Goal: Browse casually

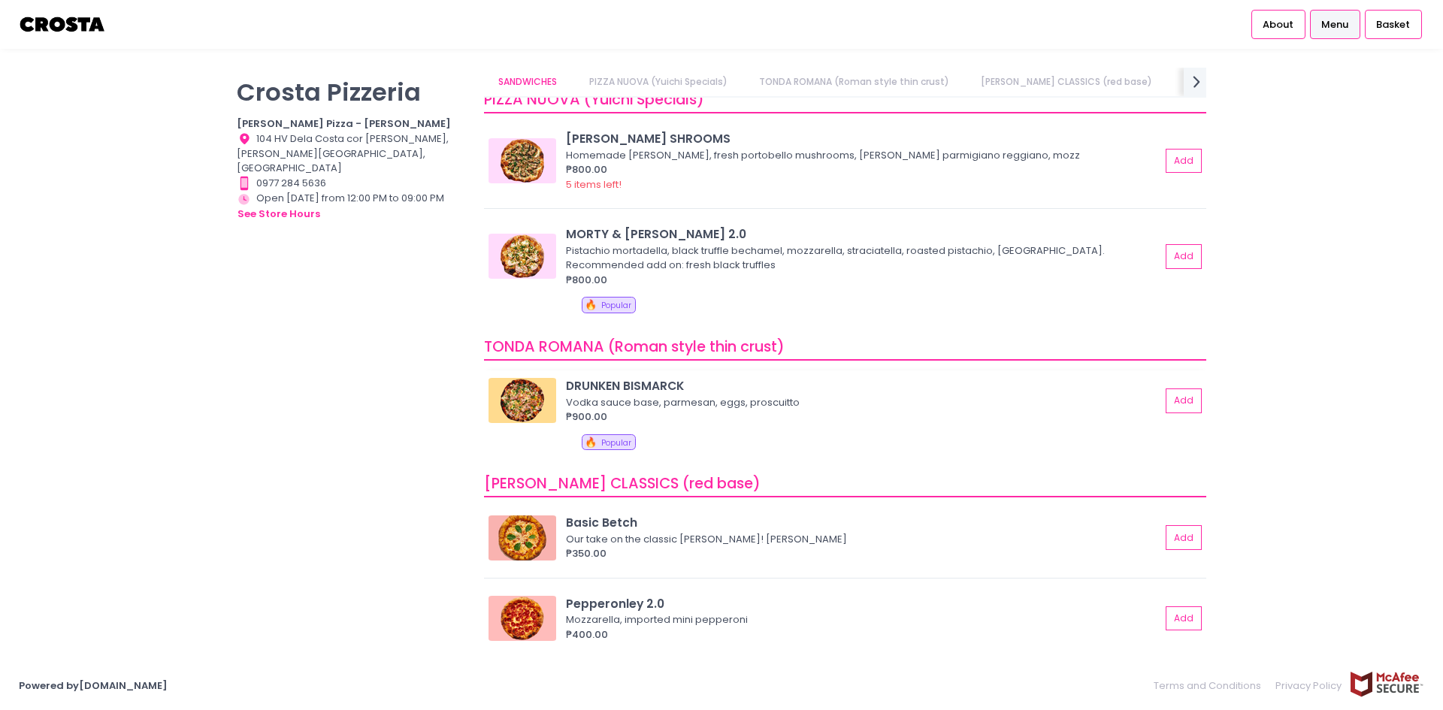
scroll to position [226, 0]
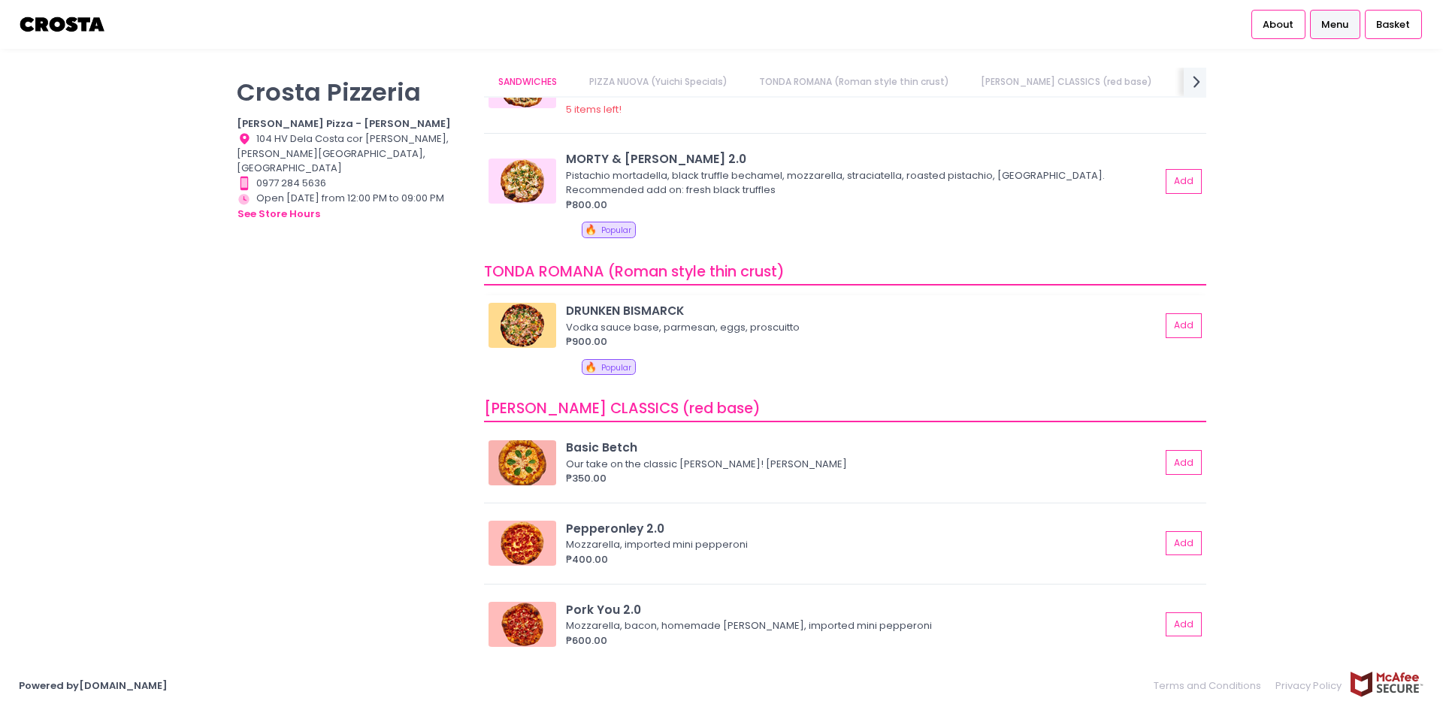
click at [535, 321] on img at bounding box center [523, 325] width 68 height 45
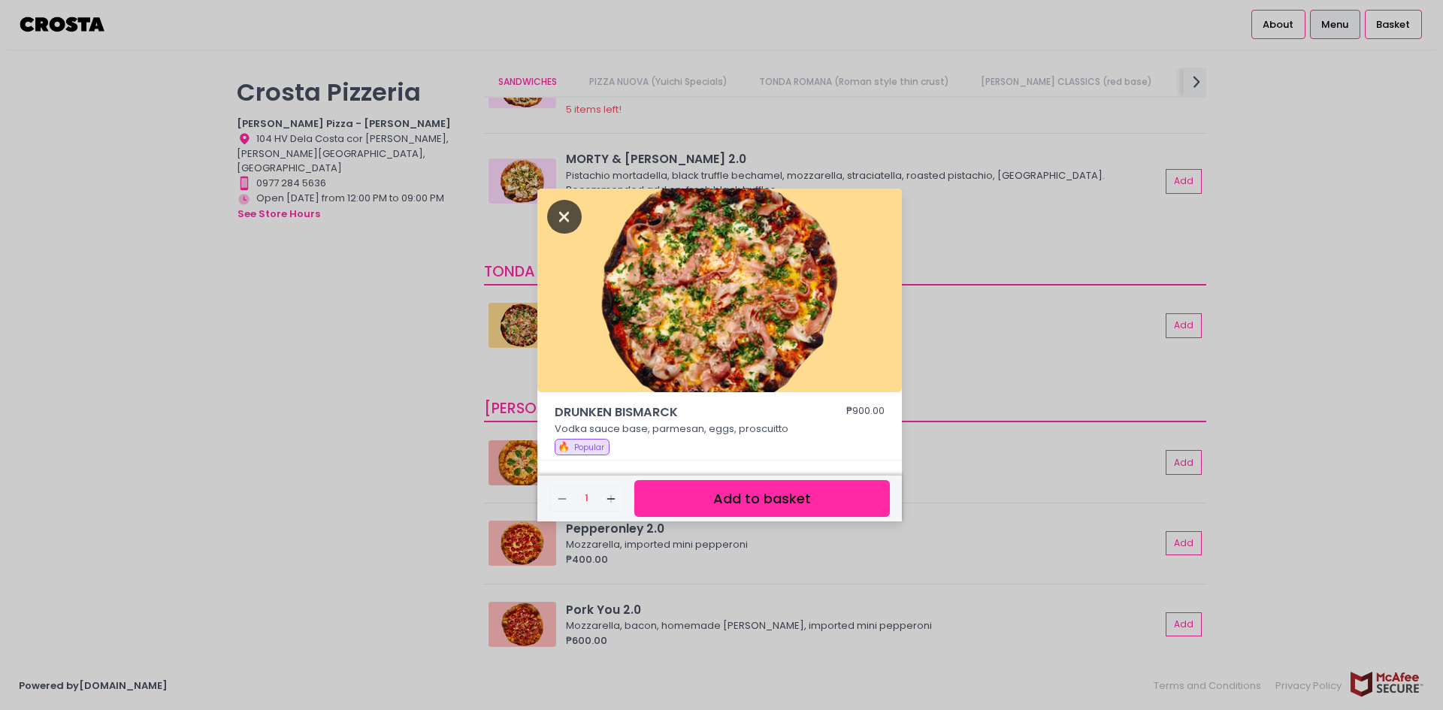
click at [568, 216] on icon "Close" at bounding box center [564, 217] width 35 height 34
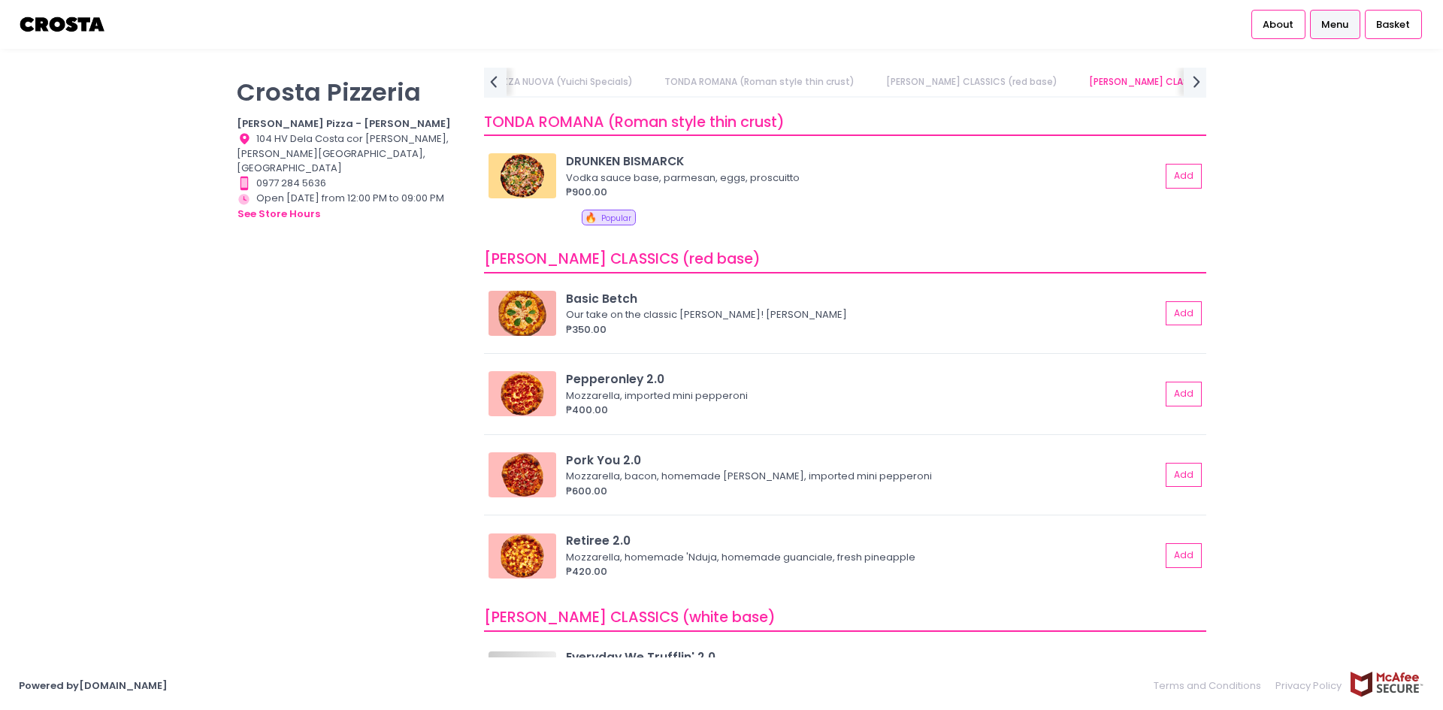
scroll to position [376, 0]
click at [522, 307] on img at bounding box center [523, 312] width 68 height 45
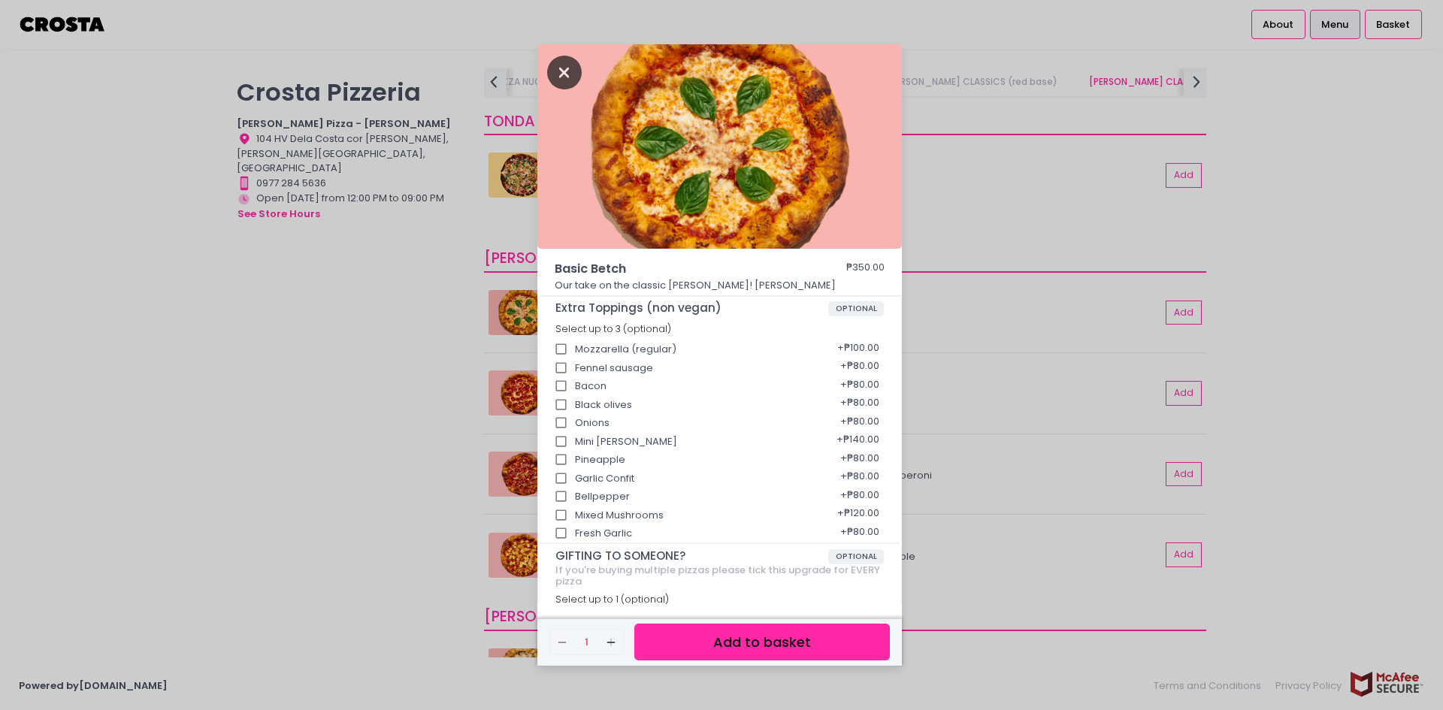
click at [559, 70] on icon "Close" at bounding box center [564, 73] width 35 height 34
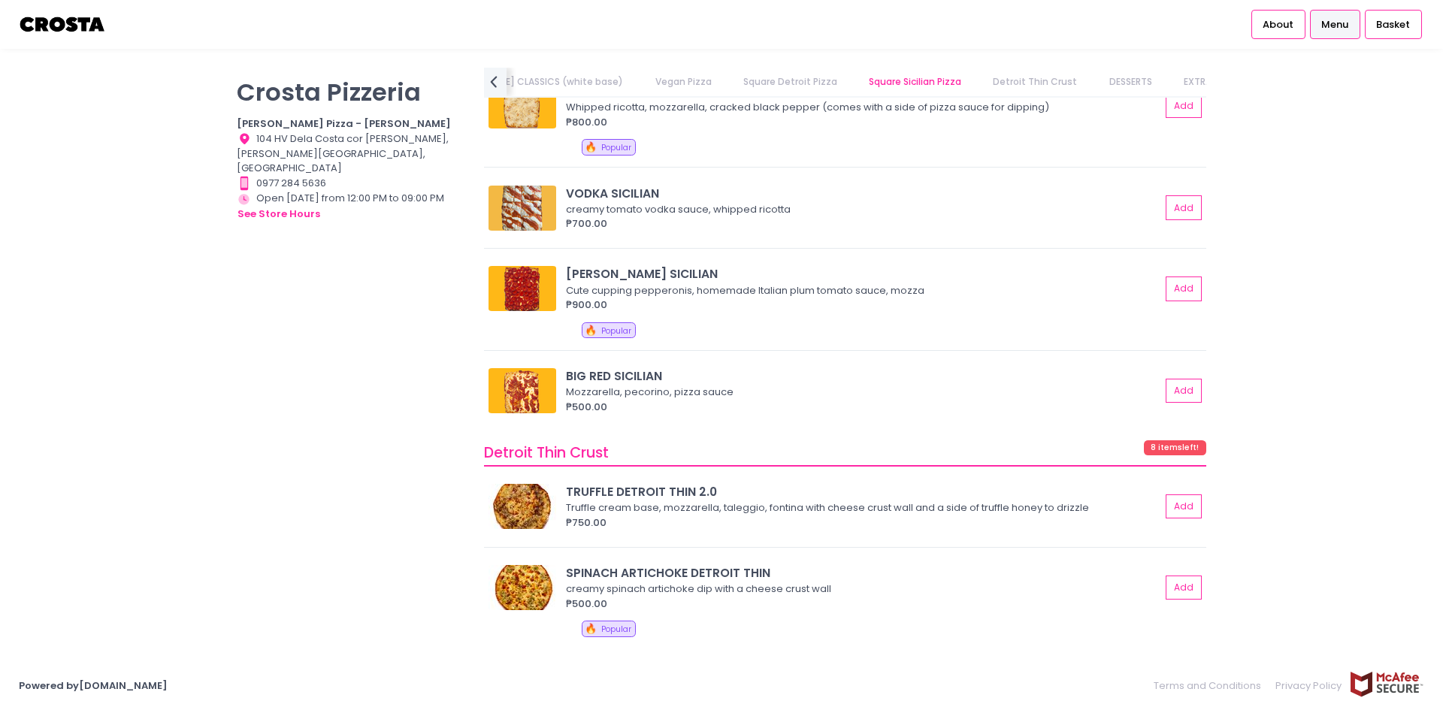
scroll to position [2105, 0]
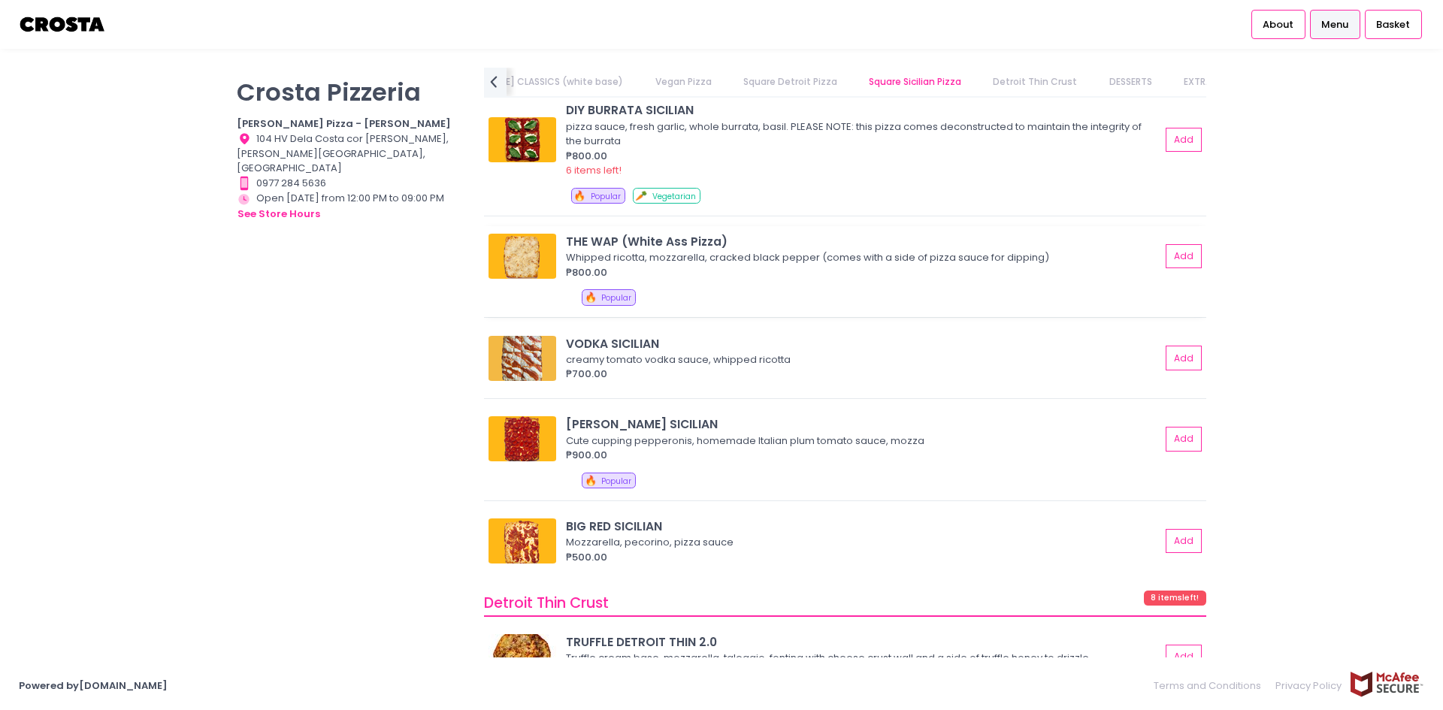
click at [522, 265] on img at bounding box center [523, 256] width 68 height 45
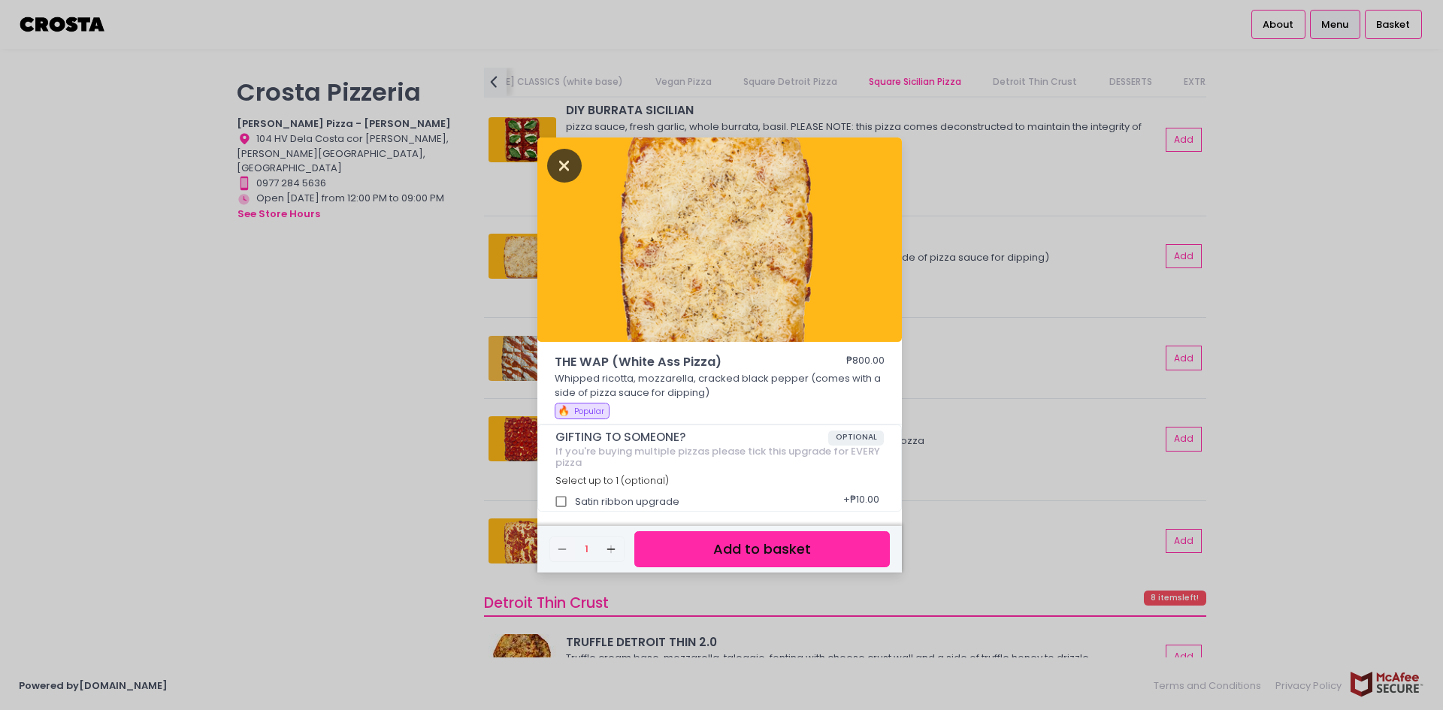
click at [577, 154] on icon "Close" at bounding box center [564, 166] width 35 height 34
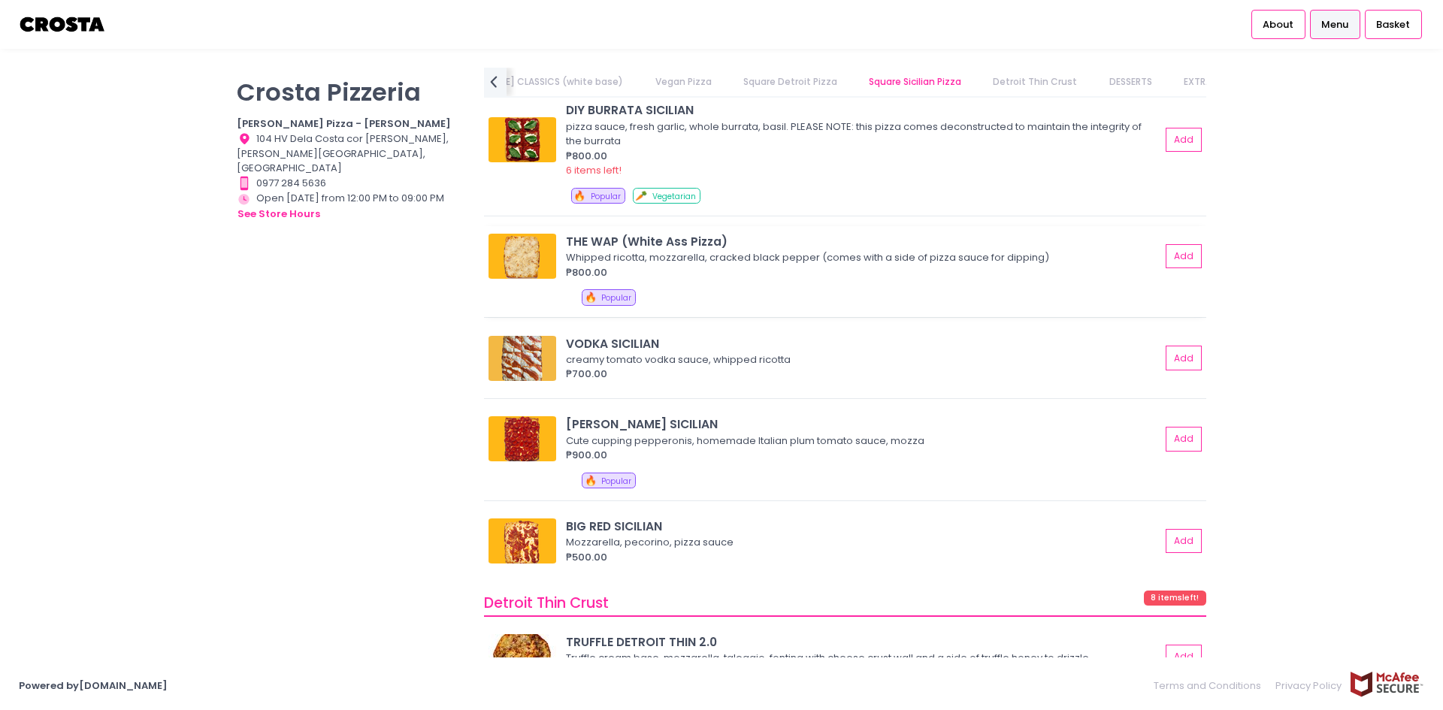
click at [537, 270] on img at bounding box center [523, 256] width 68 height 45
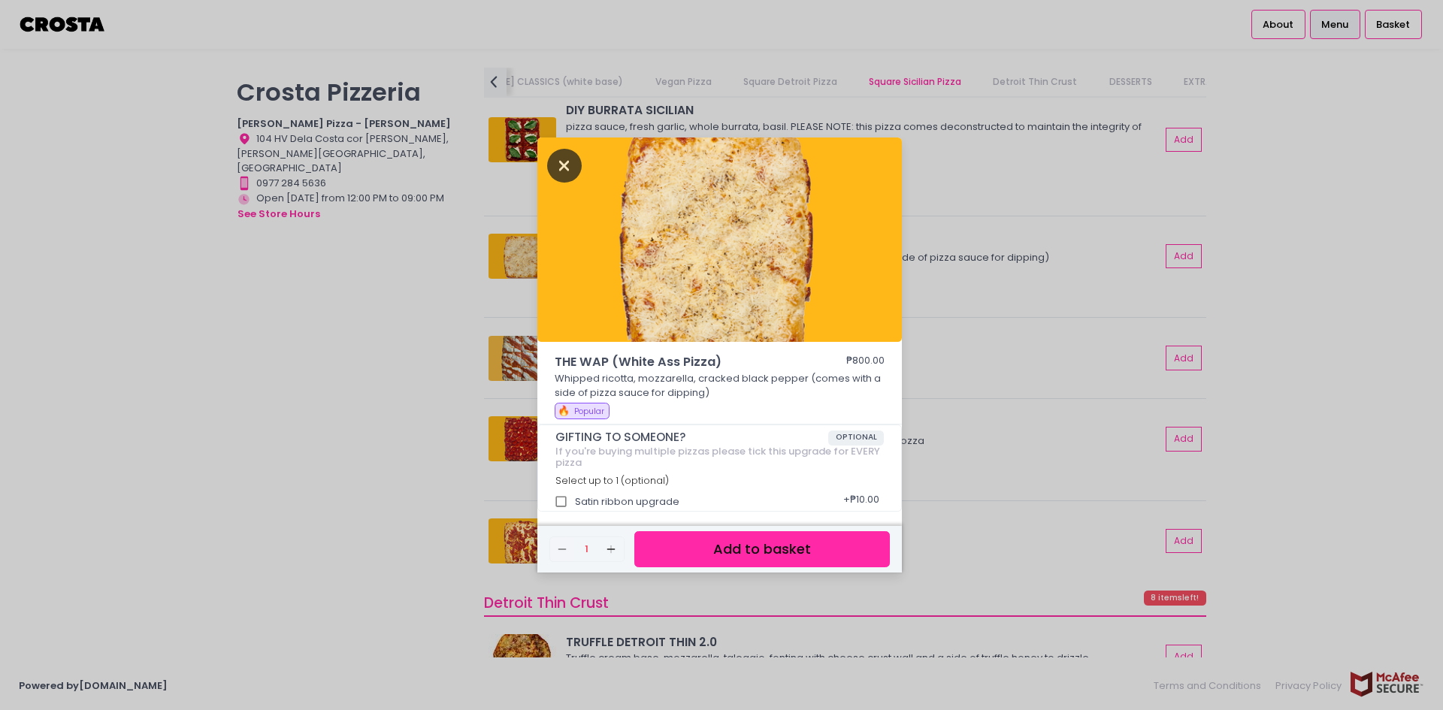
click at [558, 170] on icon "Close" at bounding box center [564, 166] width 35 height 34
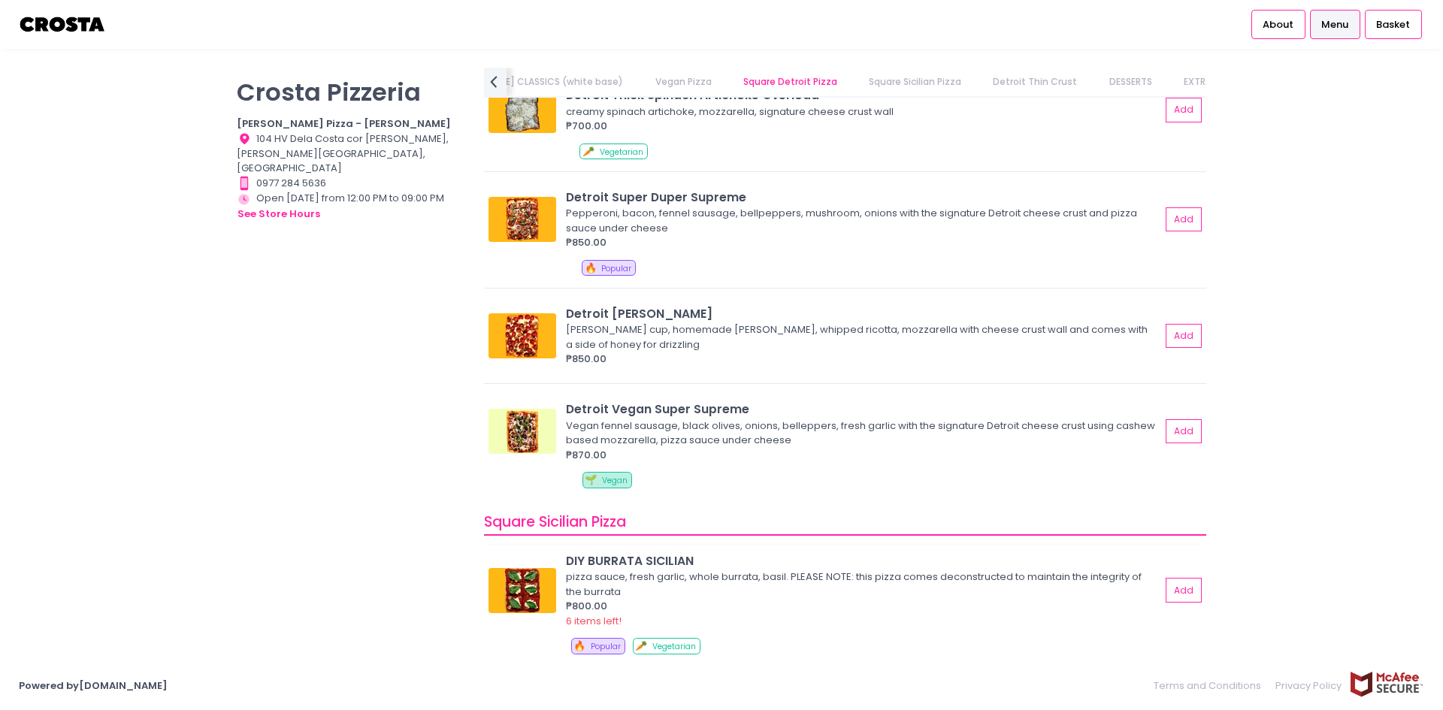
scroll to position [1579, 0]
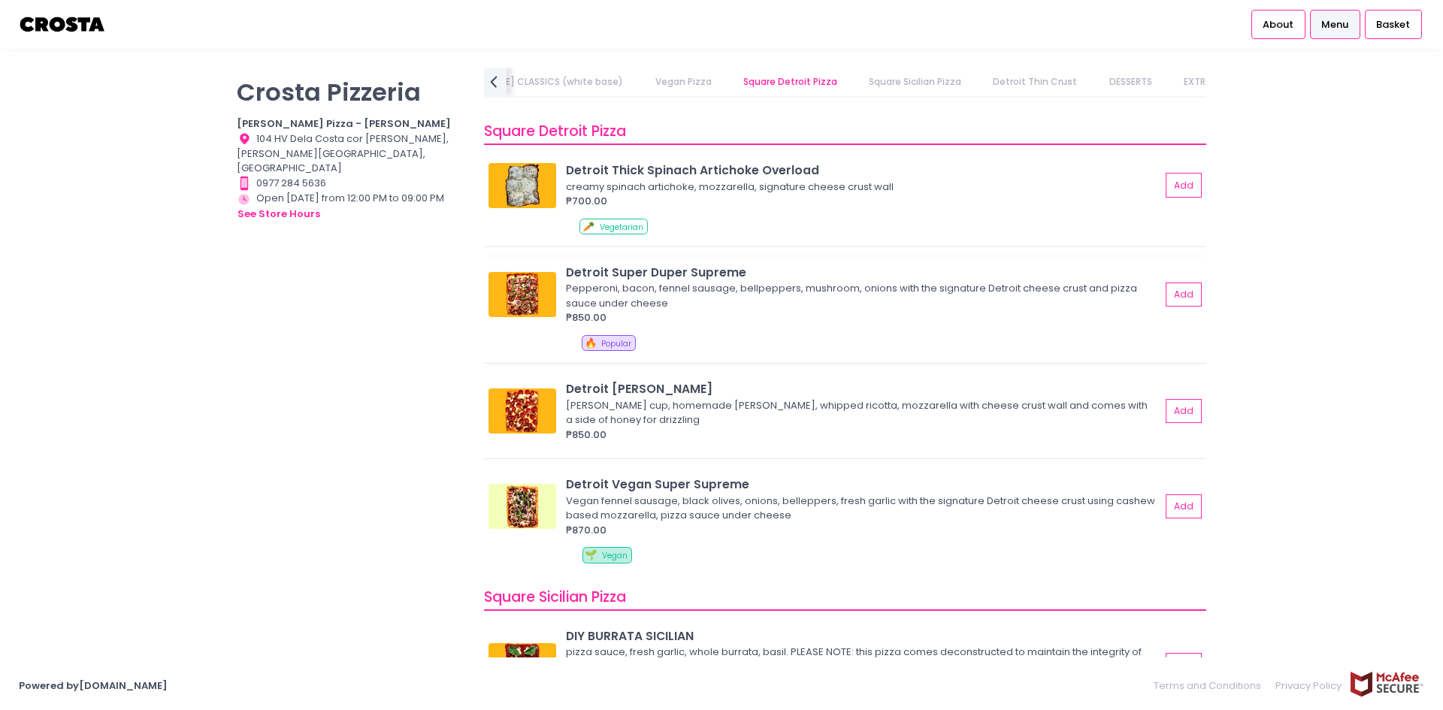
click at [520, 292] on img at bounding box center [523, 294] width 68 height 45
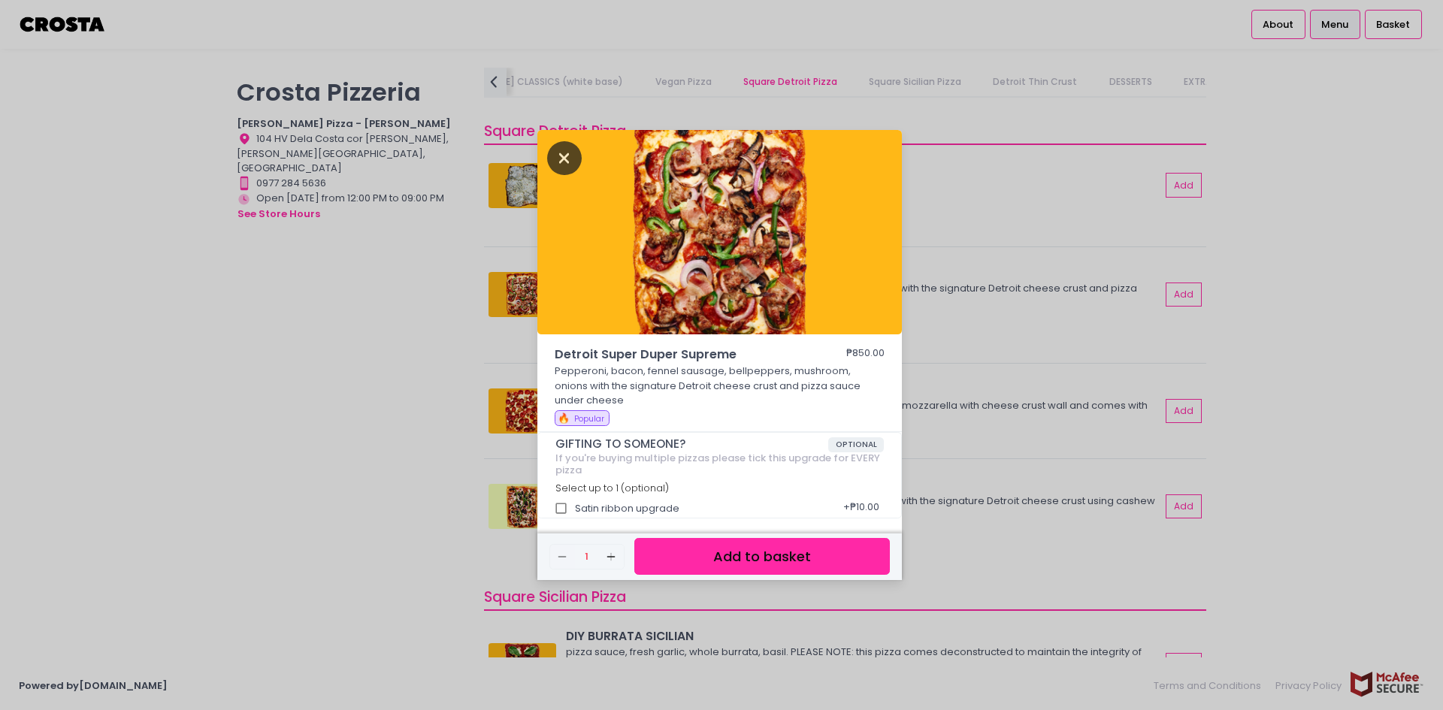
click at [557, 144] on icon "Close" at bounding box center [564, 158] width 35 height 34
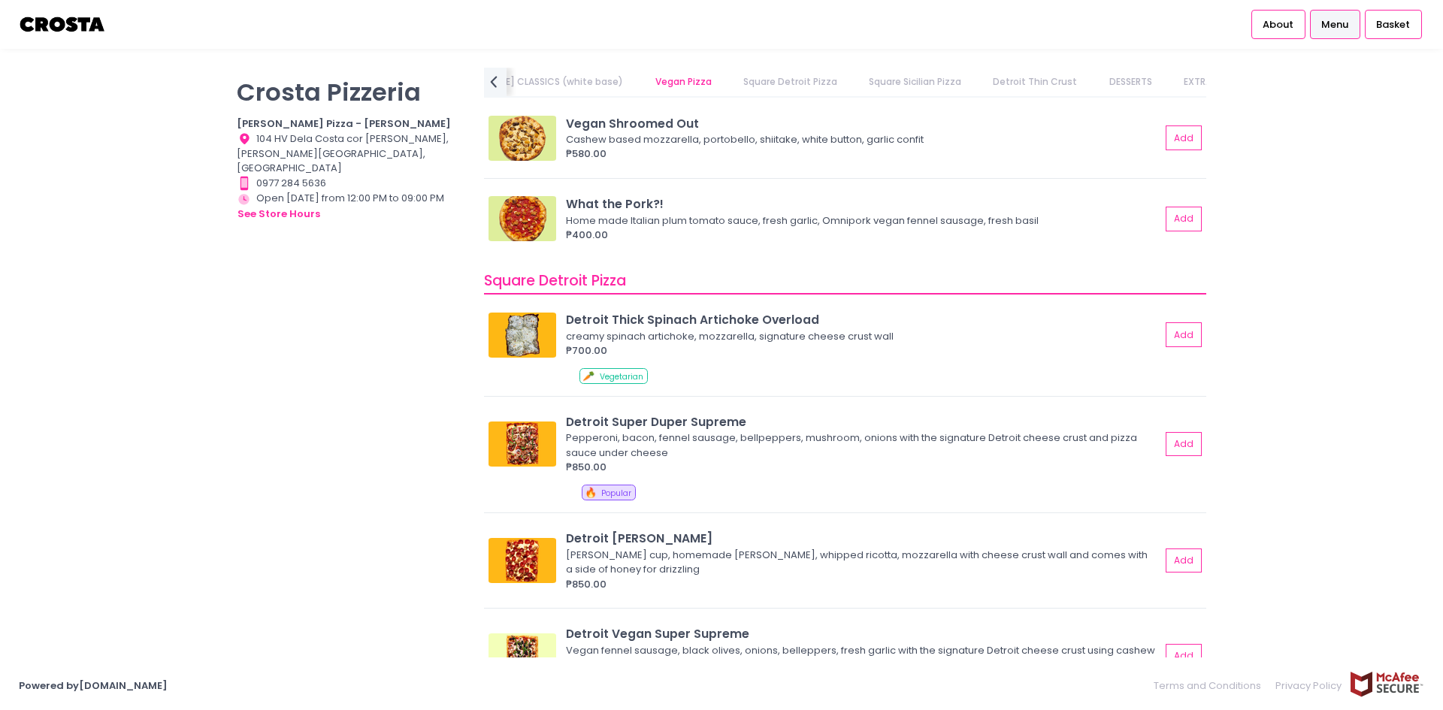
scroll to position [1428, 0]
click at [526, 330] on img at bounding box center [523, 335] width 68 height 45
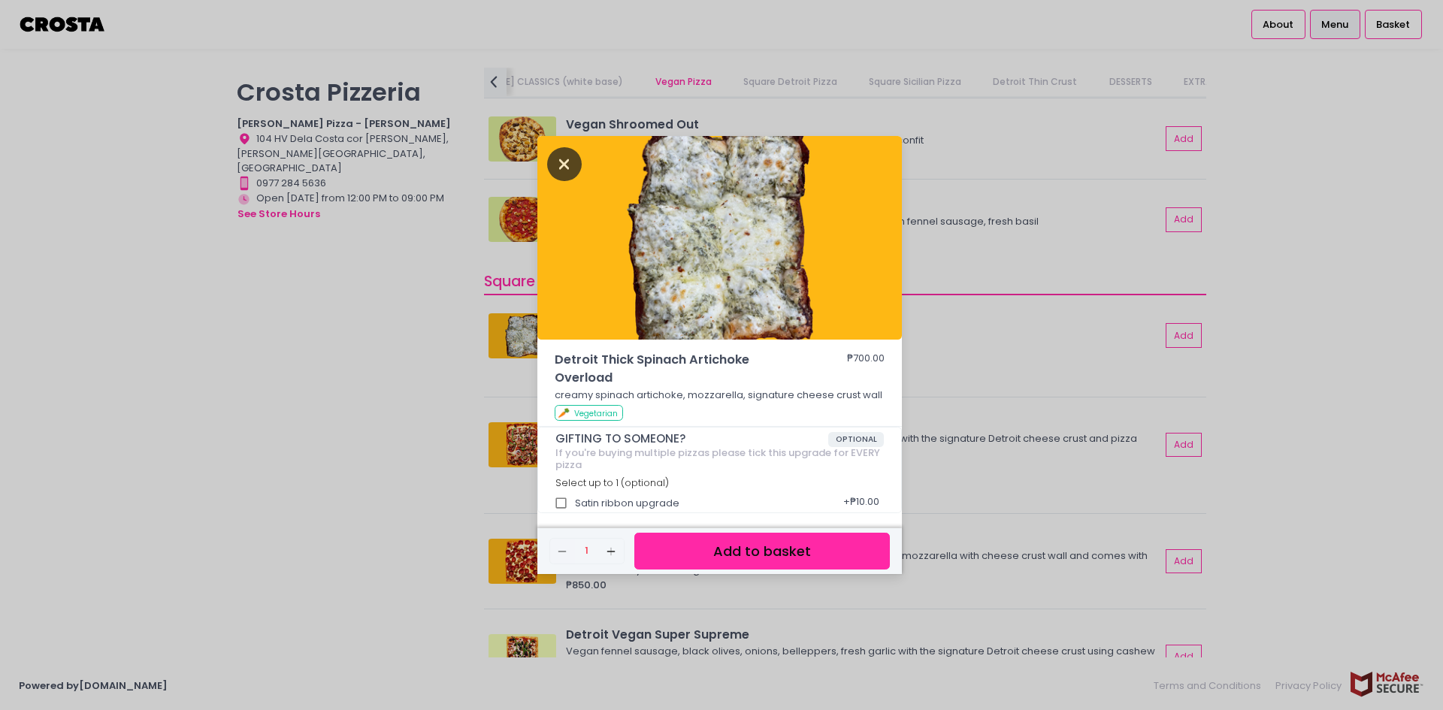
click at [557, 166] on icon "Close" at bounding box center [564, 164] width 35 height 34
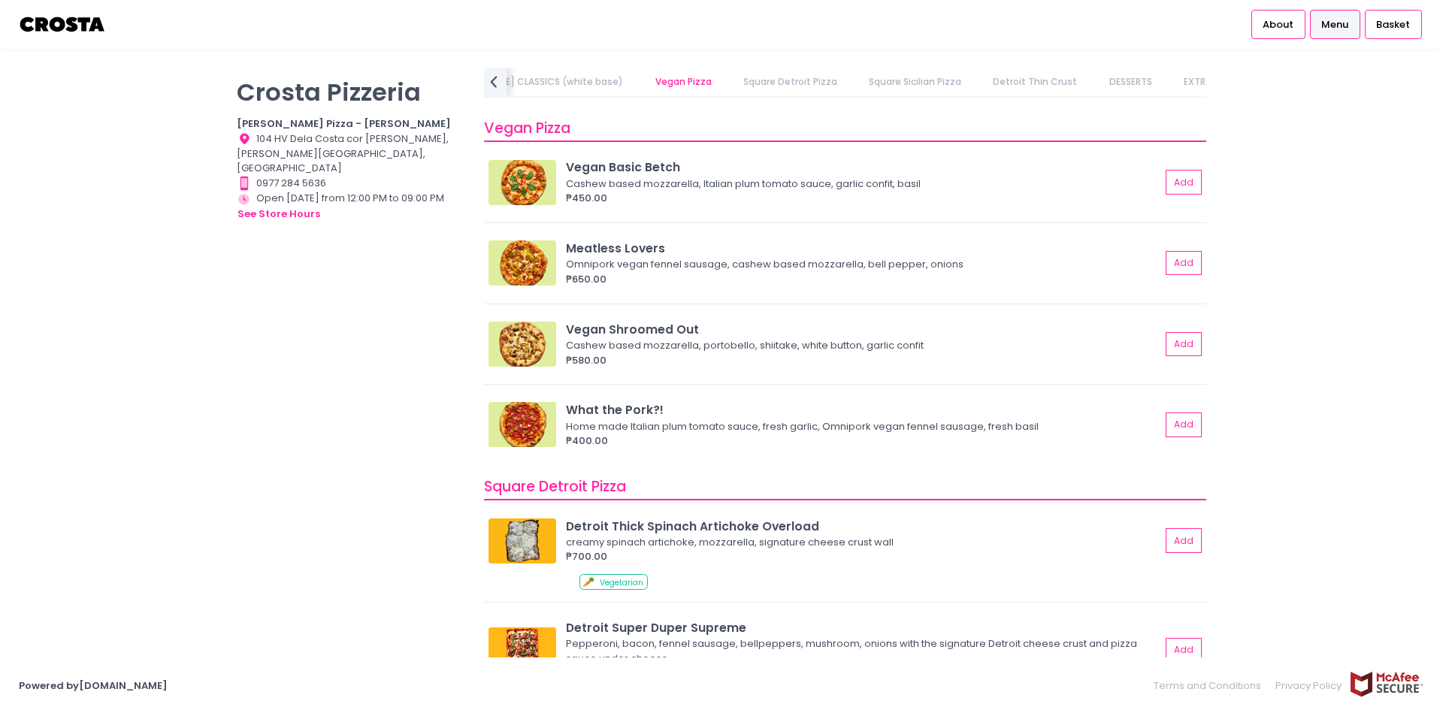
scroll to position [1203, 0]
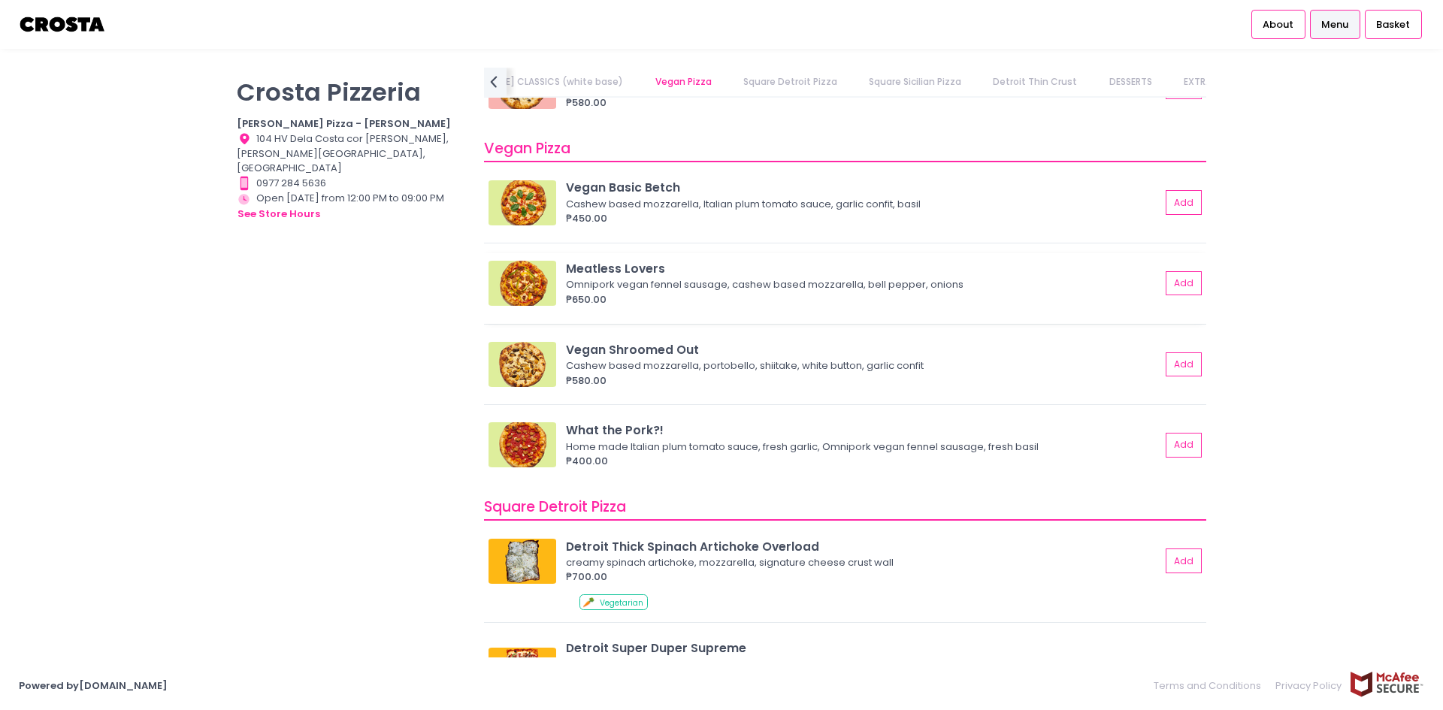
click at [521, 274] on img at bounding box center [523, 283] width 68 height 45
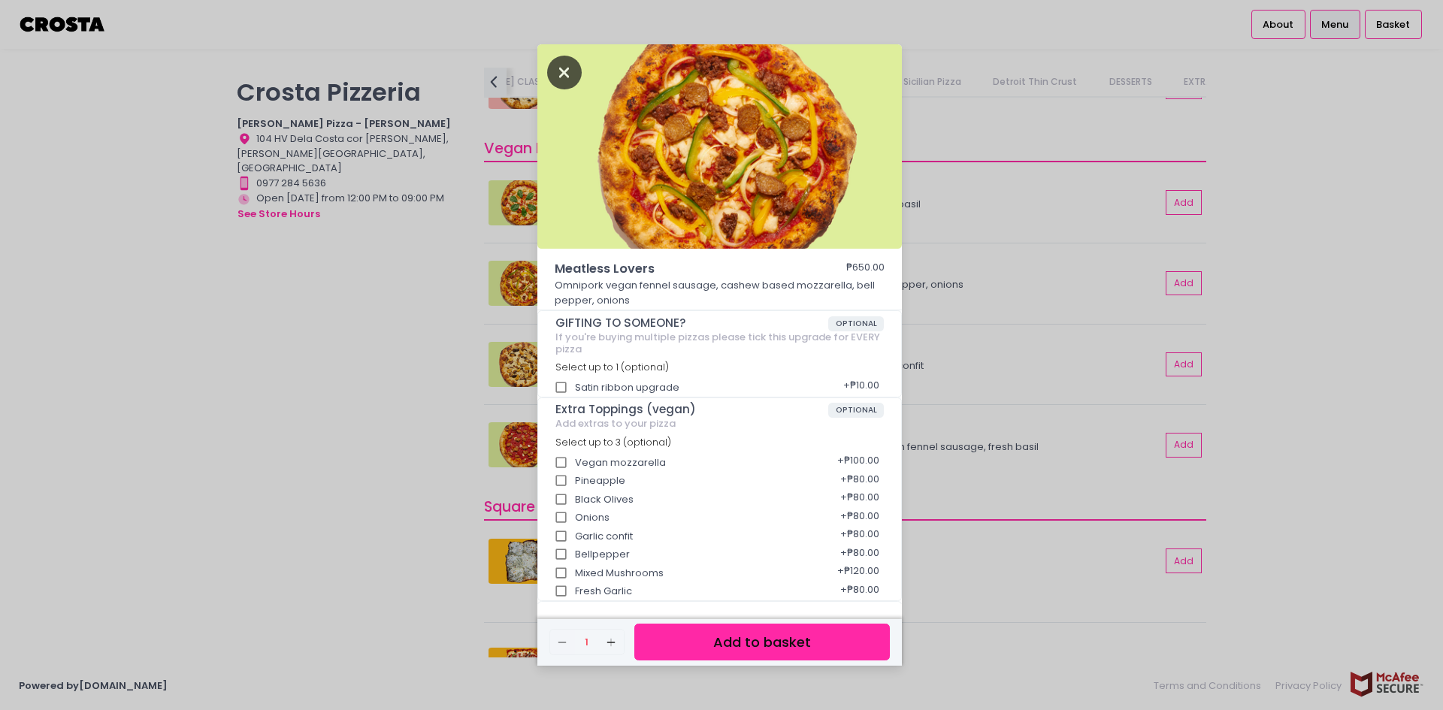
click at [555, 71] on icon "Close" at bounding box center [564, 73] width 35 height 34
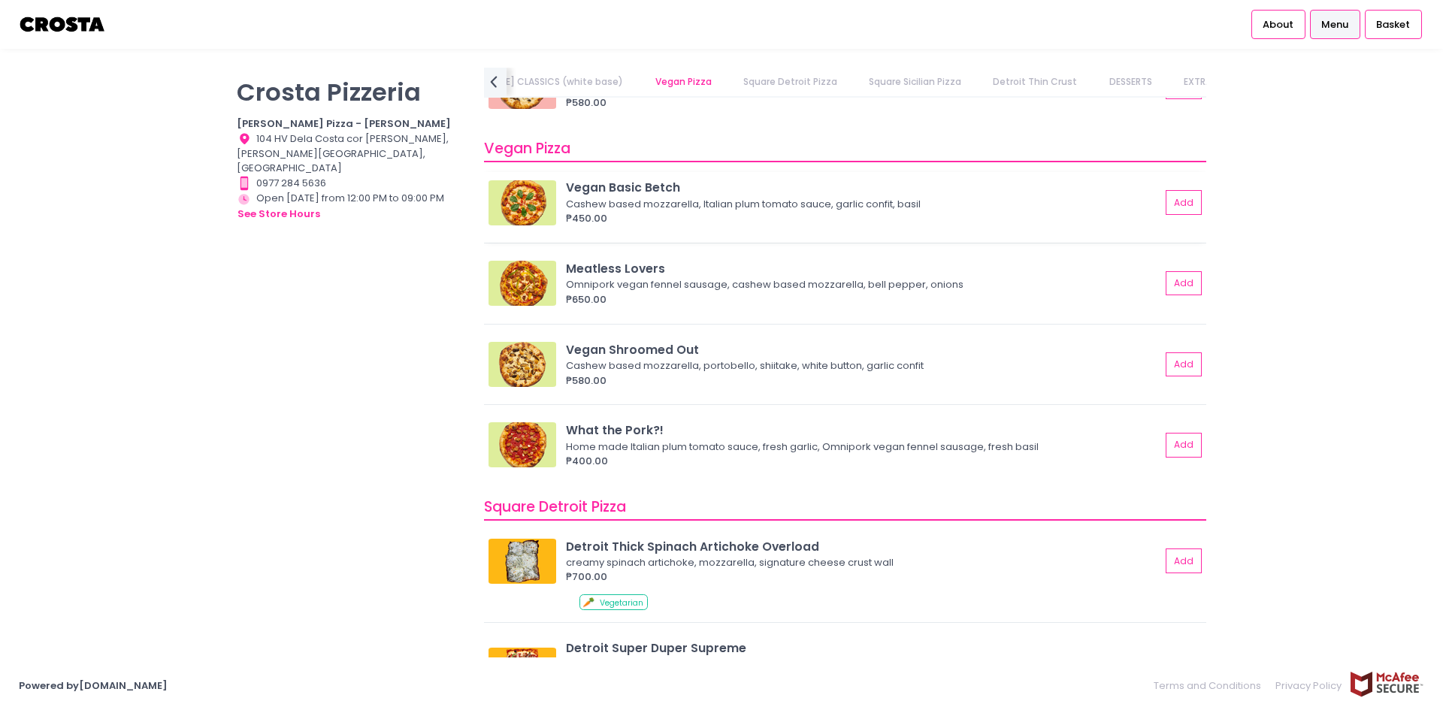
click at [524, 207] on img at bounding box center [523, 202] width 68 height 45
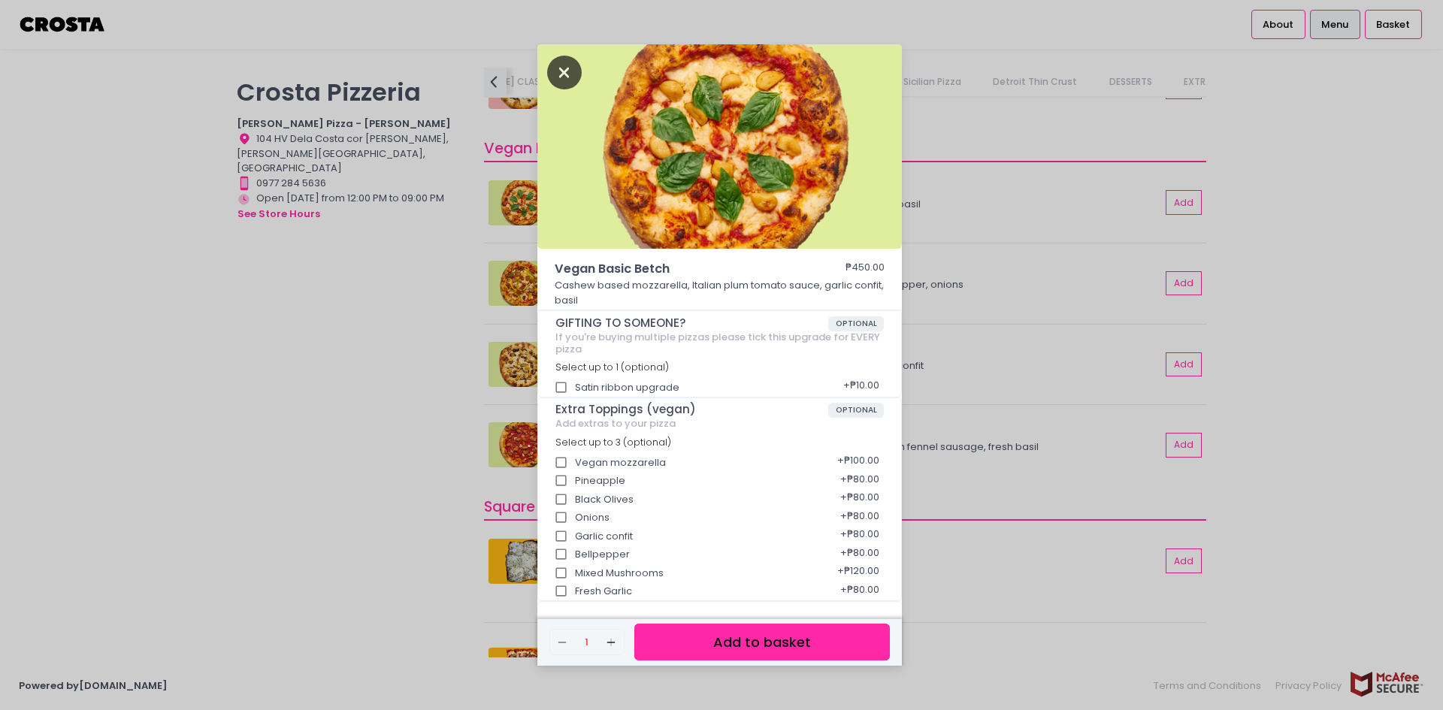
click at [572, 77] on icon "Close" at bounding box center [564, 73] width 35 height 34
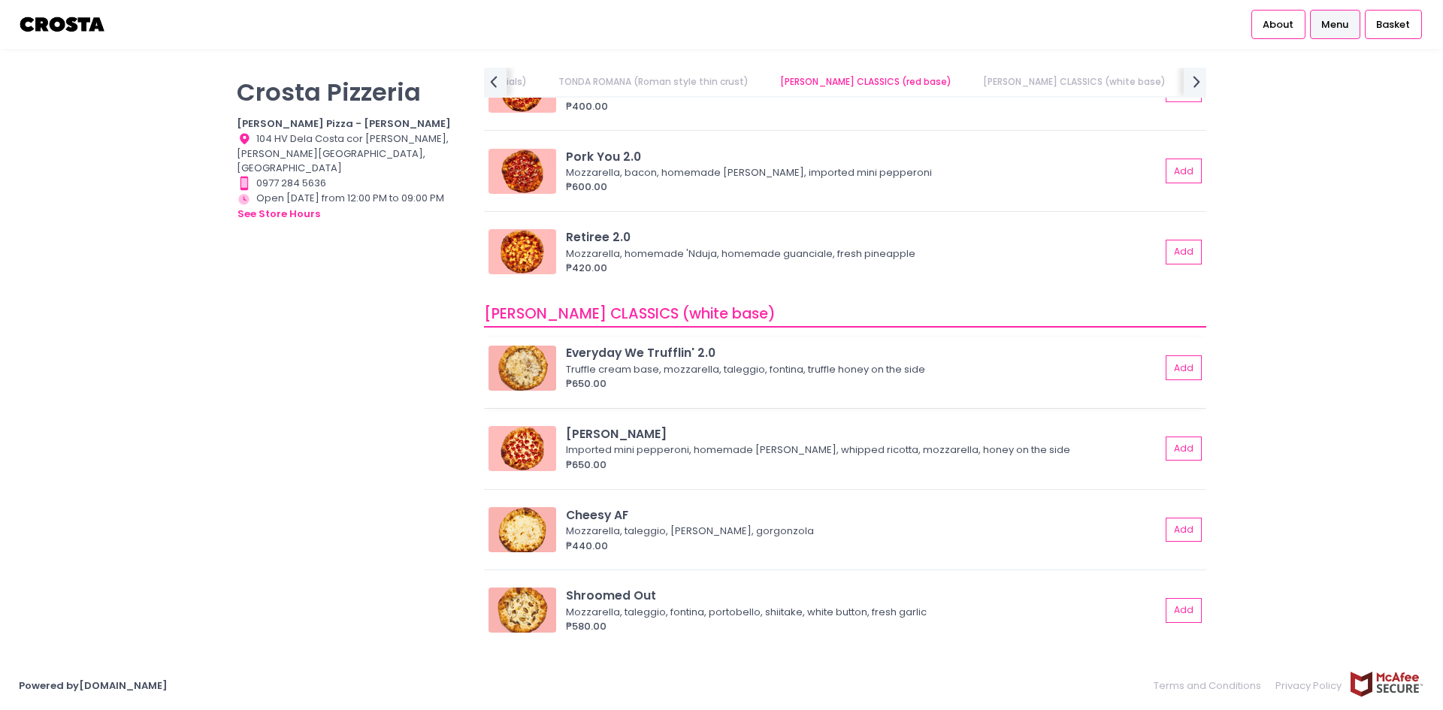
scroll to position [677, 0]
click at [532, 245] on img at bounding box center [523, 254] width 68 height 45
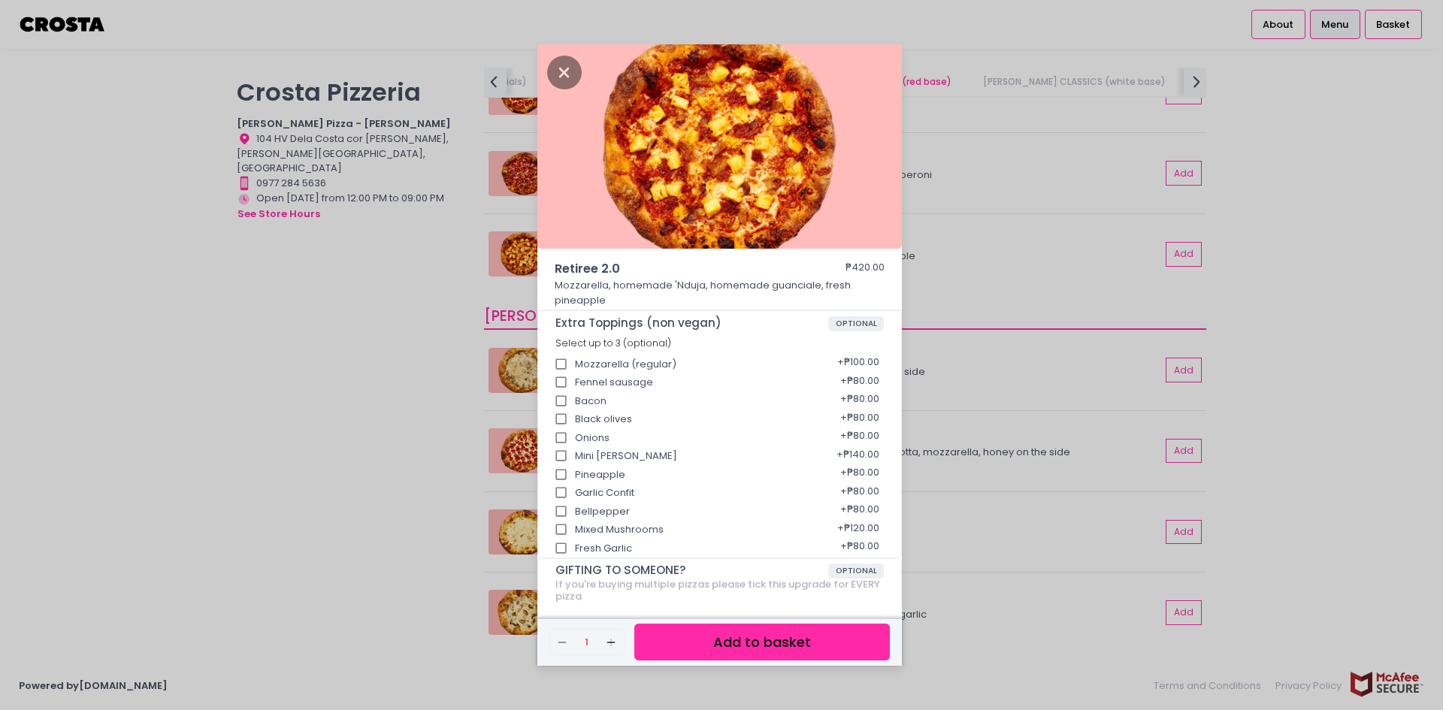
click at [568, 50] on img at bounding box center [719, 146] width 365 height 204
click at [560, 65] on icon "Close" at bounding box center [564, 73] width 35 height 34
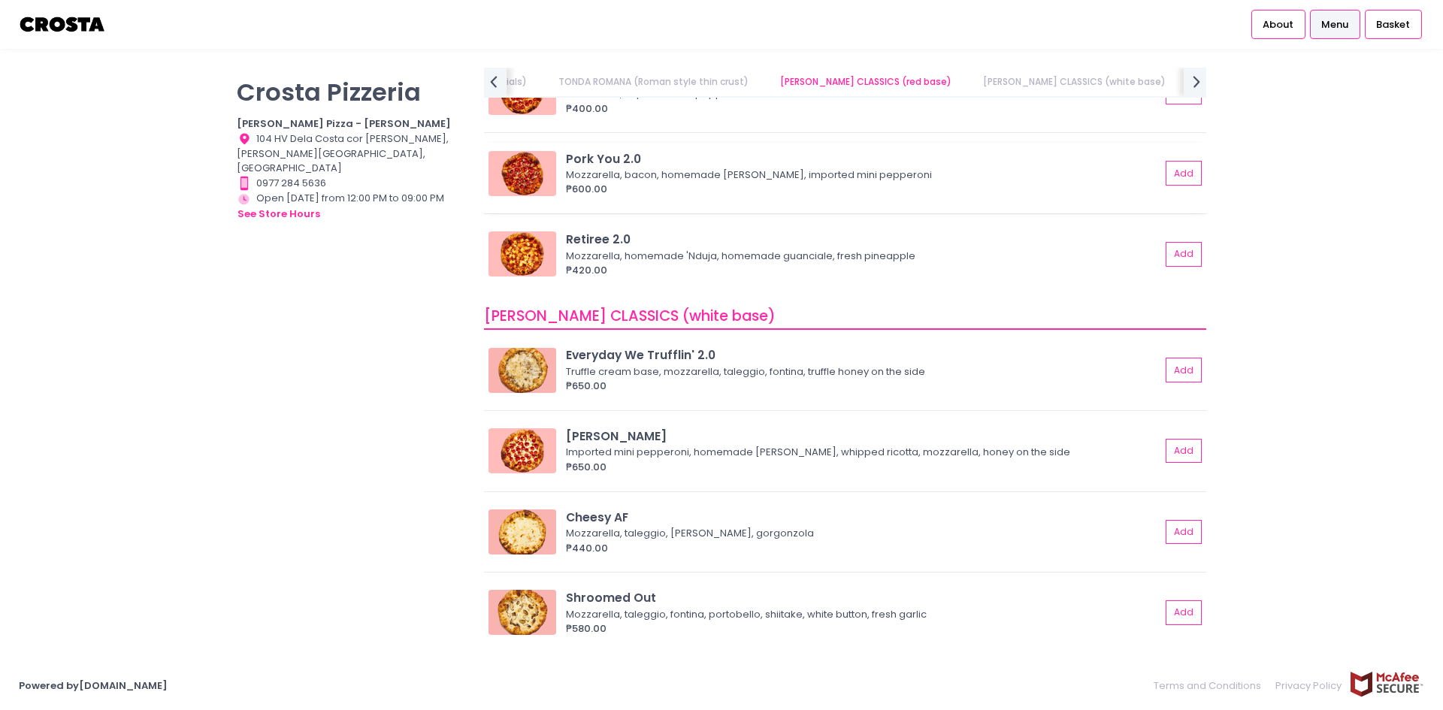
click at [522, 171] on img at bounding box center [523, 173] width 68 height 45
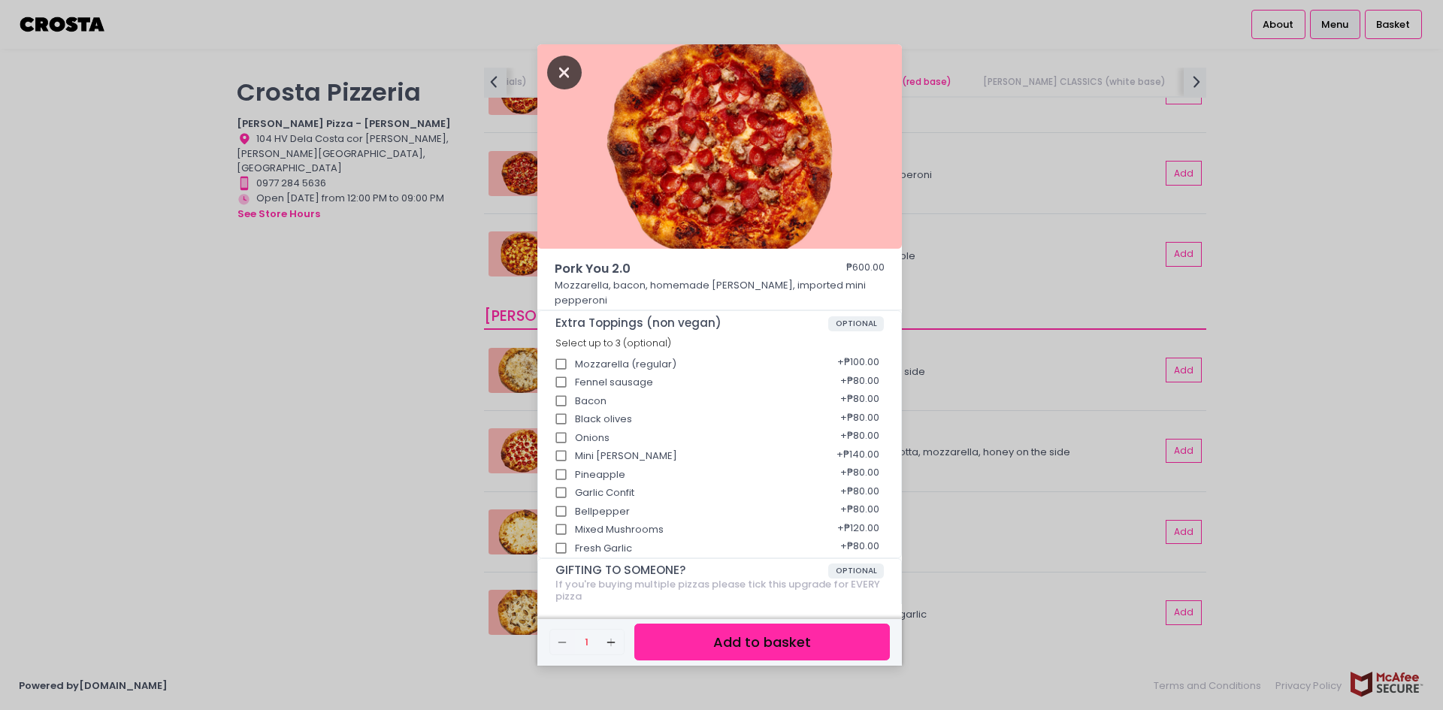
click at [580, 57] on div at bounding box center [719, 149] width 365 height 210
click at [567, 84] on icon "Close" at bounding box center [564, 73] width 35 height 34
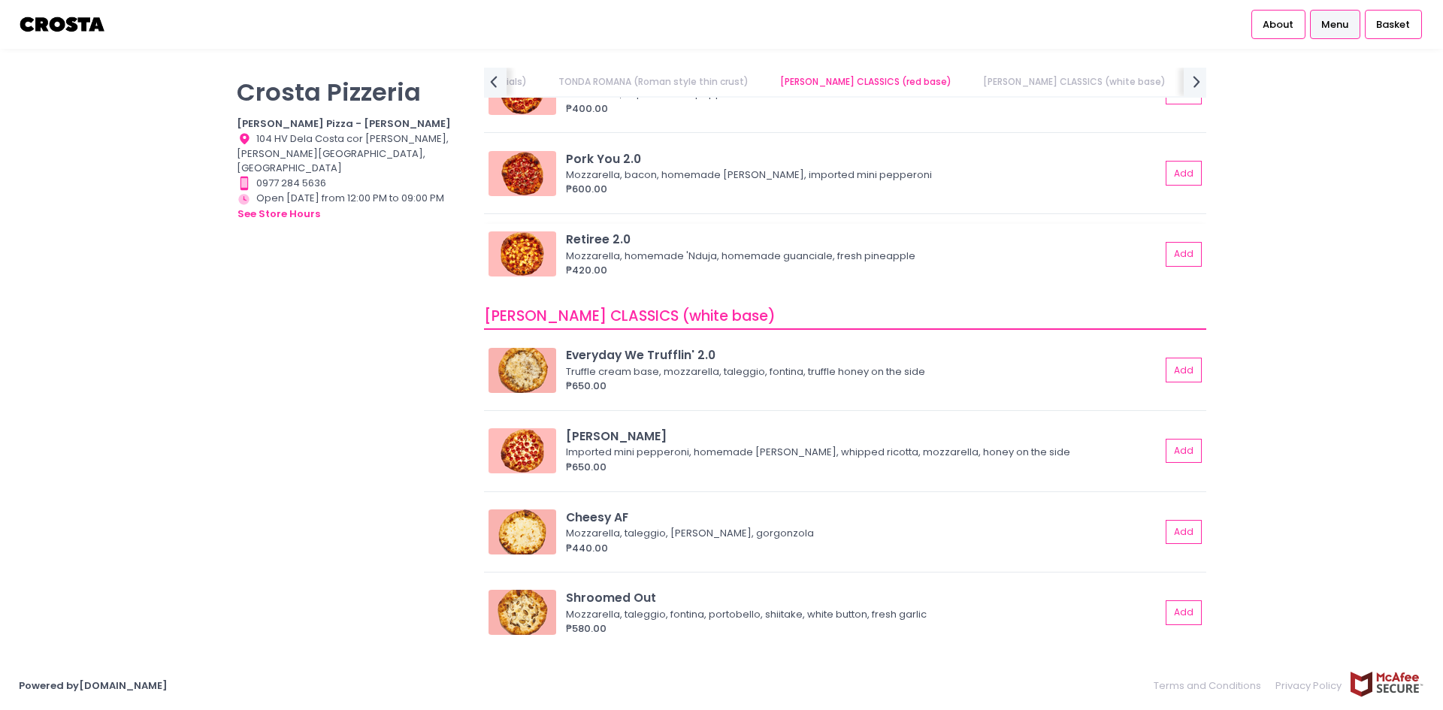
scroll to position [526, 0]
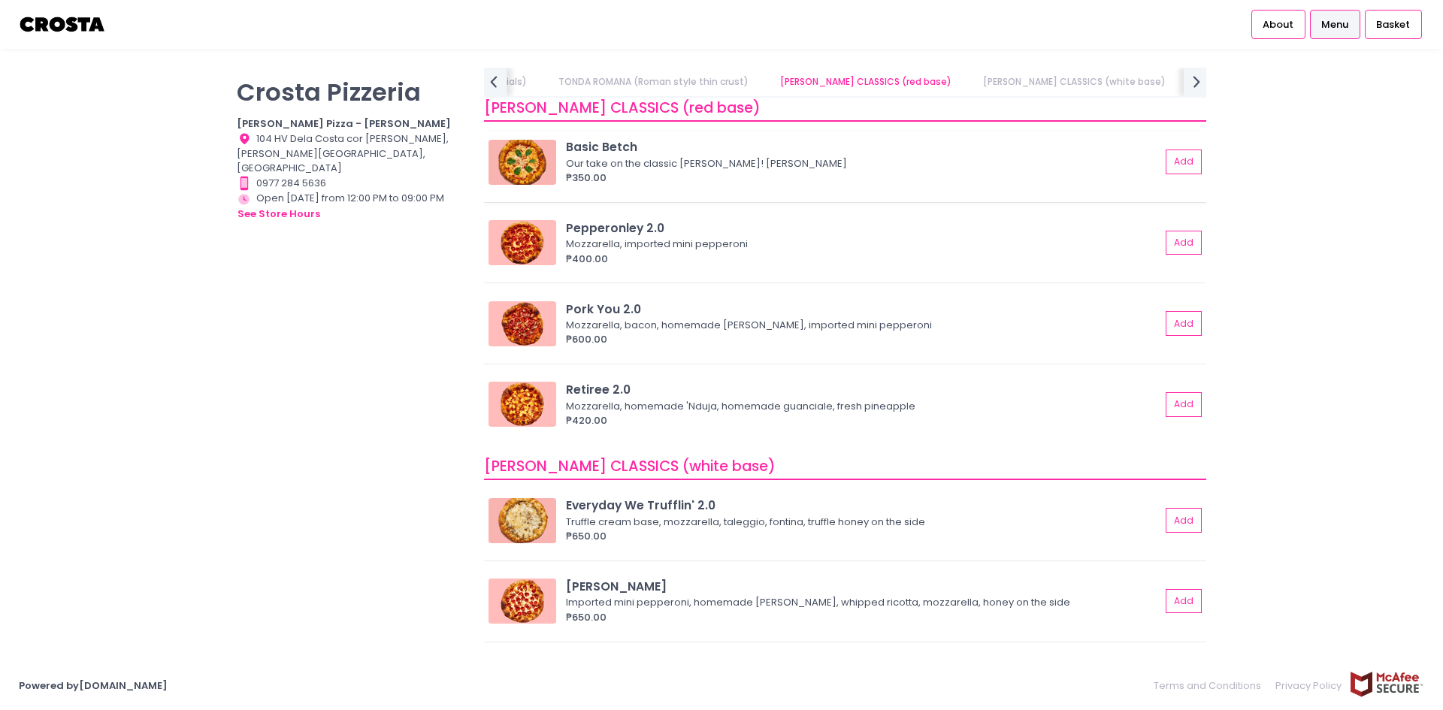
click at [536, 160] on img at bounding box center [523, 162] width 68 height 45
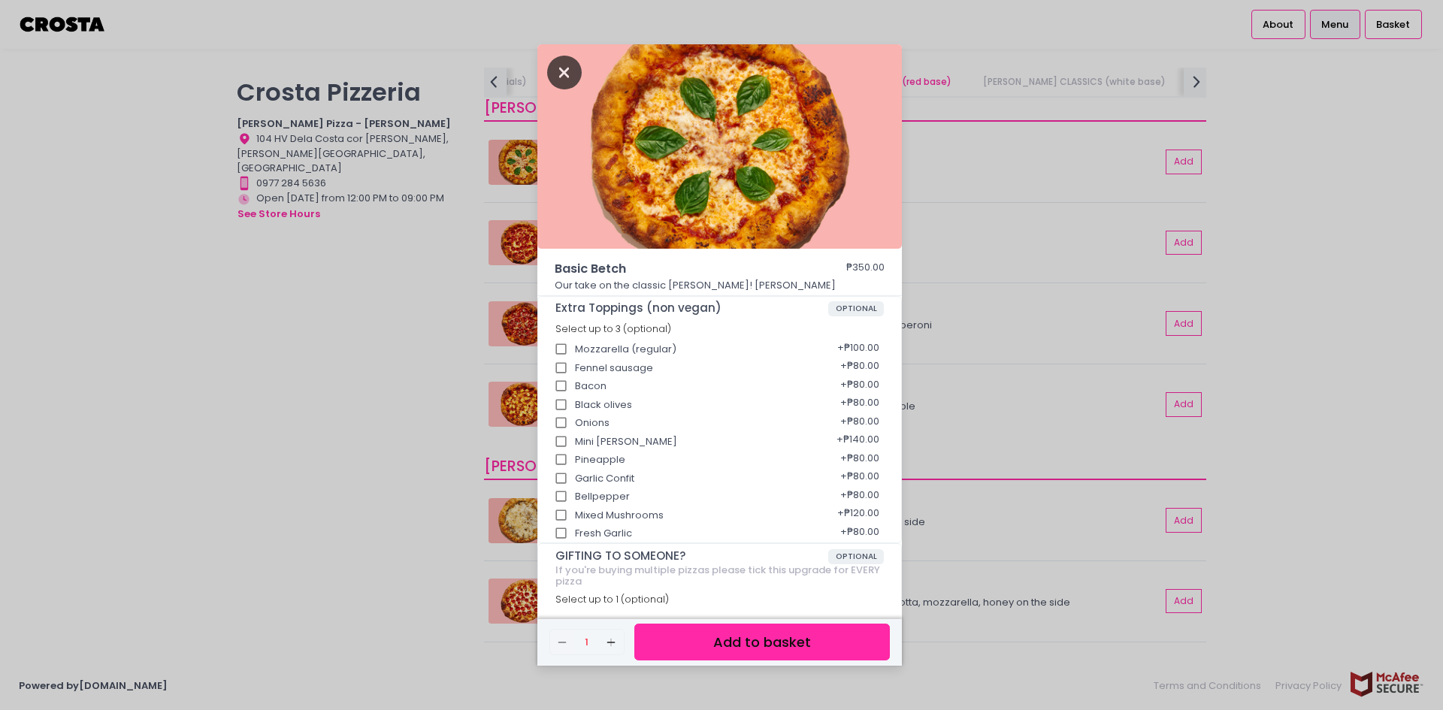
click at [568, 56] on icon "Close" at bounding box center [564, 73] width 35 height 34
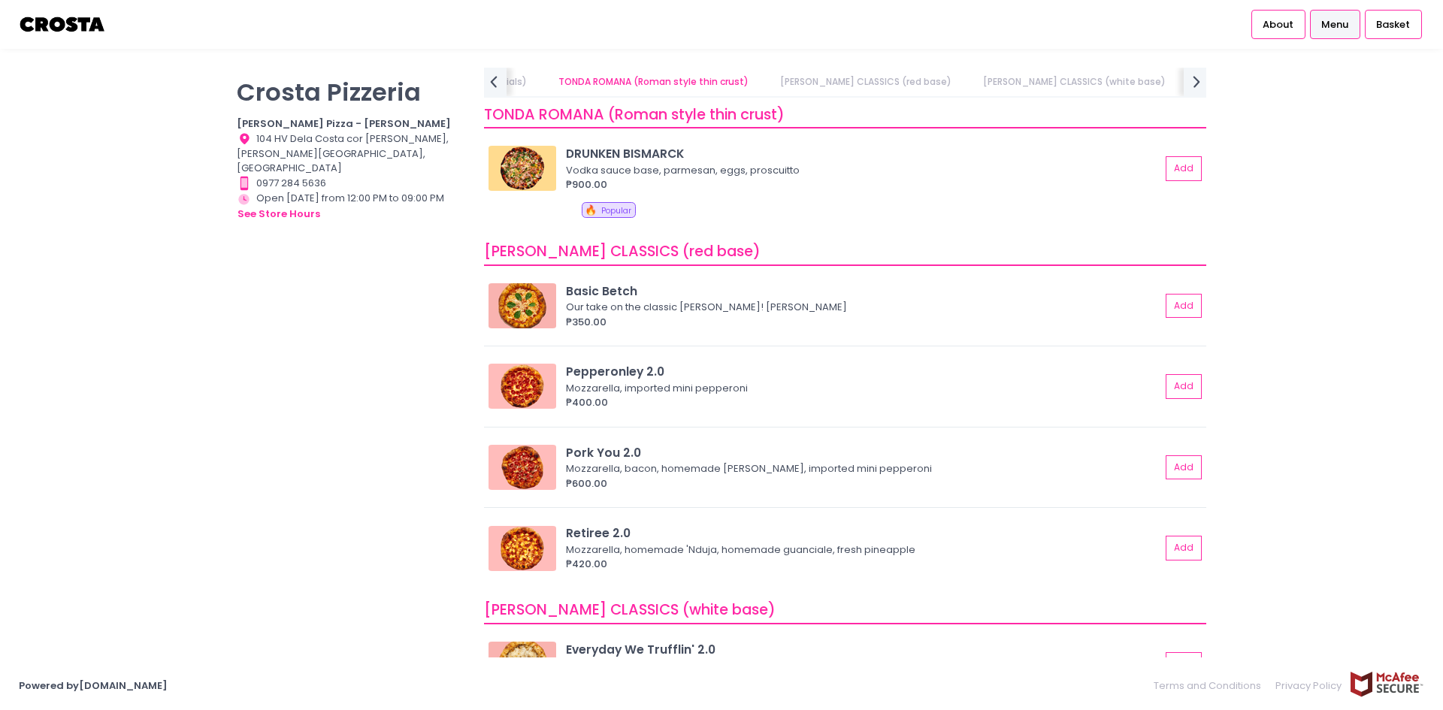
scroll to position [376, 0]
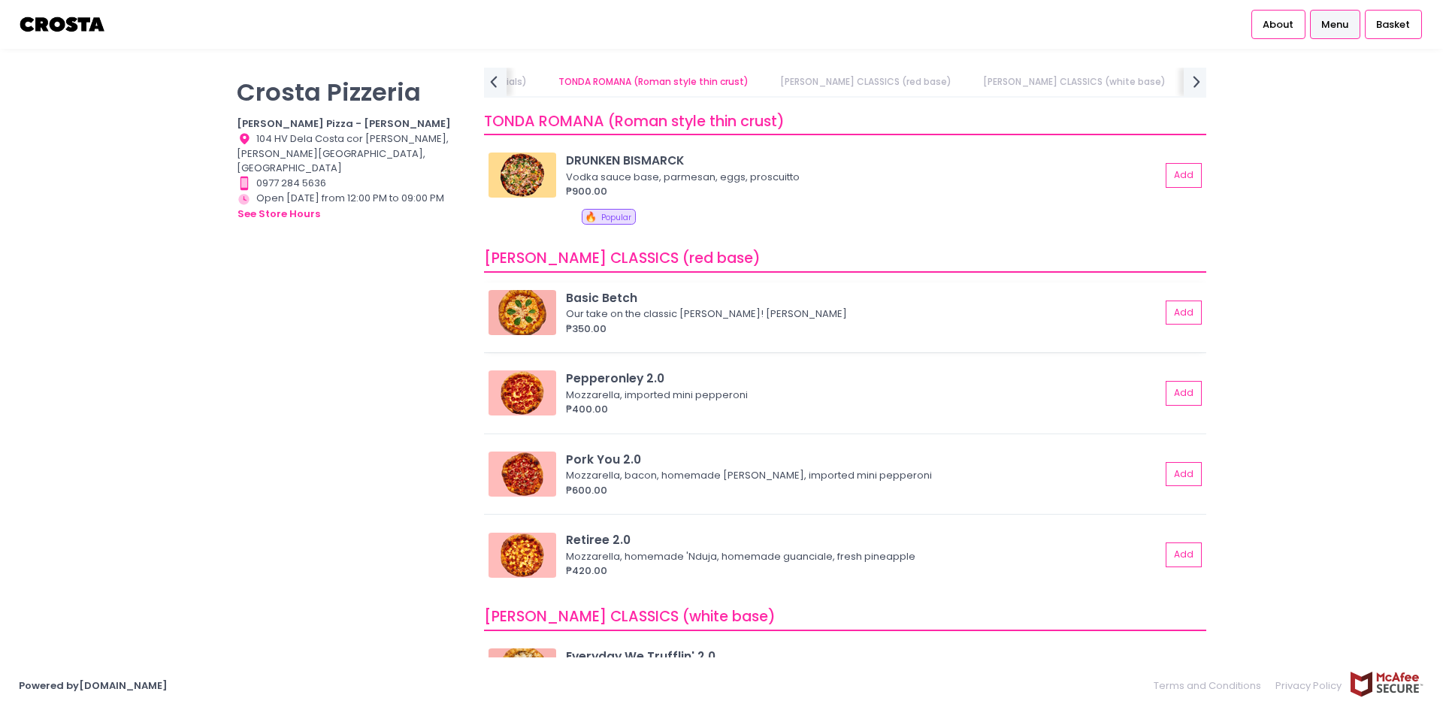
click at [514, 317] on img at bounding box center [523, 312] width 68 height 45
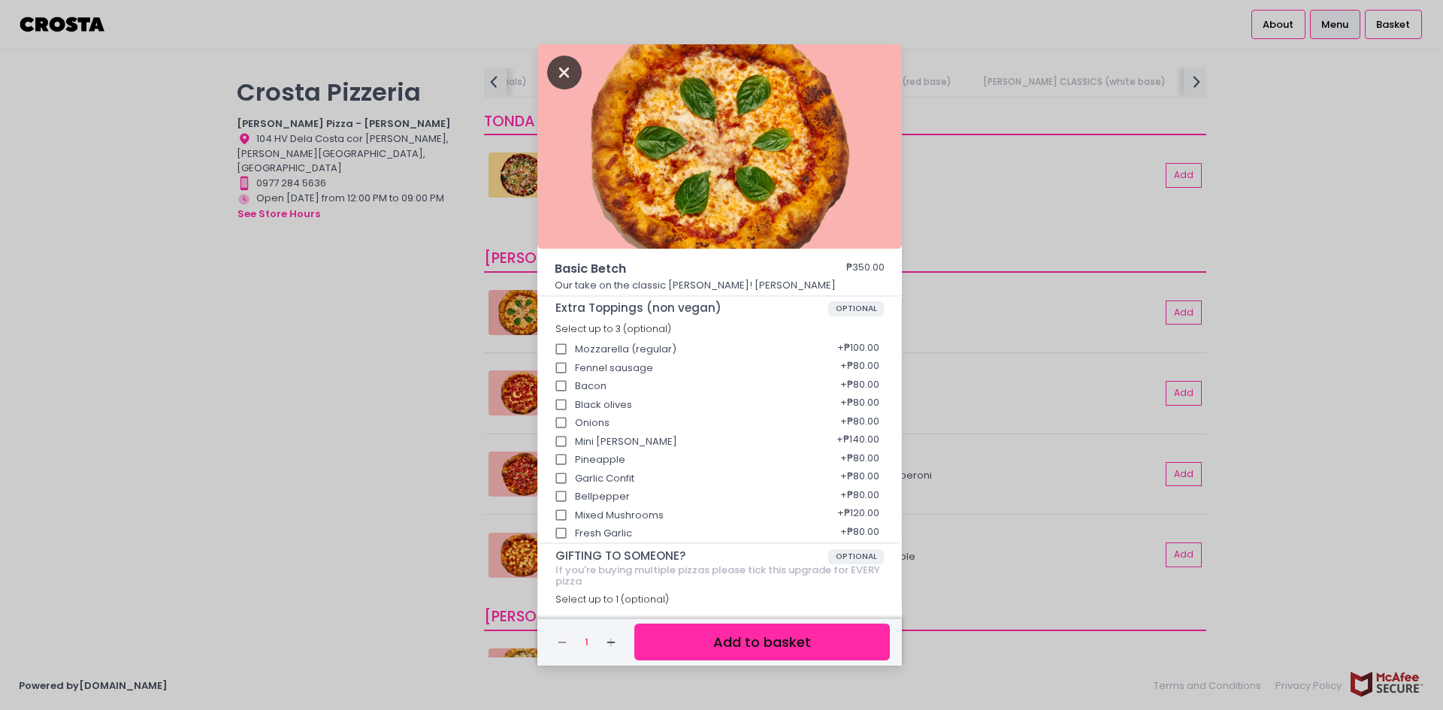
click at [571, 71] on icon "Close" at bounding box center [564, 73] width 35 height 34
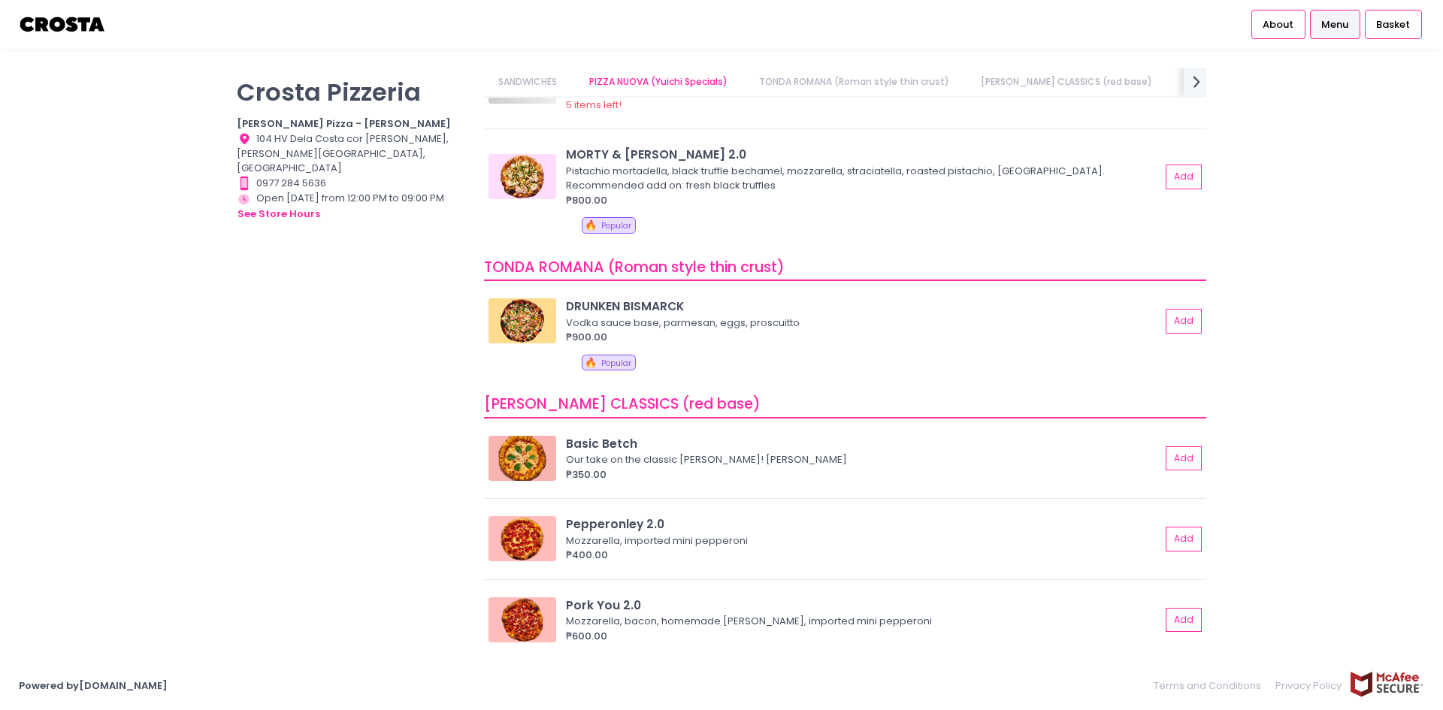
scroll to position [226, 0]
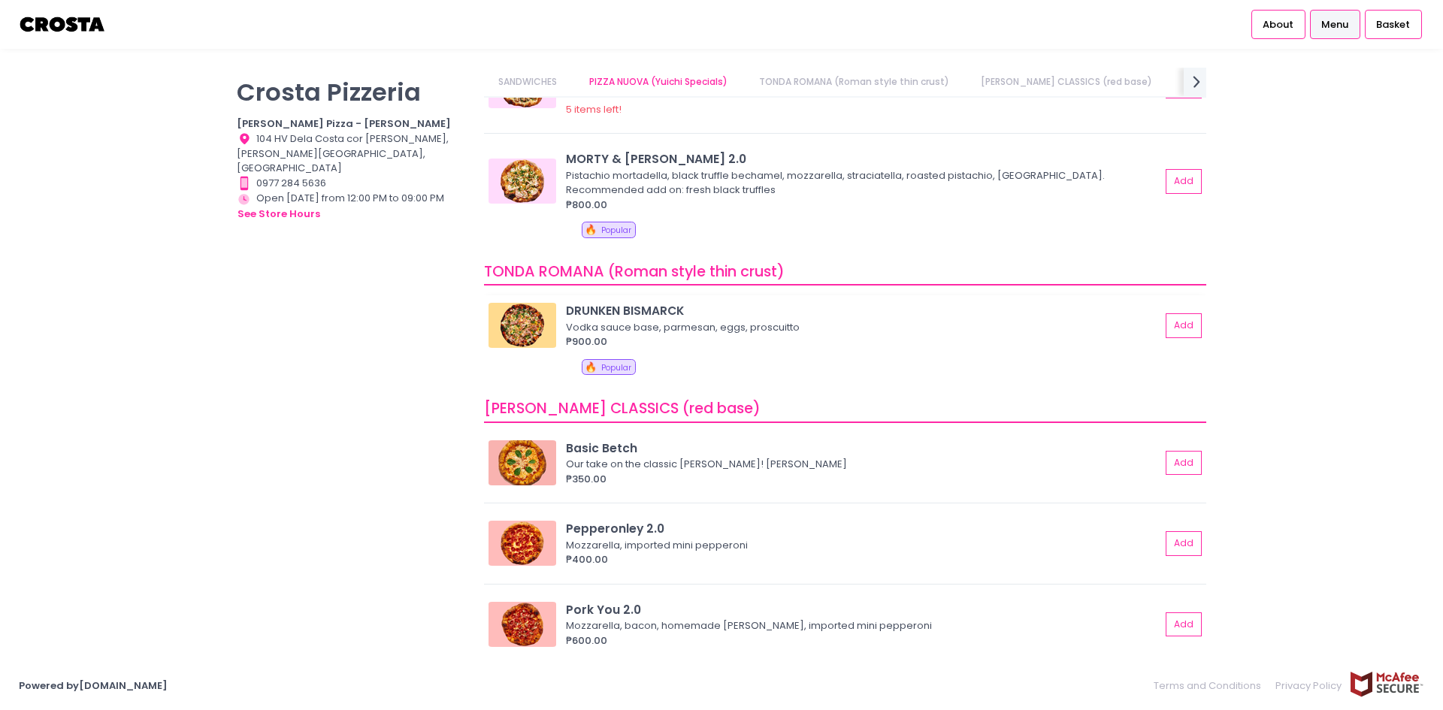
click at [525, 322] on img at bounding box center [523, 325] width 68 height 45
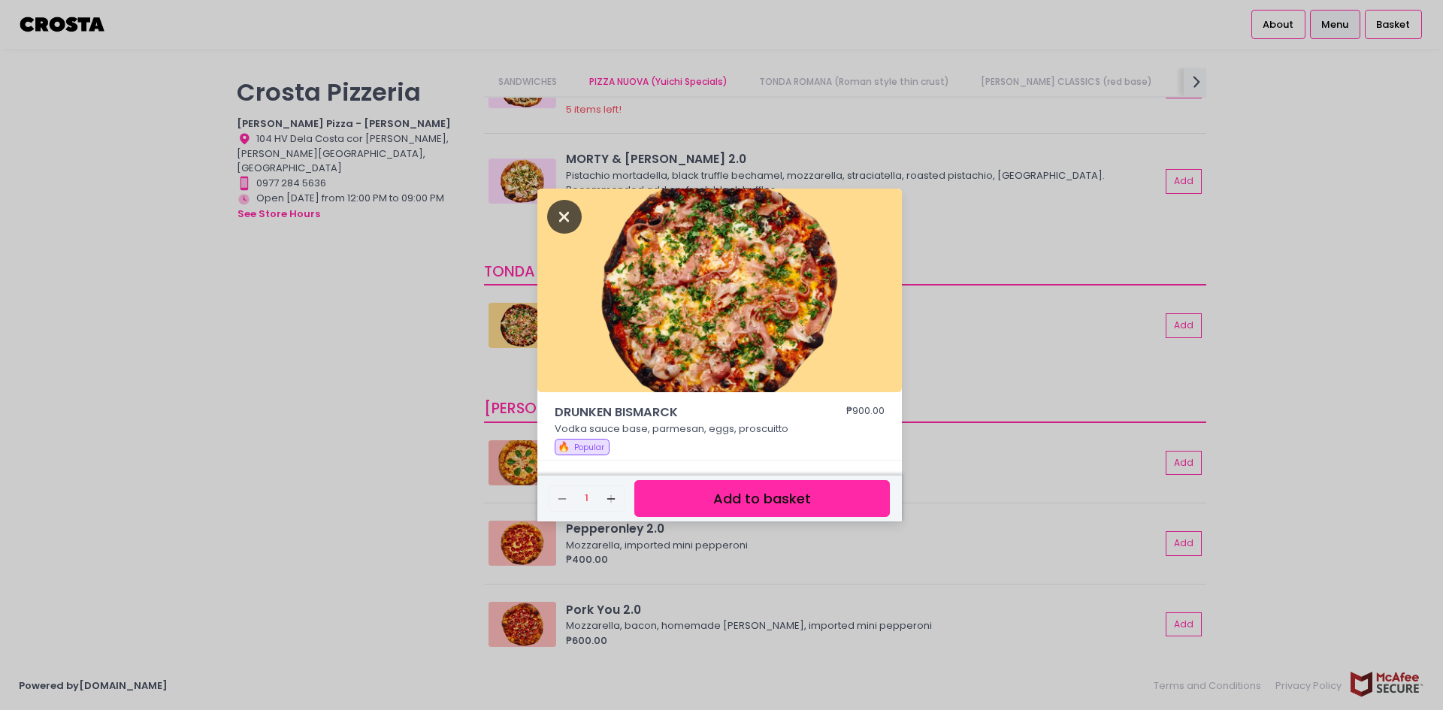
click at [562, 207] on icon "Close" at bounding box center [564, 217] width 35 height 34
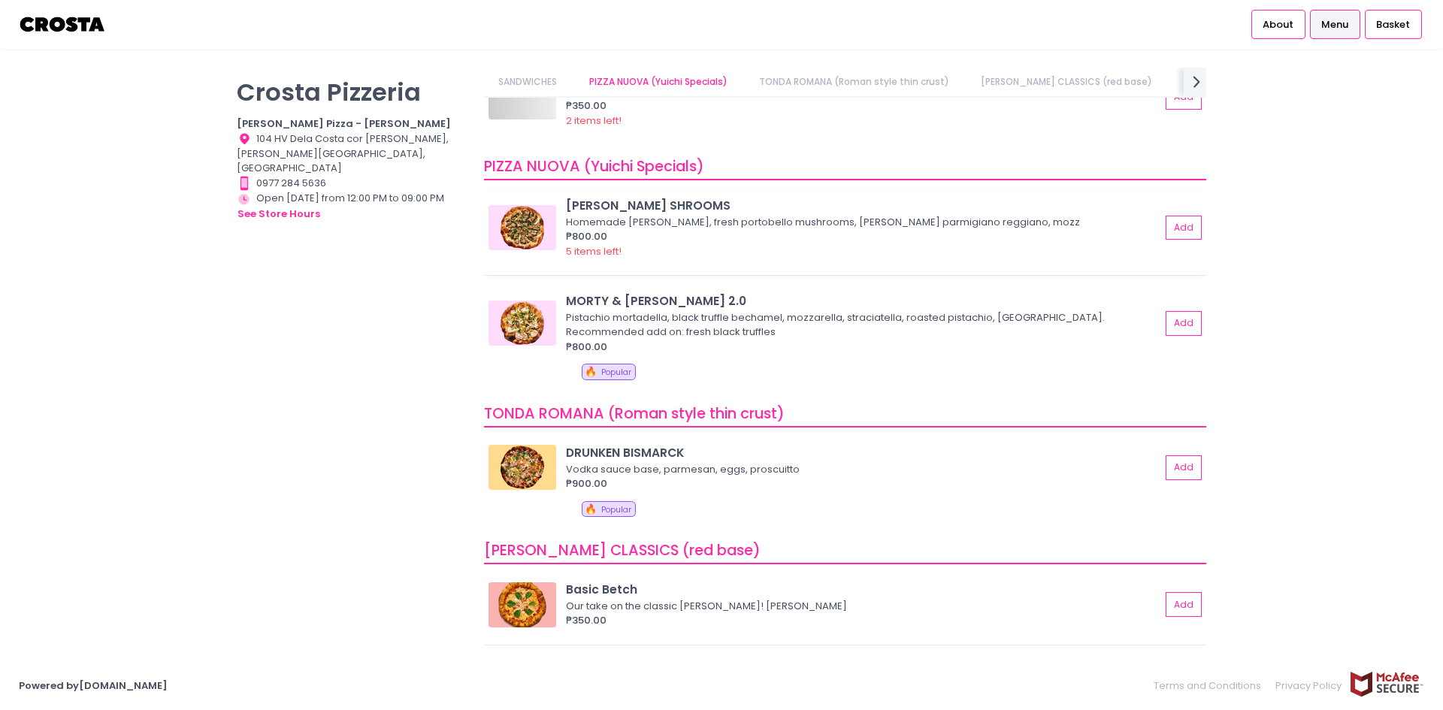
scroll to position [75, 0]
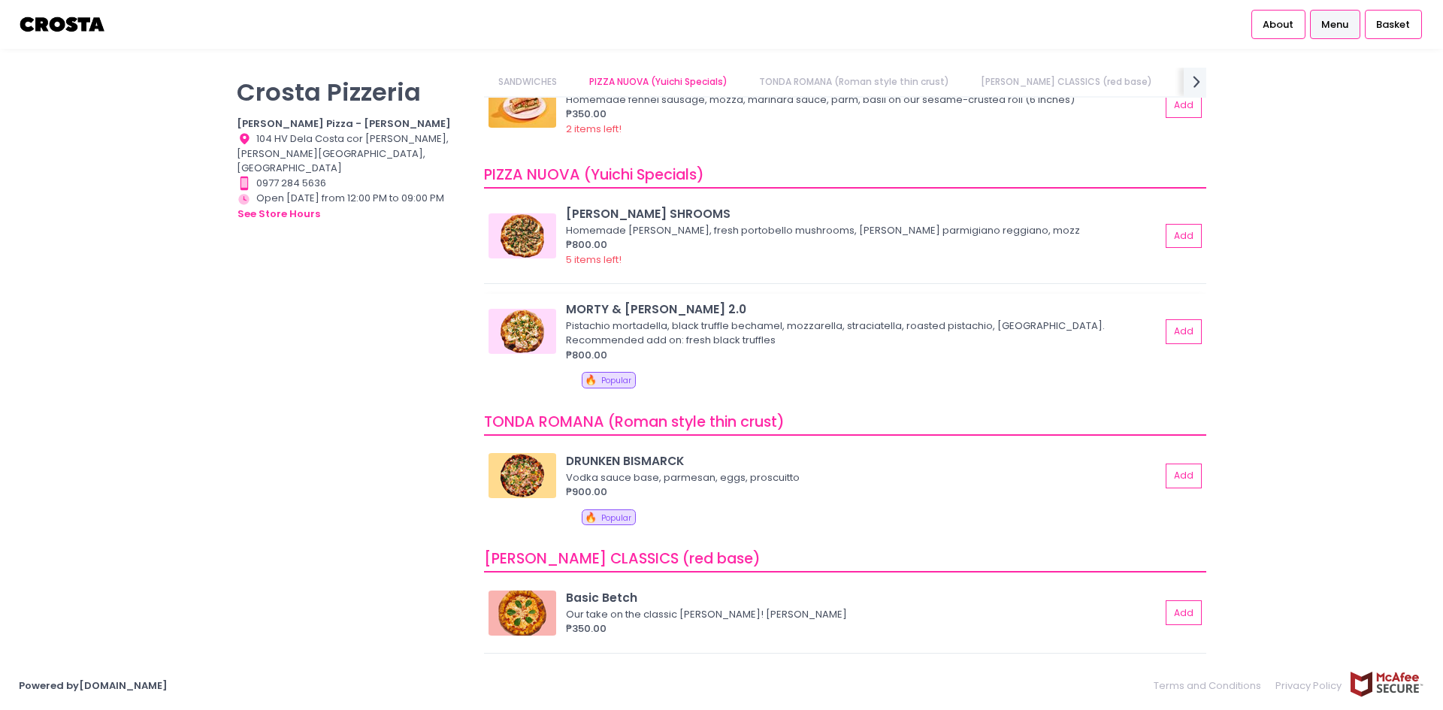
click at [517, 334] on img at bounding box center [523, 331] width 68 height 45
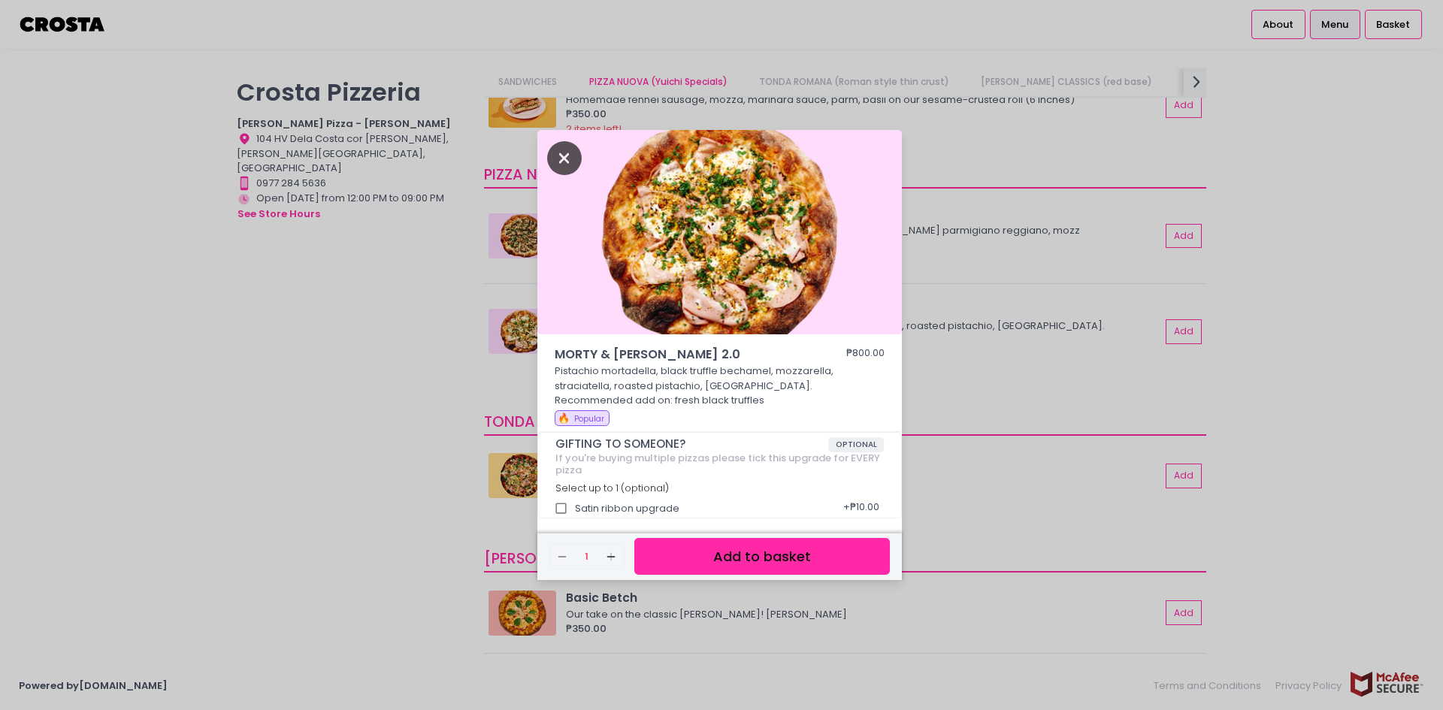
click at [568, 145] on icon "Close" at bounding box center [564, 158] width 35 height 34
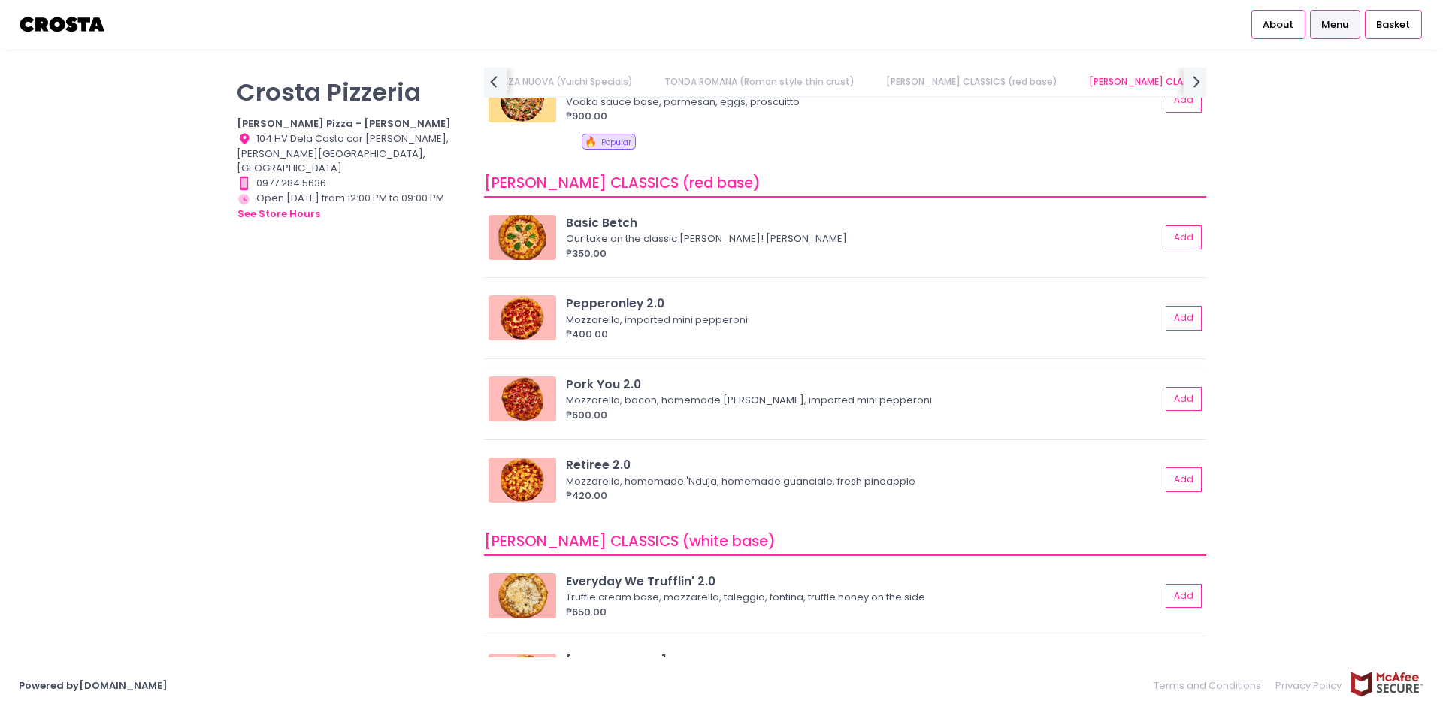
scroll to position [526, 0]
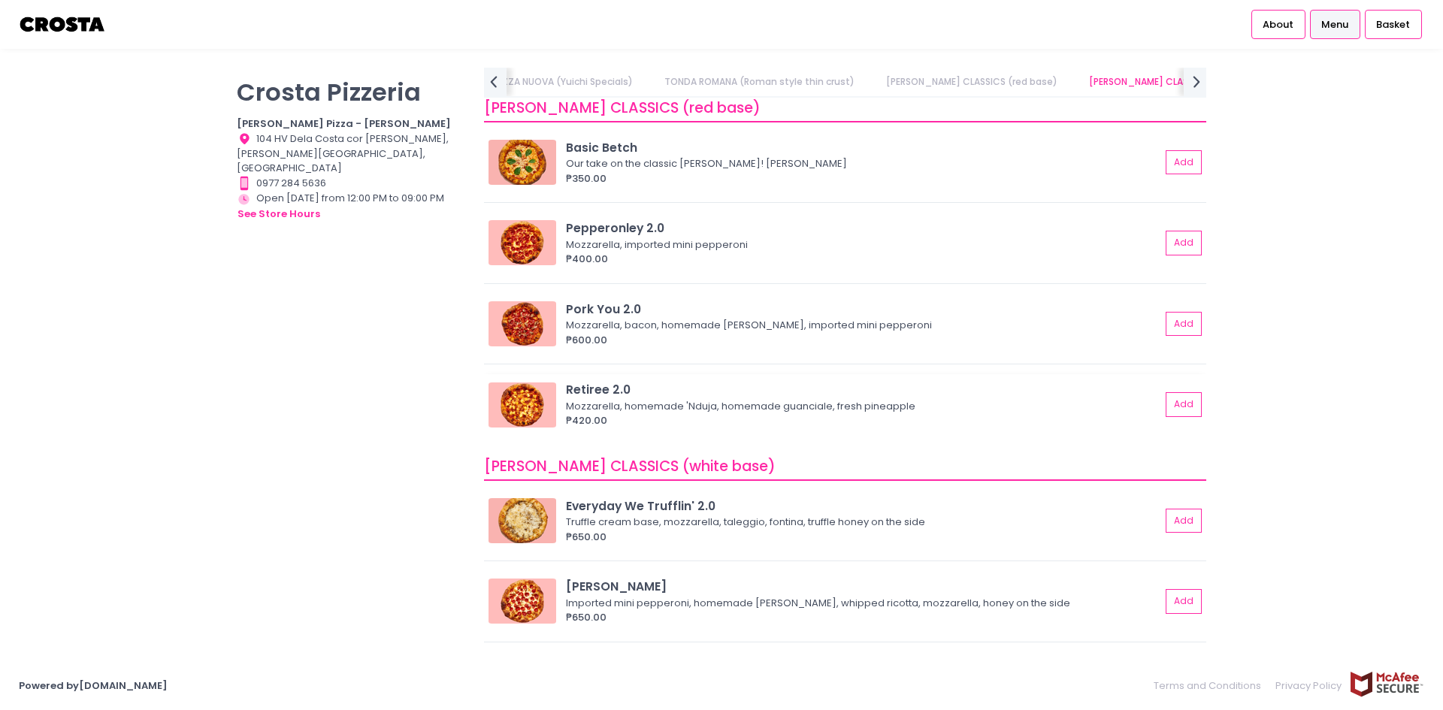
click at [528, 403] on img at bounding box center [523, 405] width 68 height 45
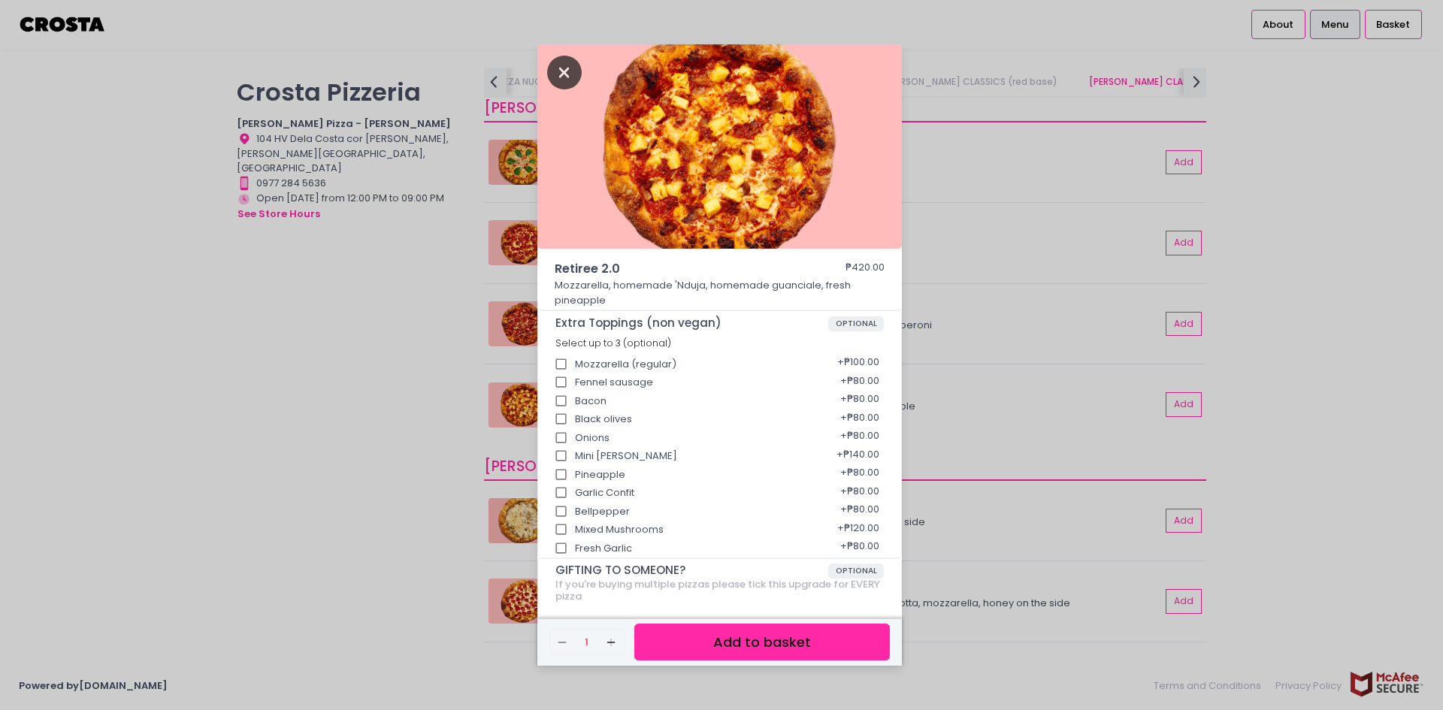
click at [575, 77] on icon "Close" at bounding box center [564, 73] width 35 height 34
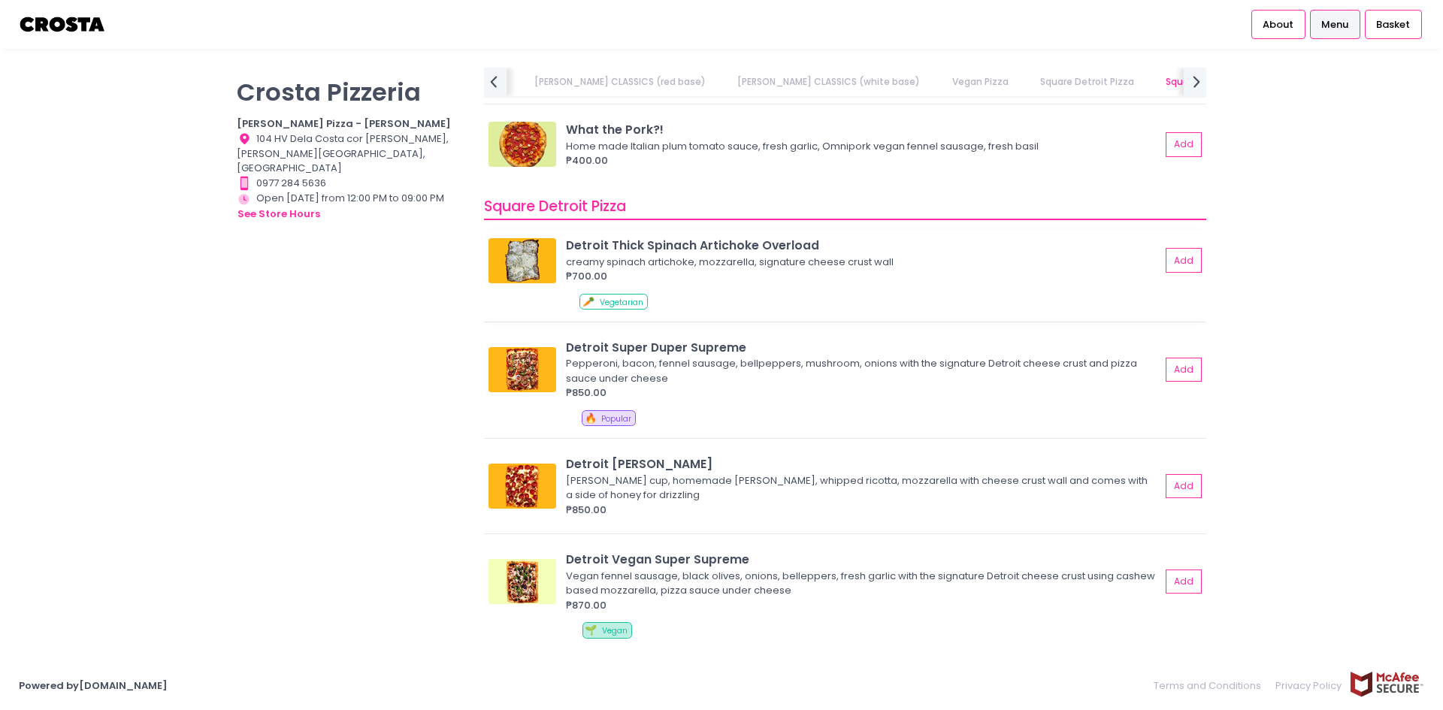
scroll to position [1579, 0]
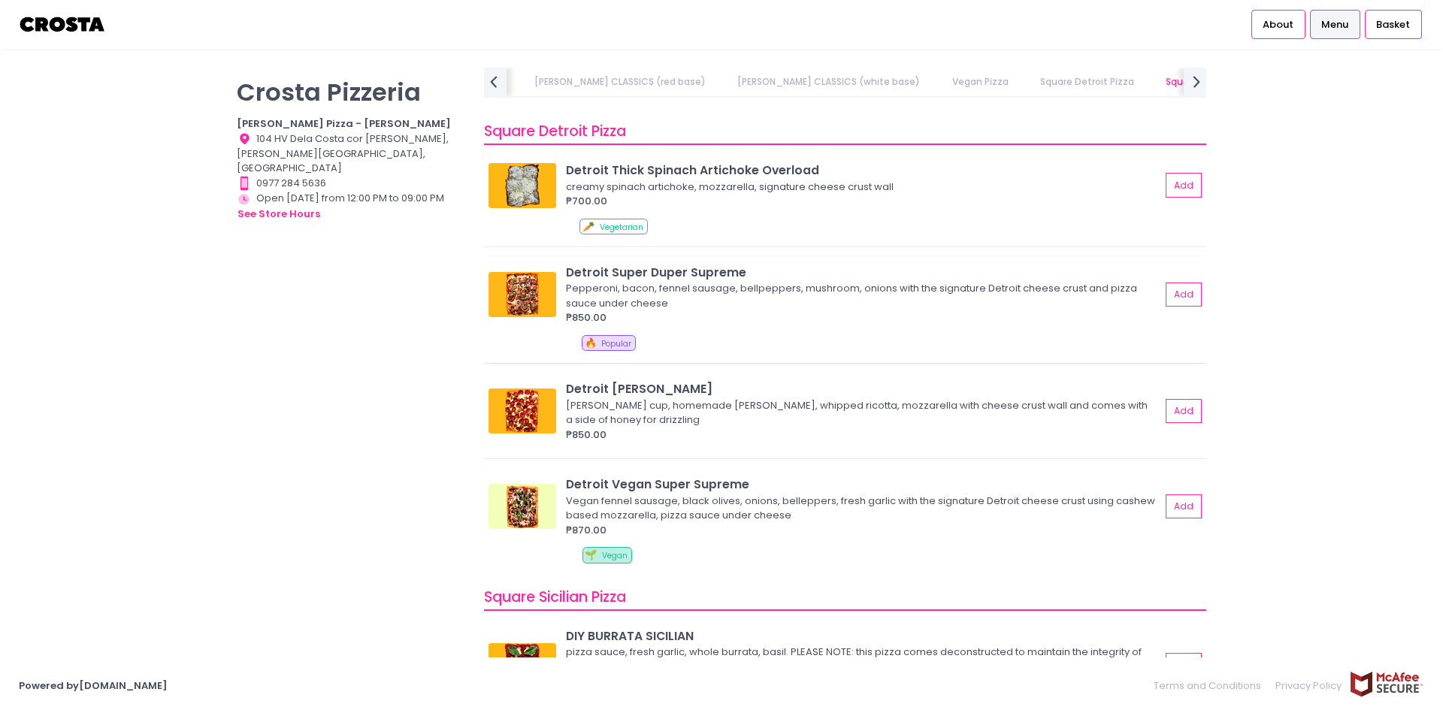
click at [525, 301] on img at bounding box center [523, 294] width 68 height 45
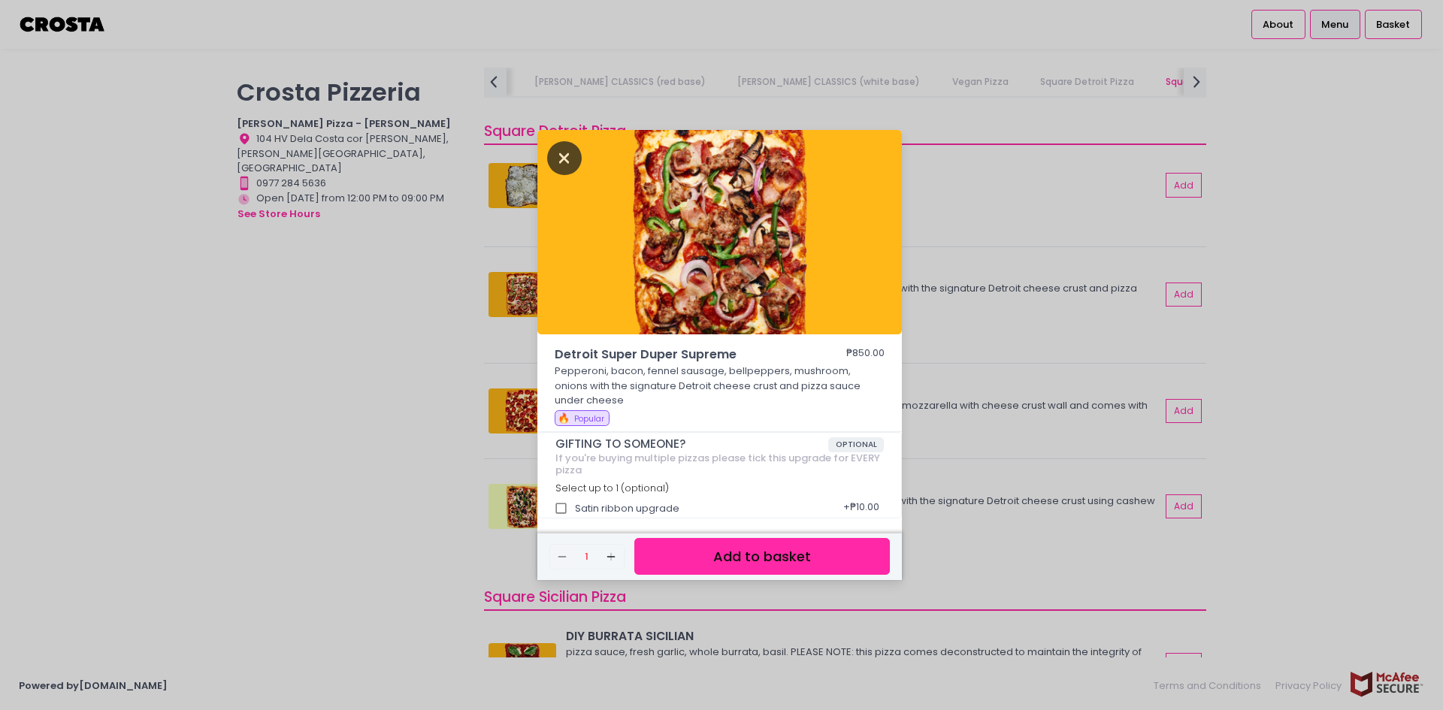
click at [579, 156] on icon "Close" at bounding box center [564, 158] width 35 height 34
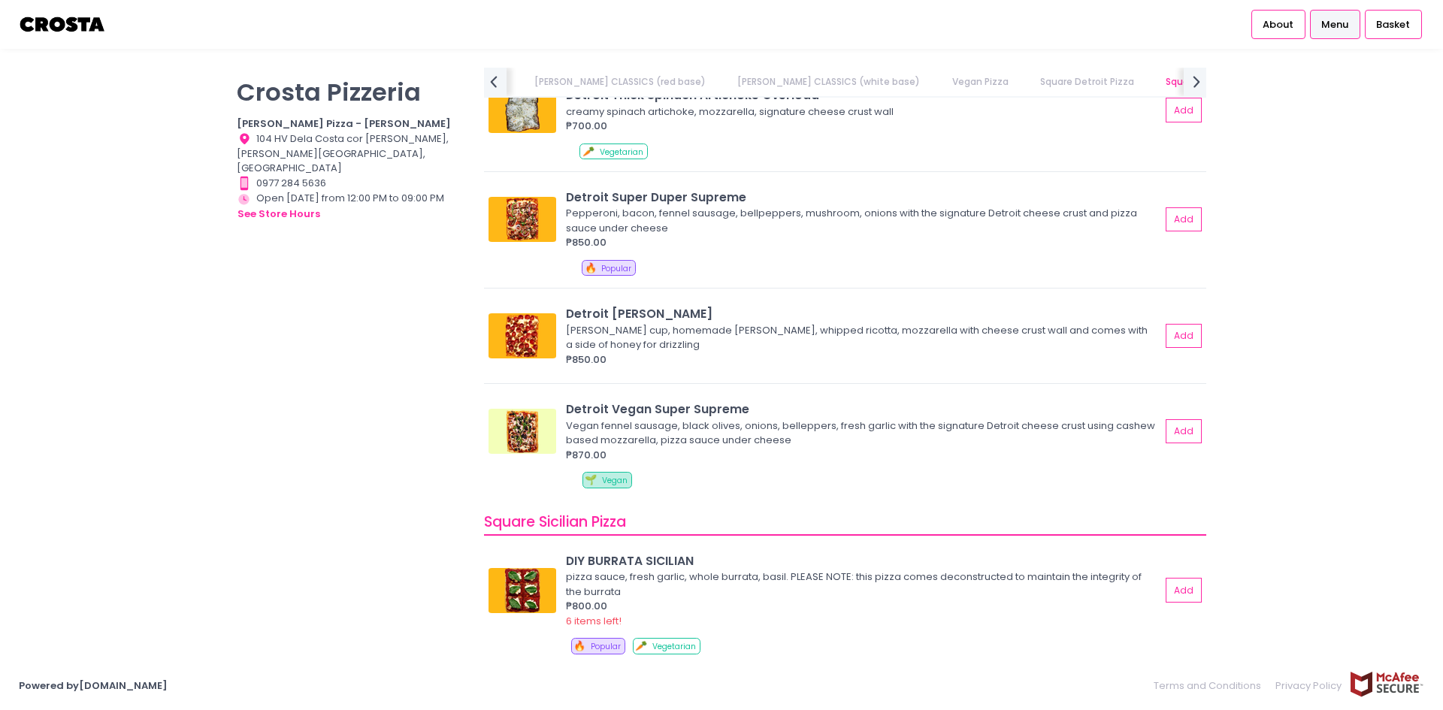
scroll to position [1729, 0]
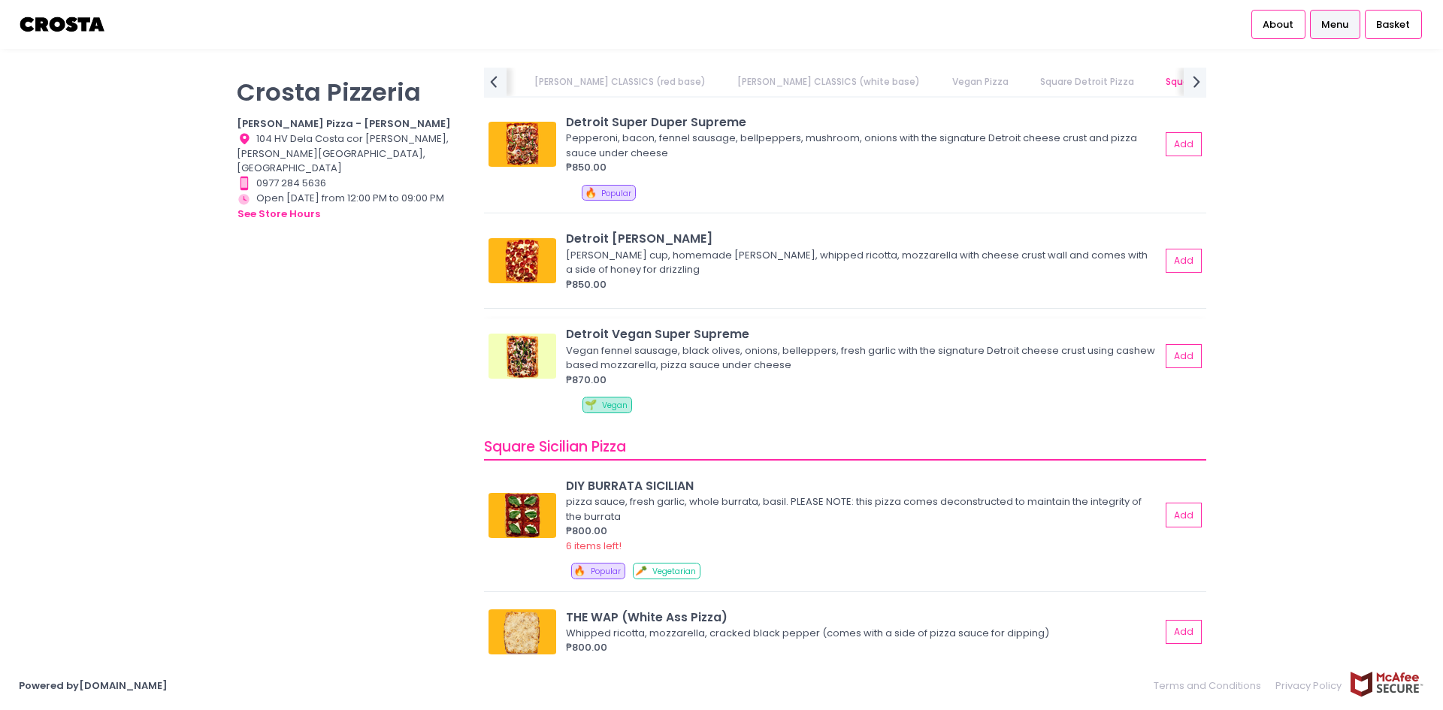
click at [524, 353] on img at bounding box center [523, 356] width 68 height 45
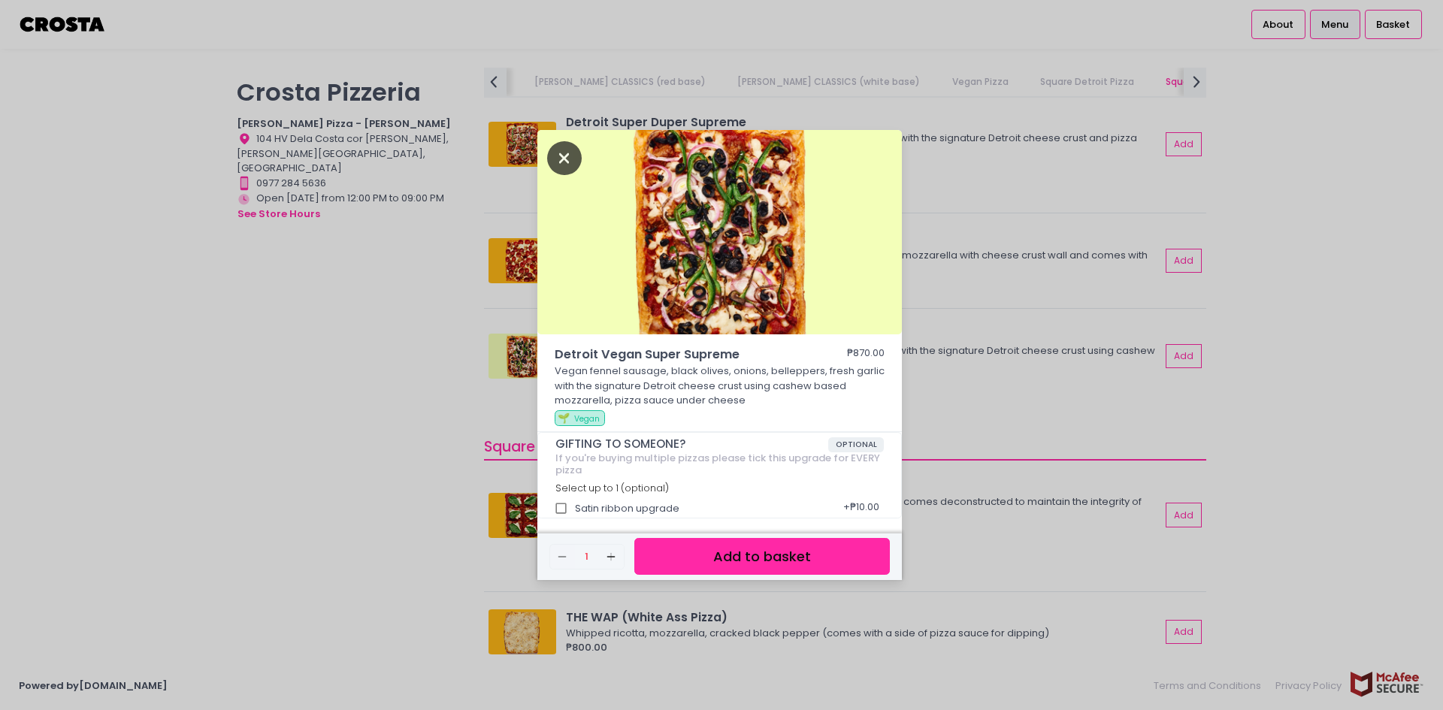
click at [568, 165] on icon "Close" at bounding box center [564, 158] width 35 height 34
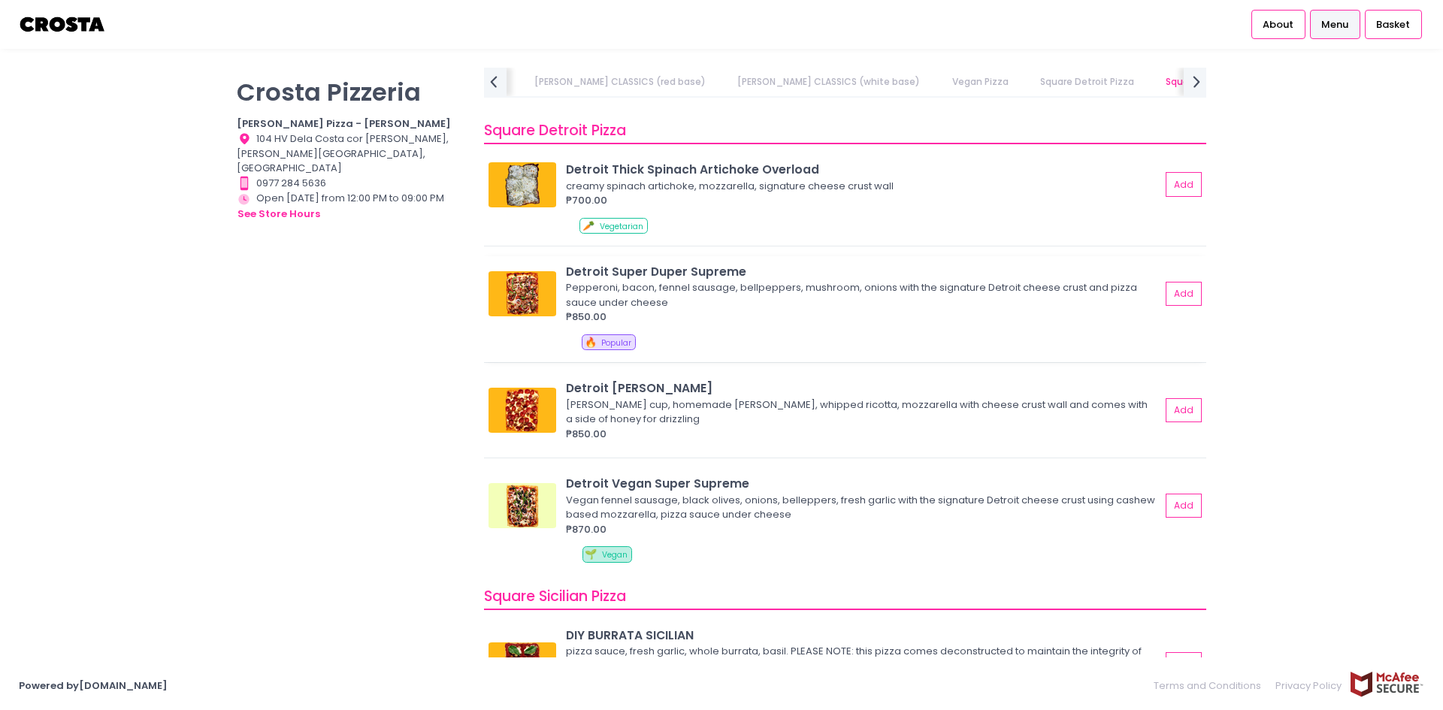
scroll to position [1579, 0]
click at [528, 184] on img at bounding box center [523, 185] width 68 height 45
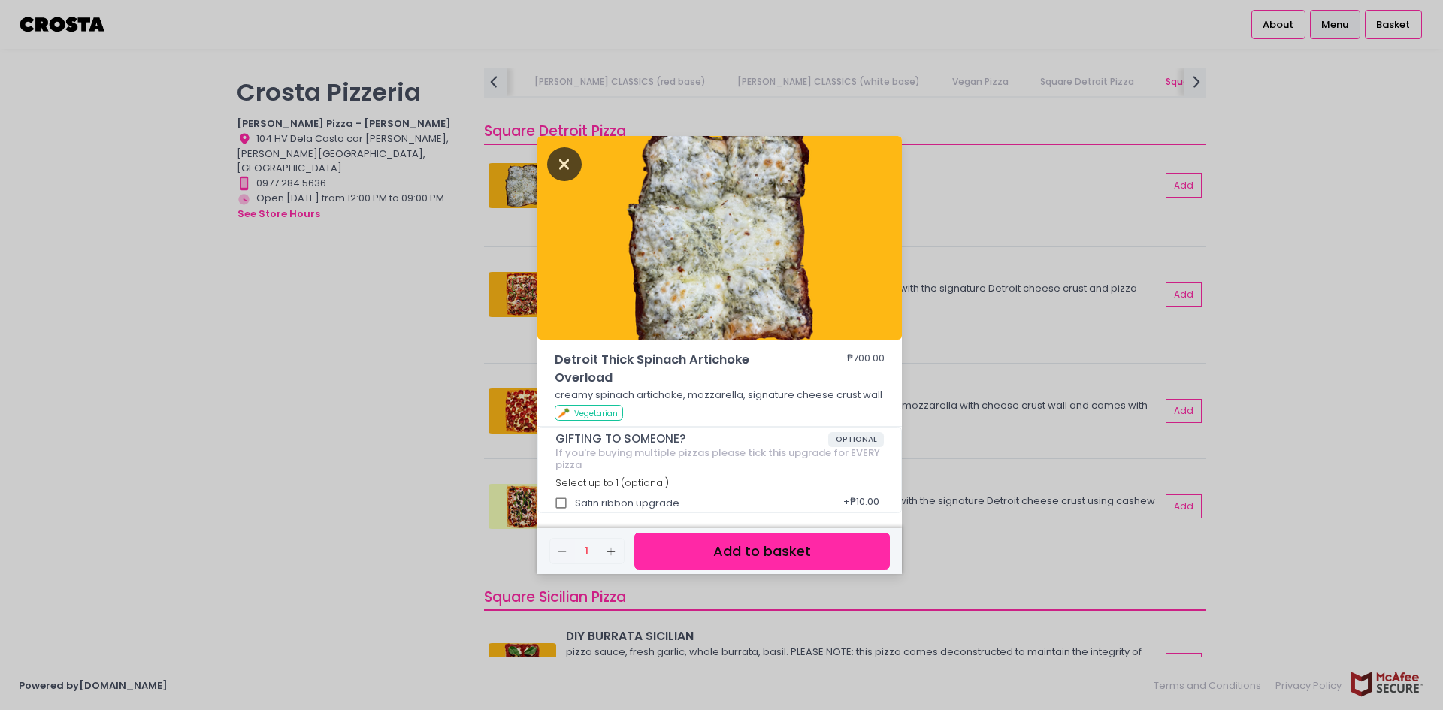
click at [558, 162] on icon "Close" at bounding box center [564, 164] width 35 height 34
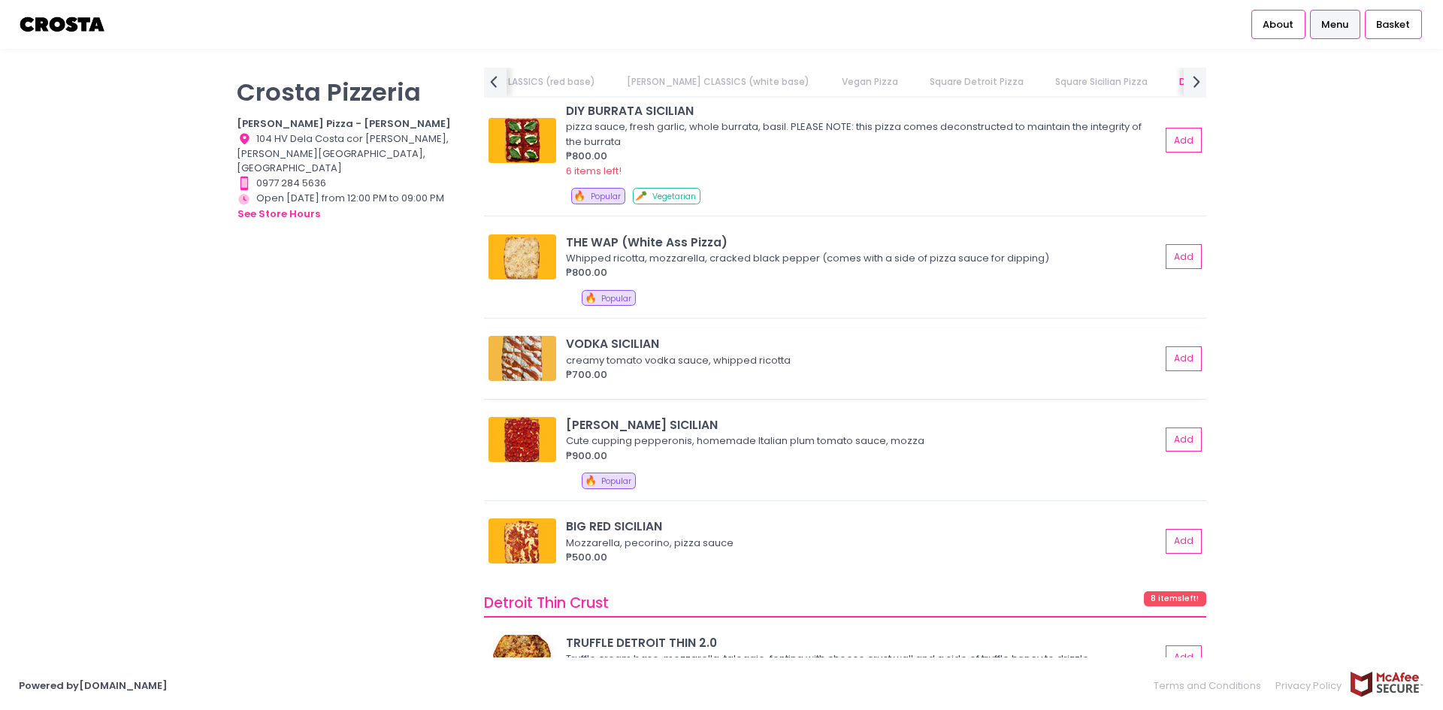
scroll to position [2105, 0]
click at [514, 438] on img at bounding box center [523, 438] width 68 height 45
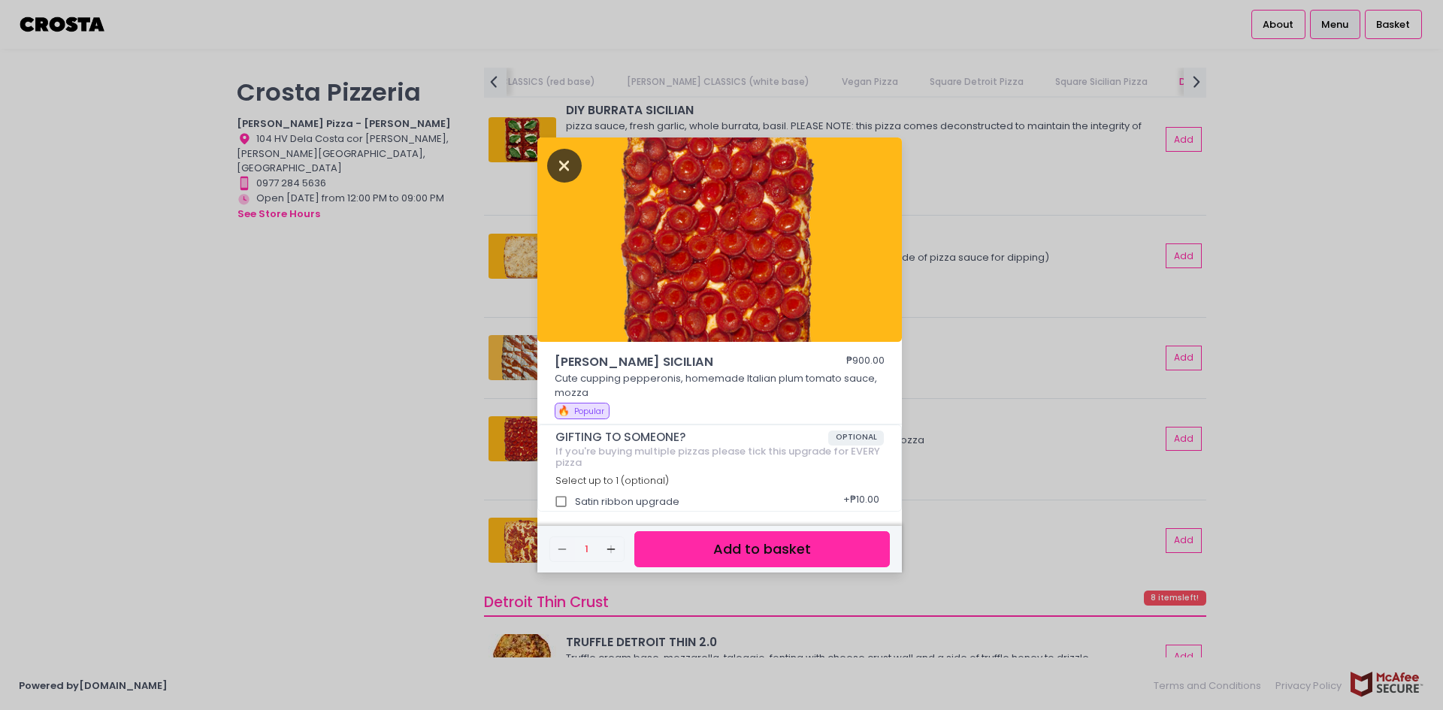
click at [567, 167] on icon "Close" at bounding box center [564, 166] width 35 height 34
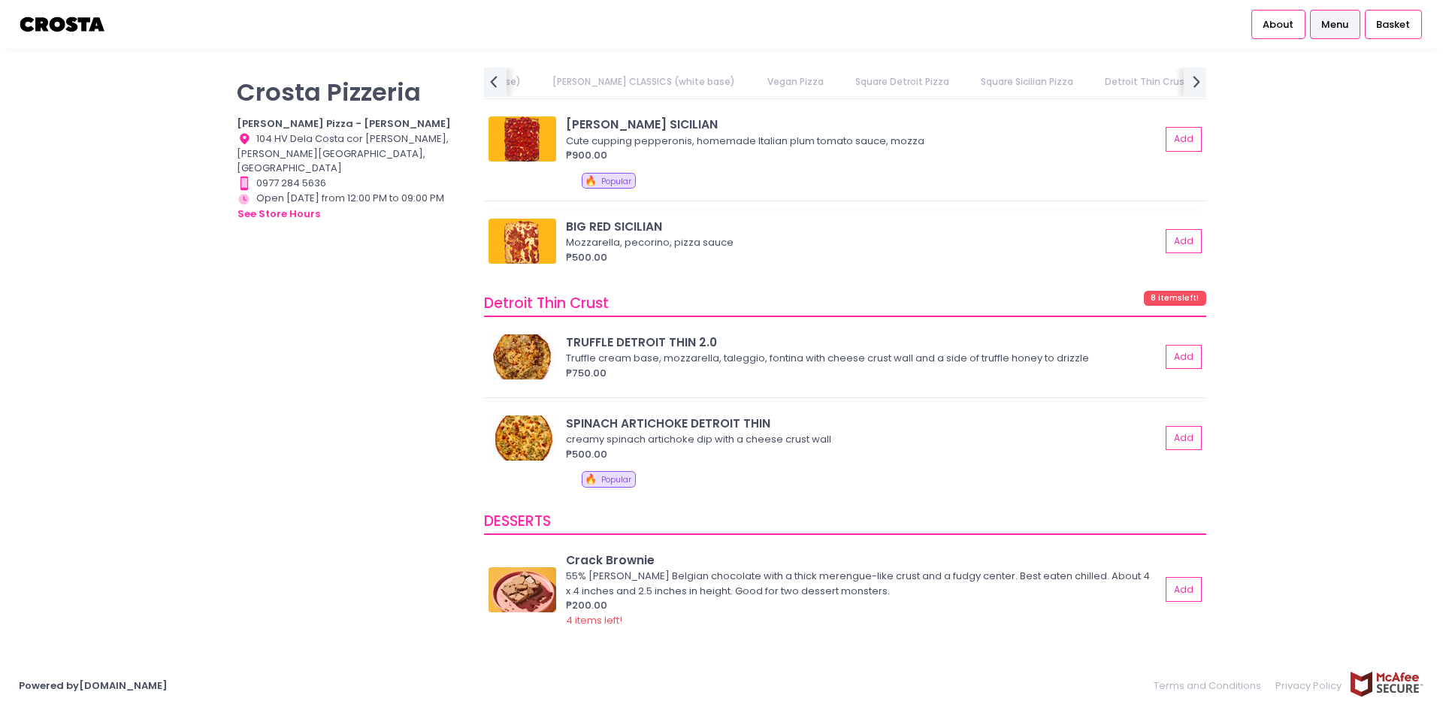
scroll to position [0, 716]
click at [519, 440] on img at bounding box center [523, 437] width 68 height 45
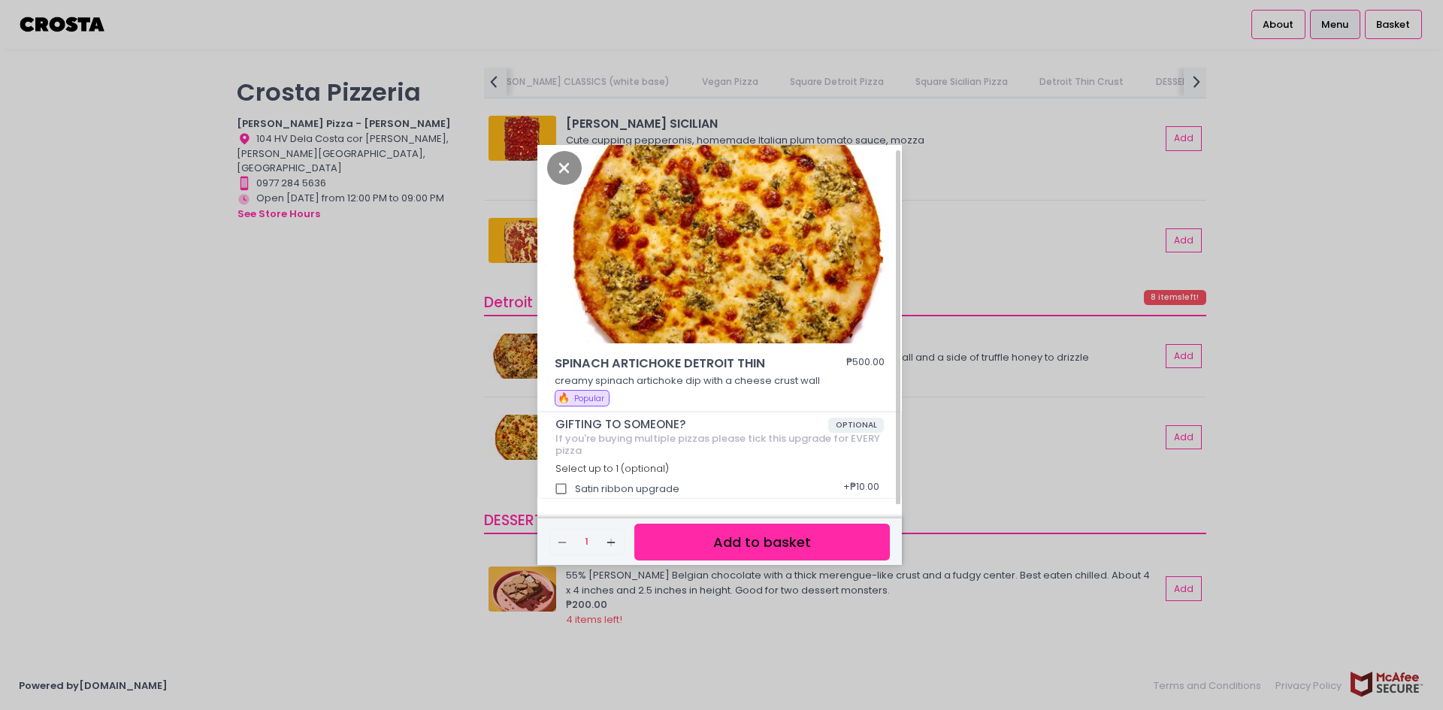
scroll to position [6, 0]
click at [569, 169] on icon "Close" at bounding box center [564, 167] width 35 height 34
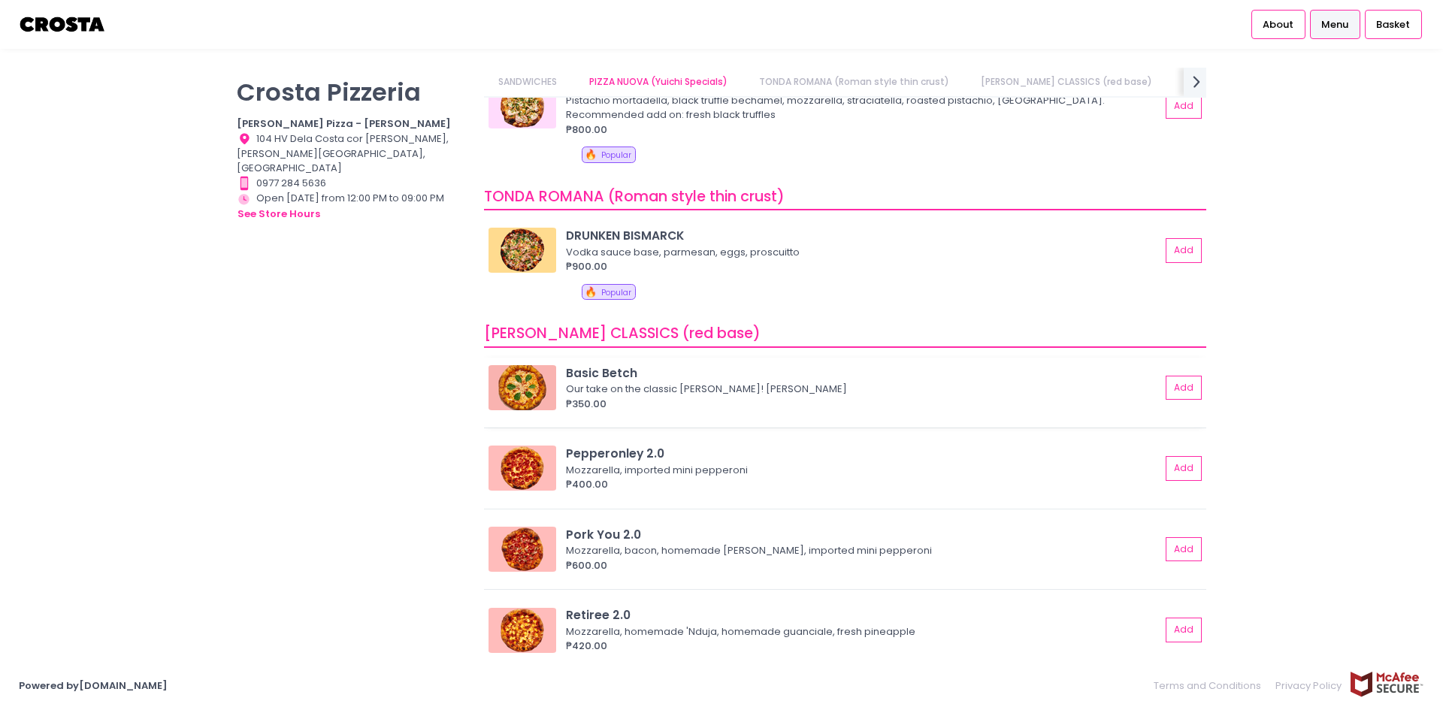
scroll to position [75, 0]
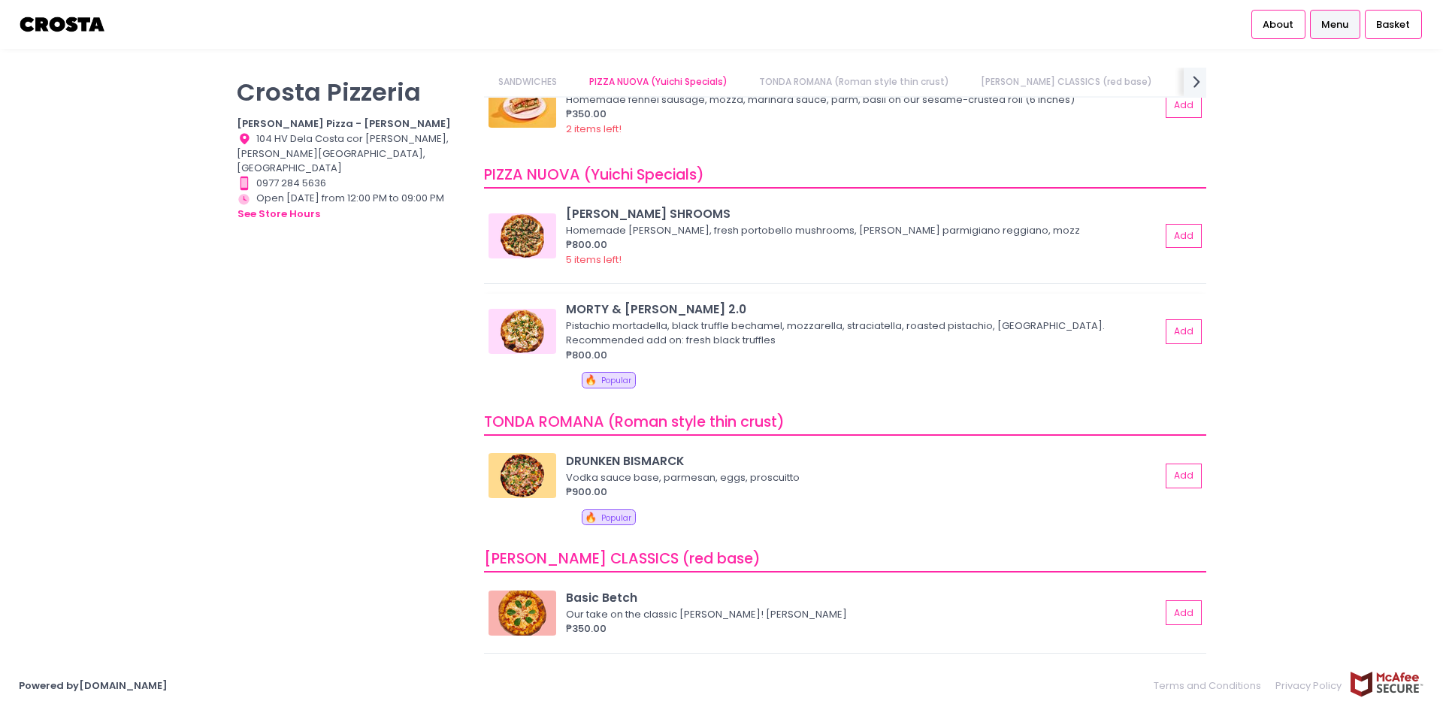
click at [519, 329] on img at bounding box center [523, 331] width 68 height 45
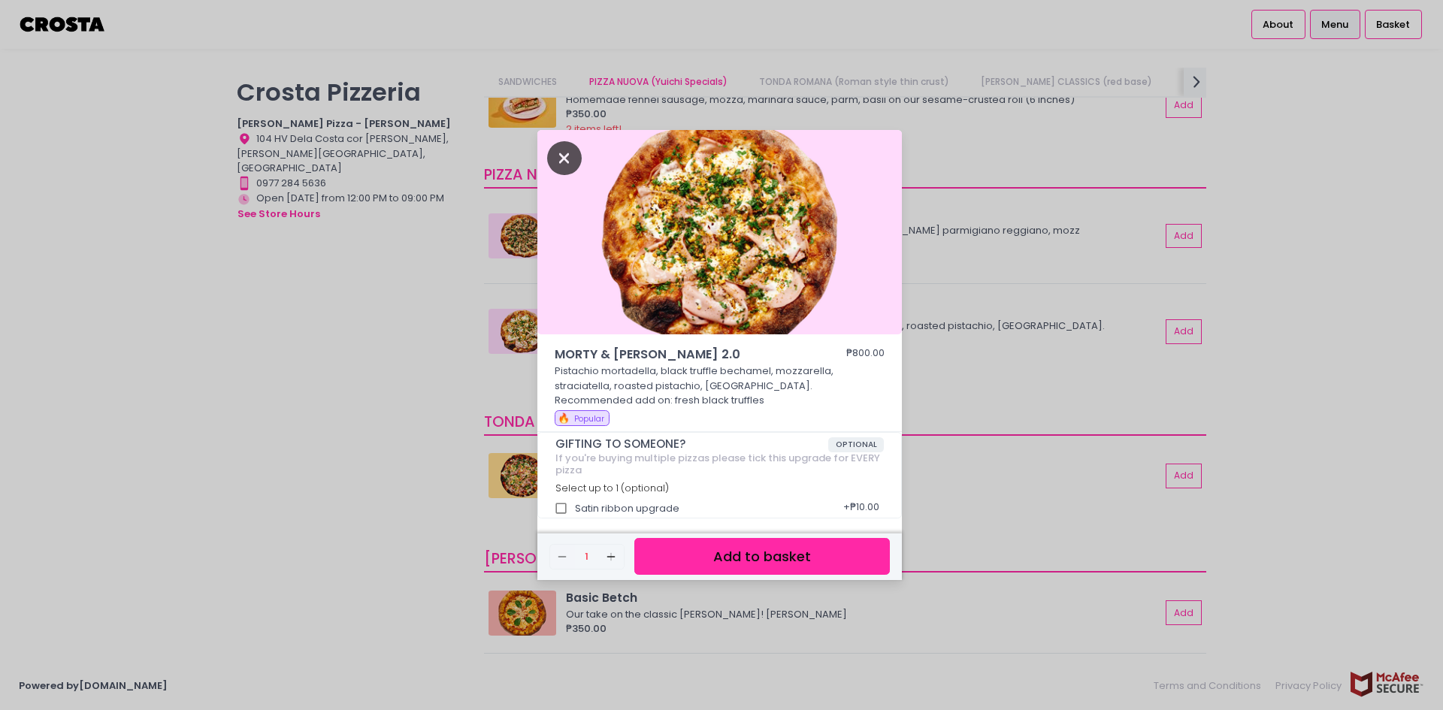
click at [576, 156] on icon "Close" at bounding box center [564, 158] width 35 height 34
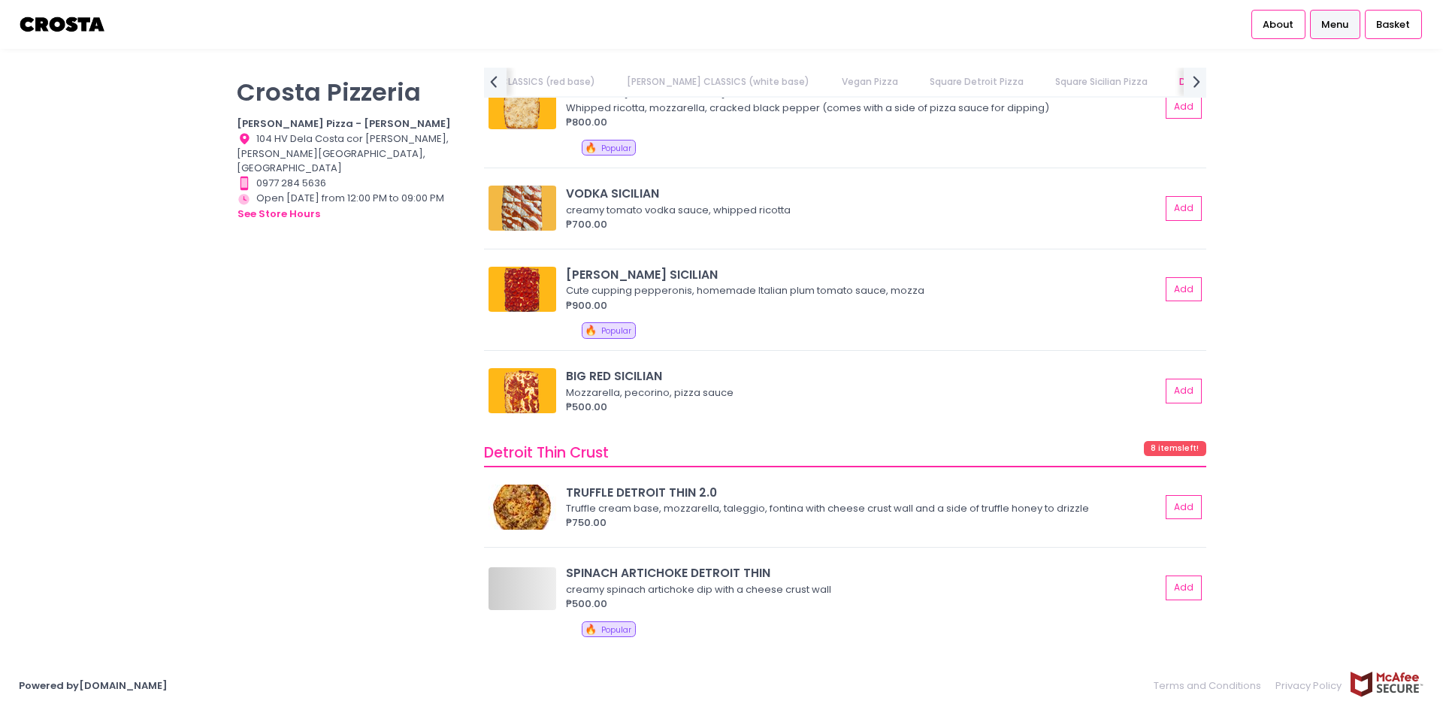
scroll to position [0, 0]
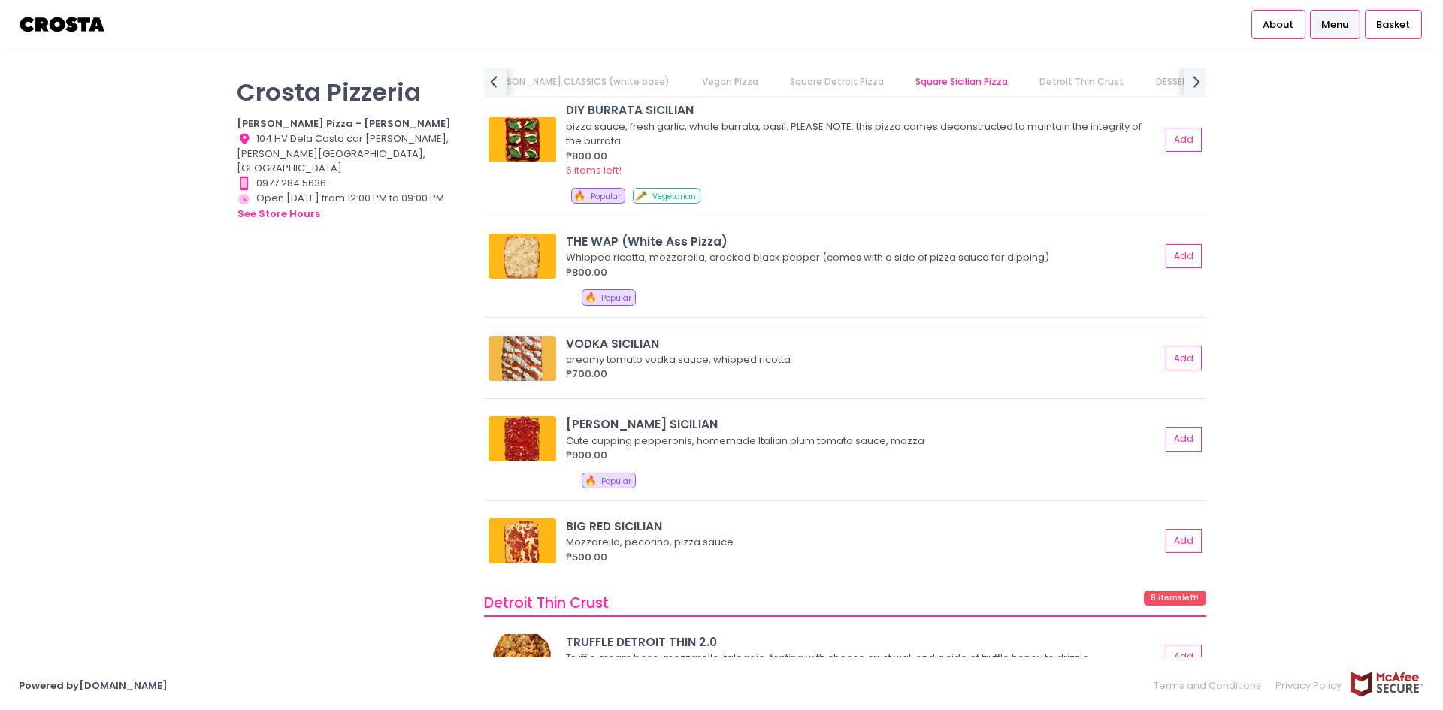
click at [689, 369] on div "₱700.00" at bounding box center [863, 374] width 595 height 15
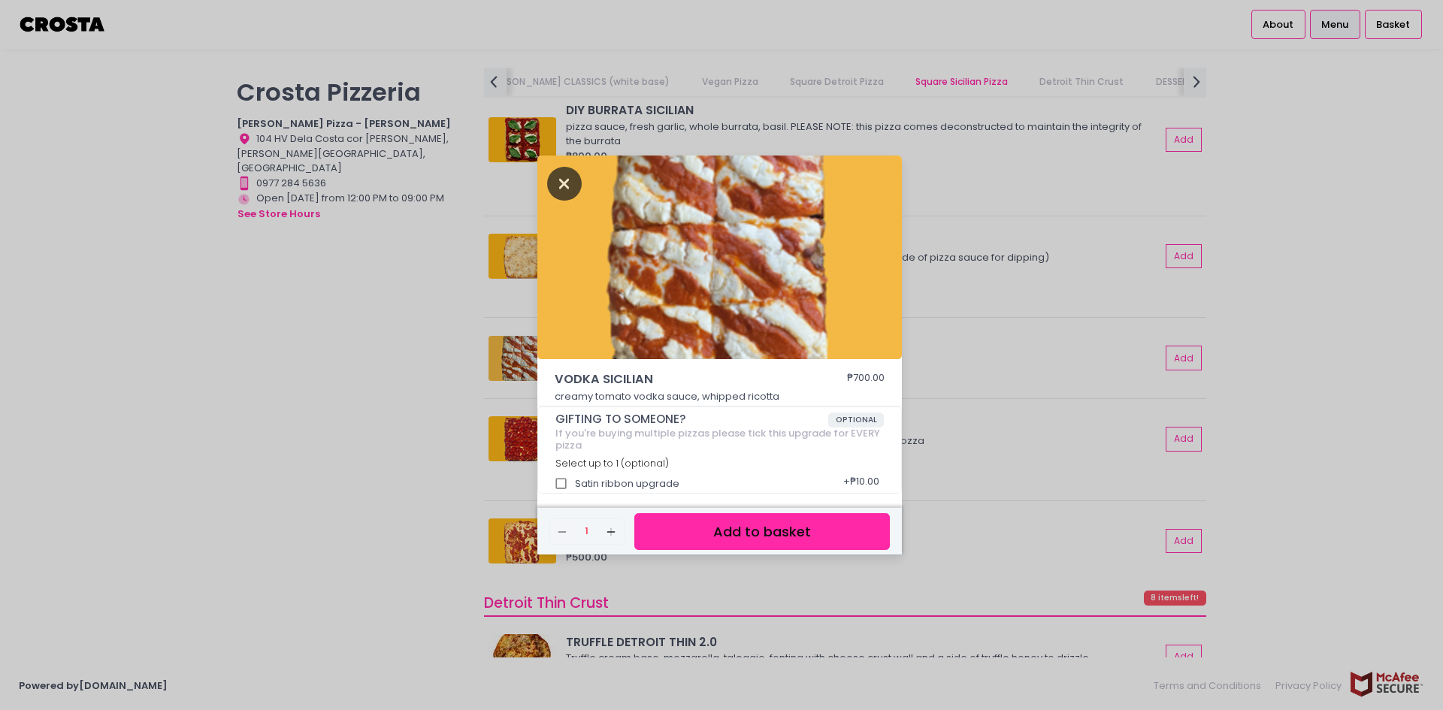
click at [553, 180] on icon "Close" at bounding box center [564, 184] width 35 height 34
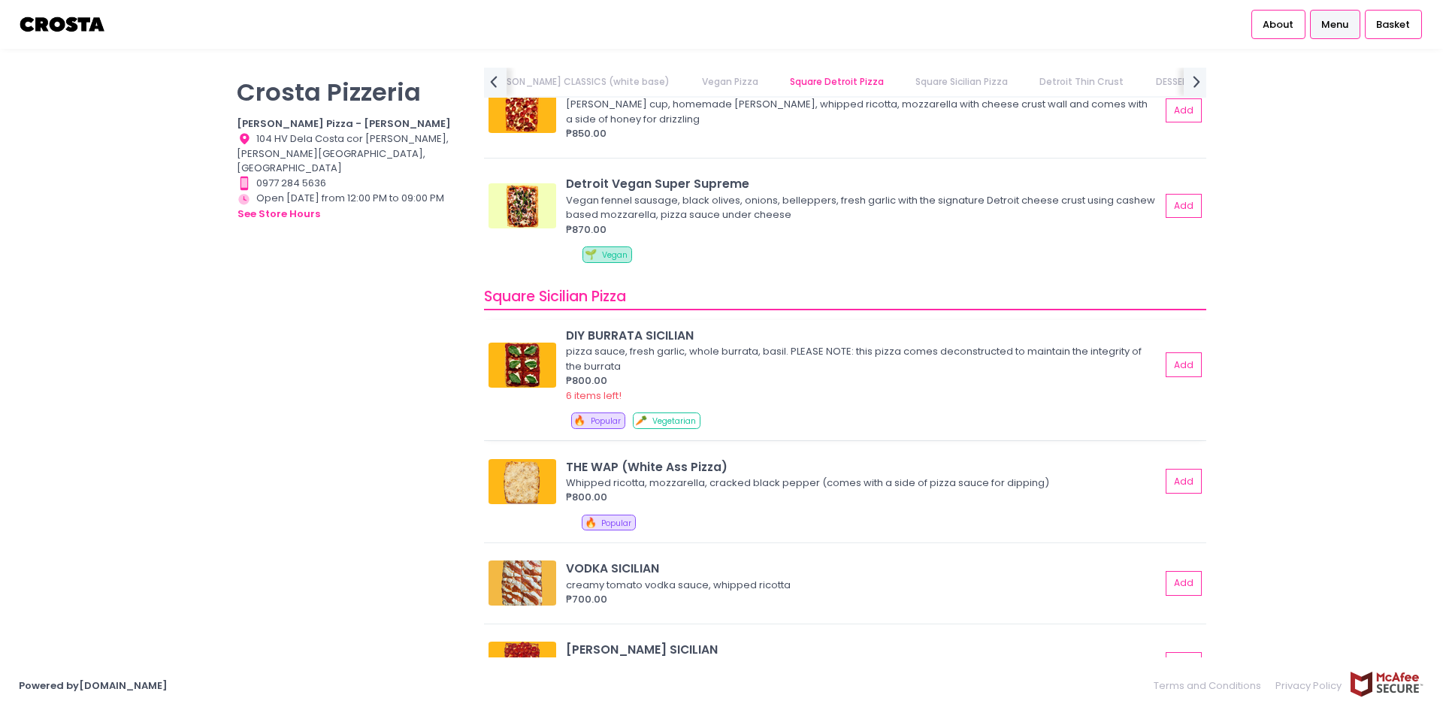
click at [689, 371] on div "pizza sauce, fresh garlic, whole burrata, basil. PLEASE NOTE: this pizza comes …" at bounding box center [861, 358] width 590 height 29
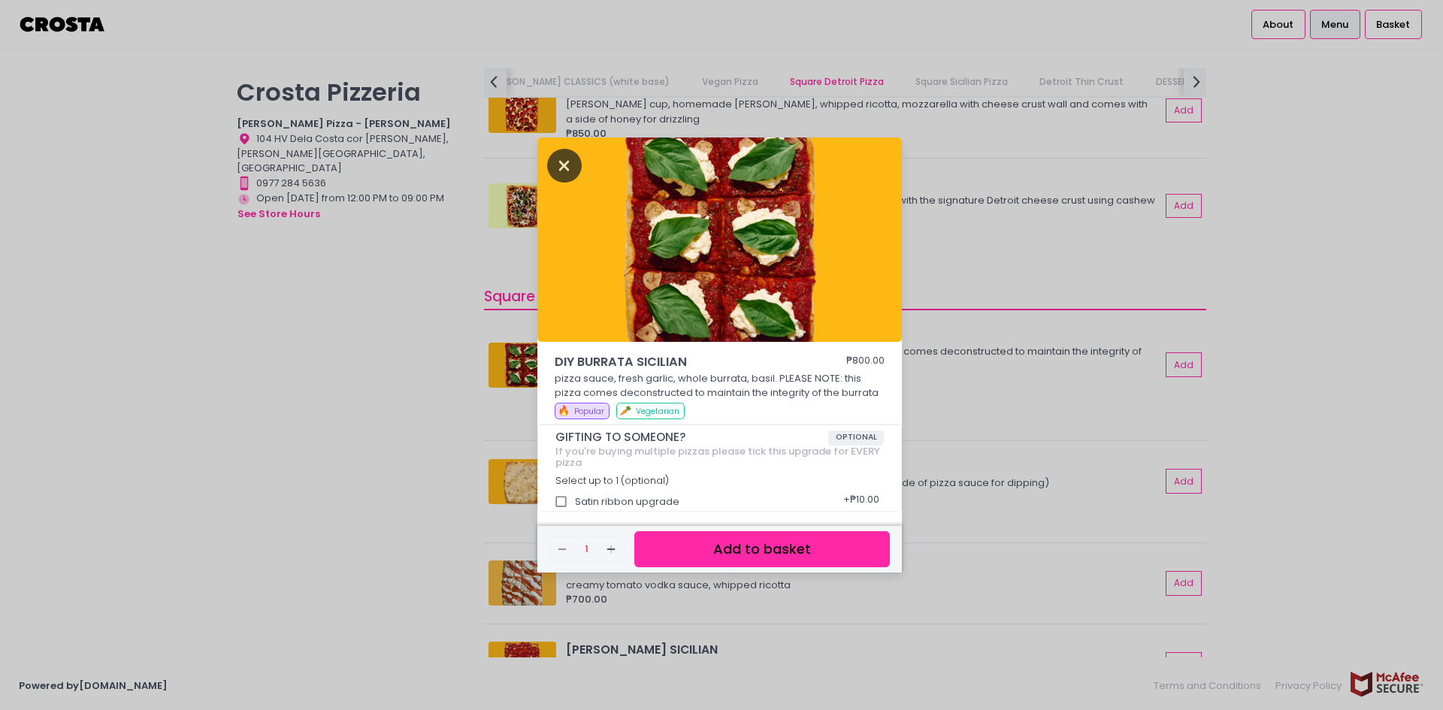
click at [562, 156] on icon "Close" at bounding box center [564, 166] width 35 height 34
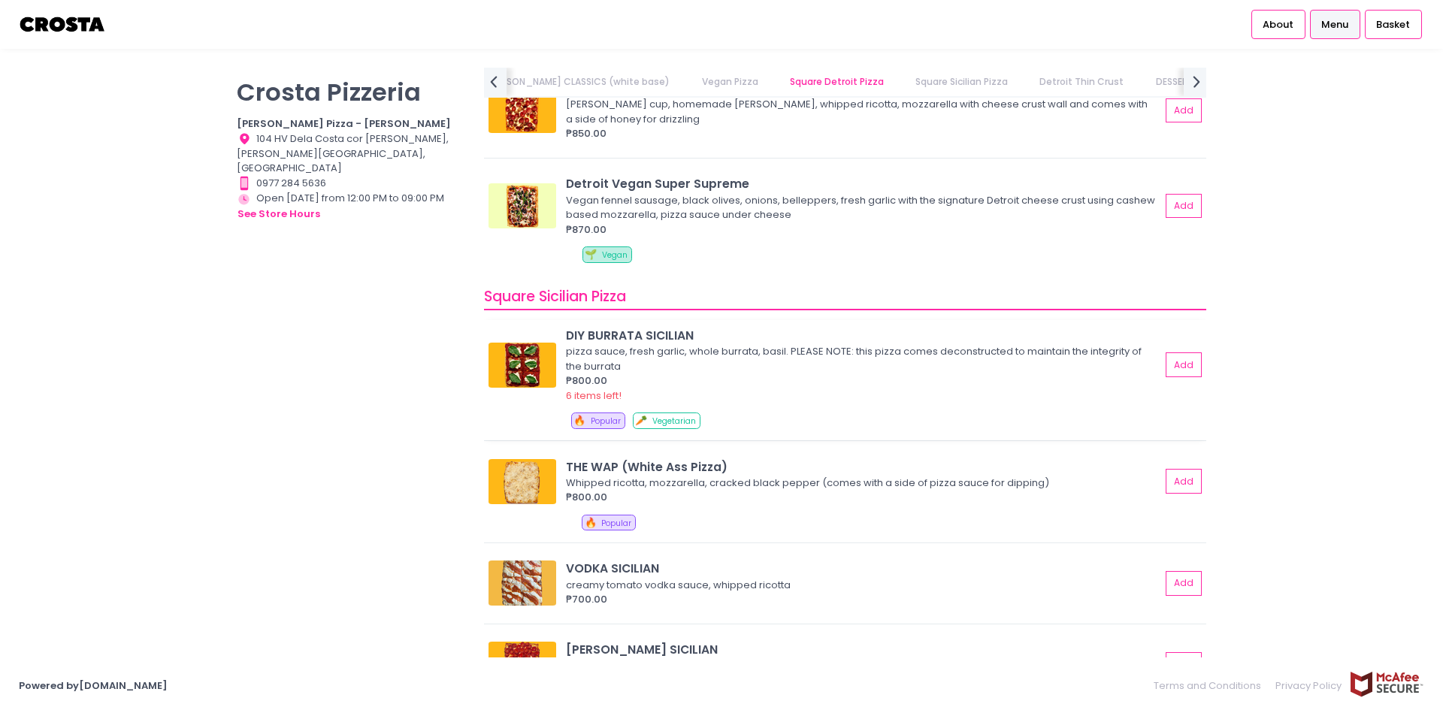
scroll to position [1955, 0]
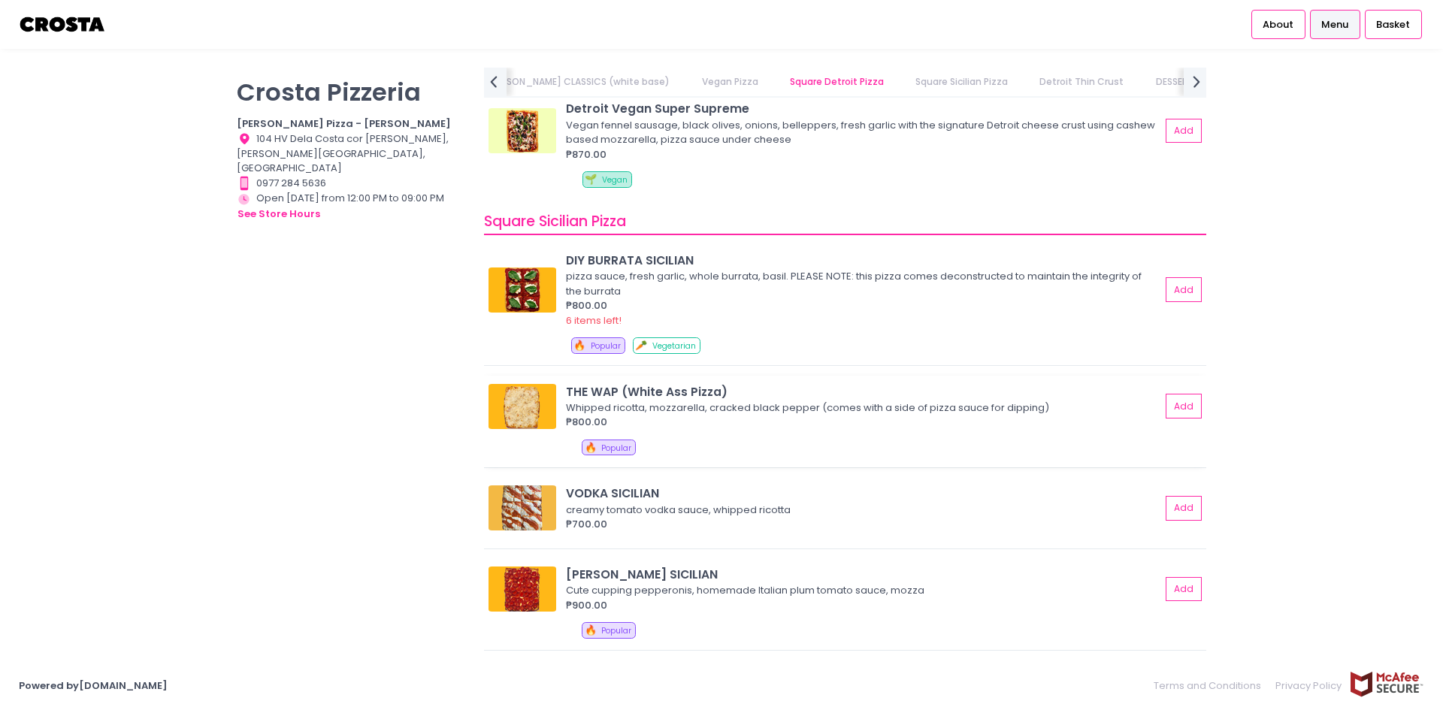
click at [723, 424] on div "₱800.00" at bounding box center [863, 422] width 595 height 15
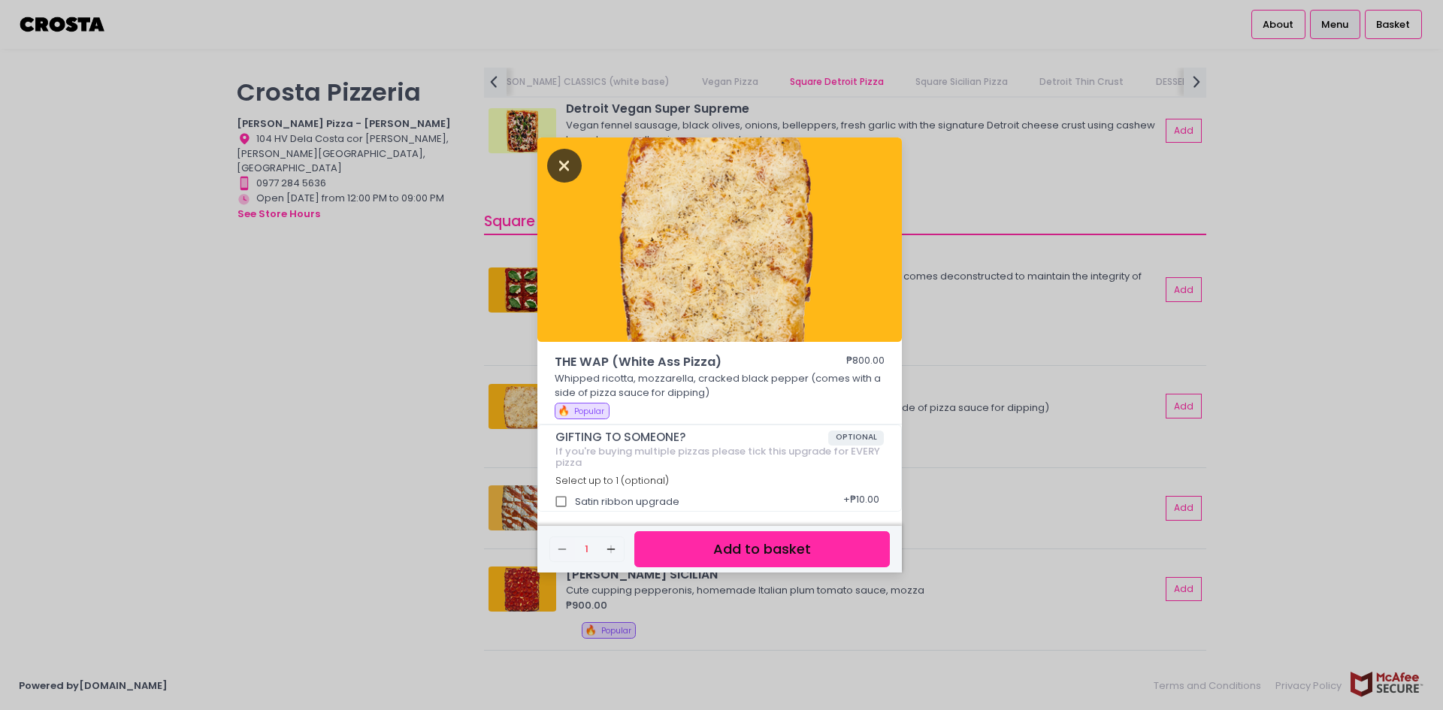
click at [566, 167] on icon "Close" at bounding box center [564, 166] width 35 height 34
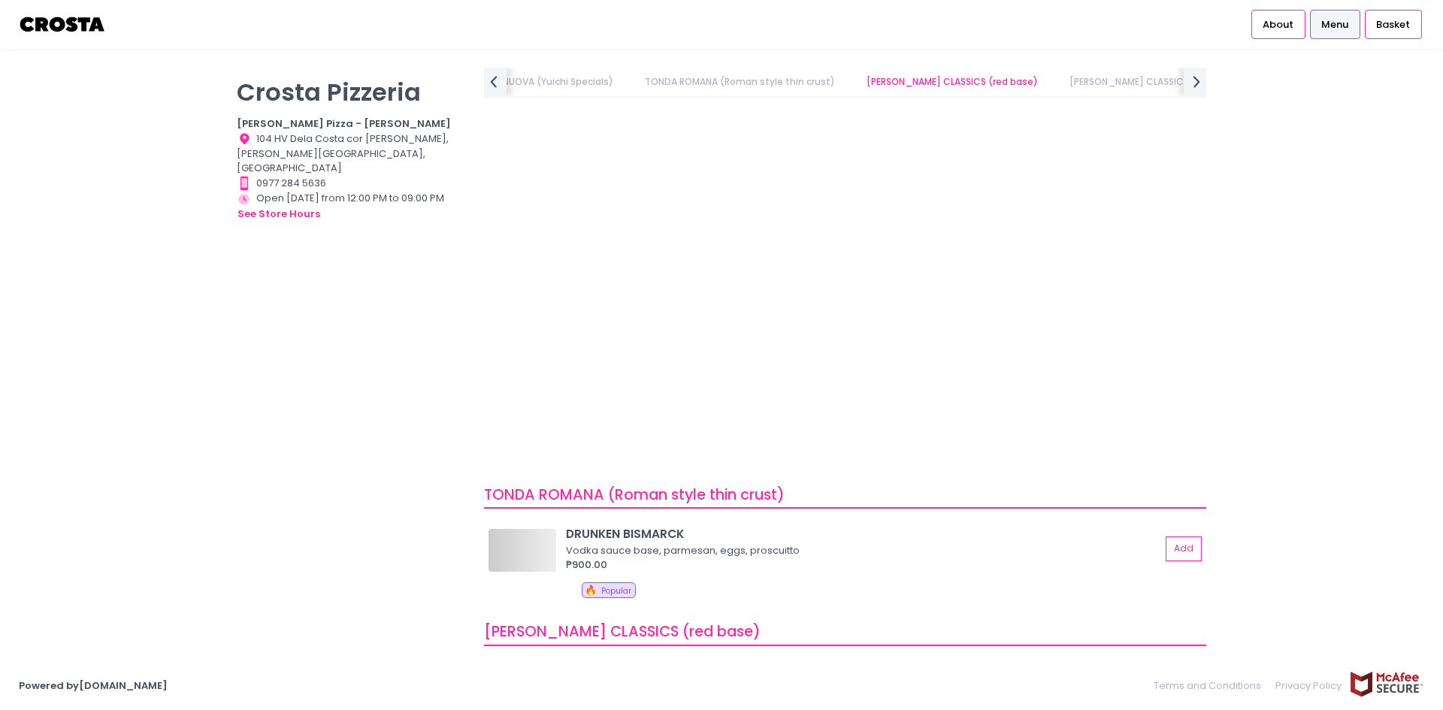
scroll to position [0, 0]
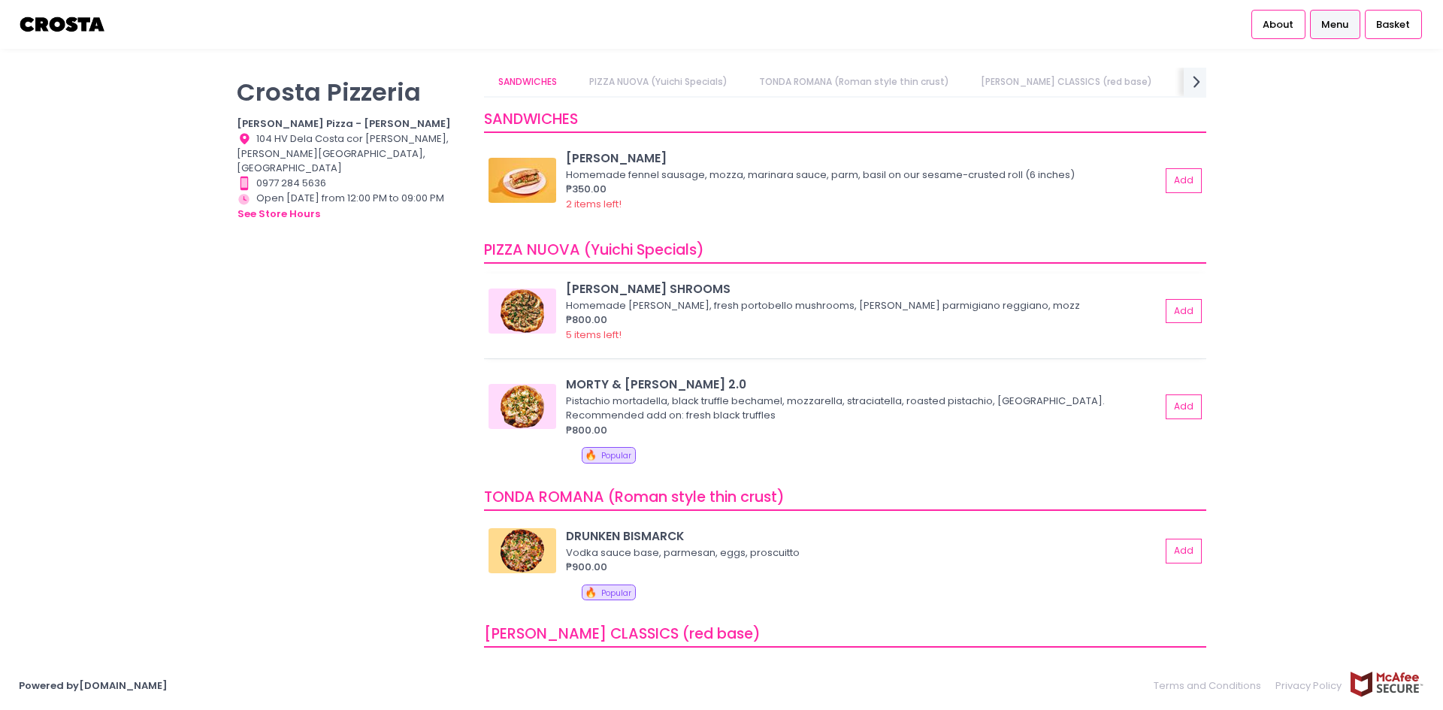
click at [692, 312] on div "Homemade [PERSON_NAME], fresh portobello mushrooms, [PERSON_NAME] parmigiano re…" at bounding box center [861, 305] width 590 height 15
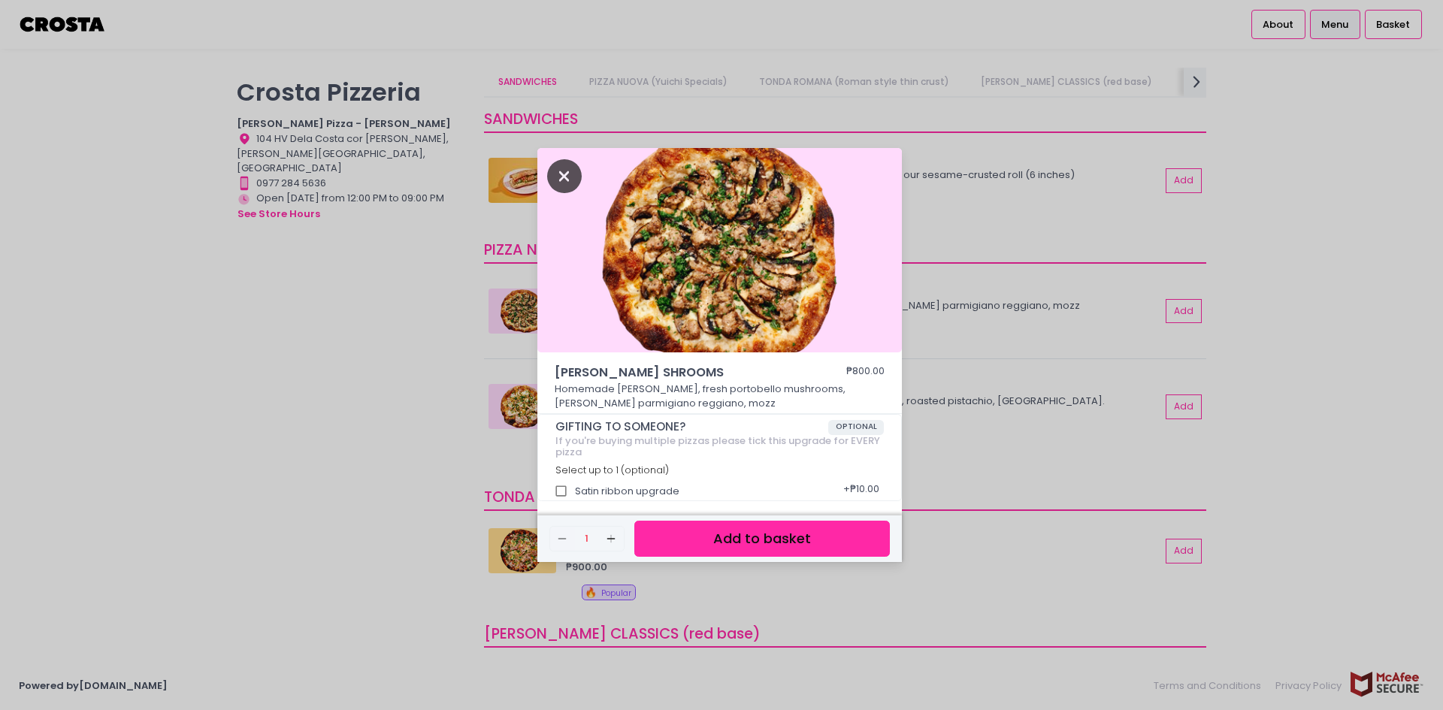
click at [570, 184] on icon "Close" at bounding box center [564, 176] width 35 height 34
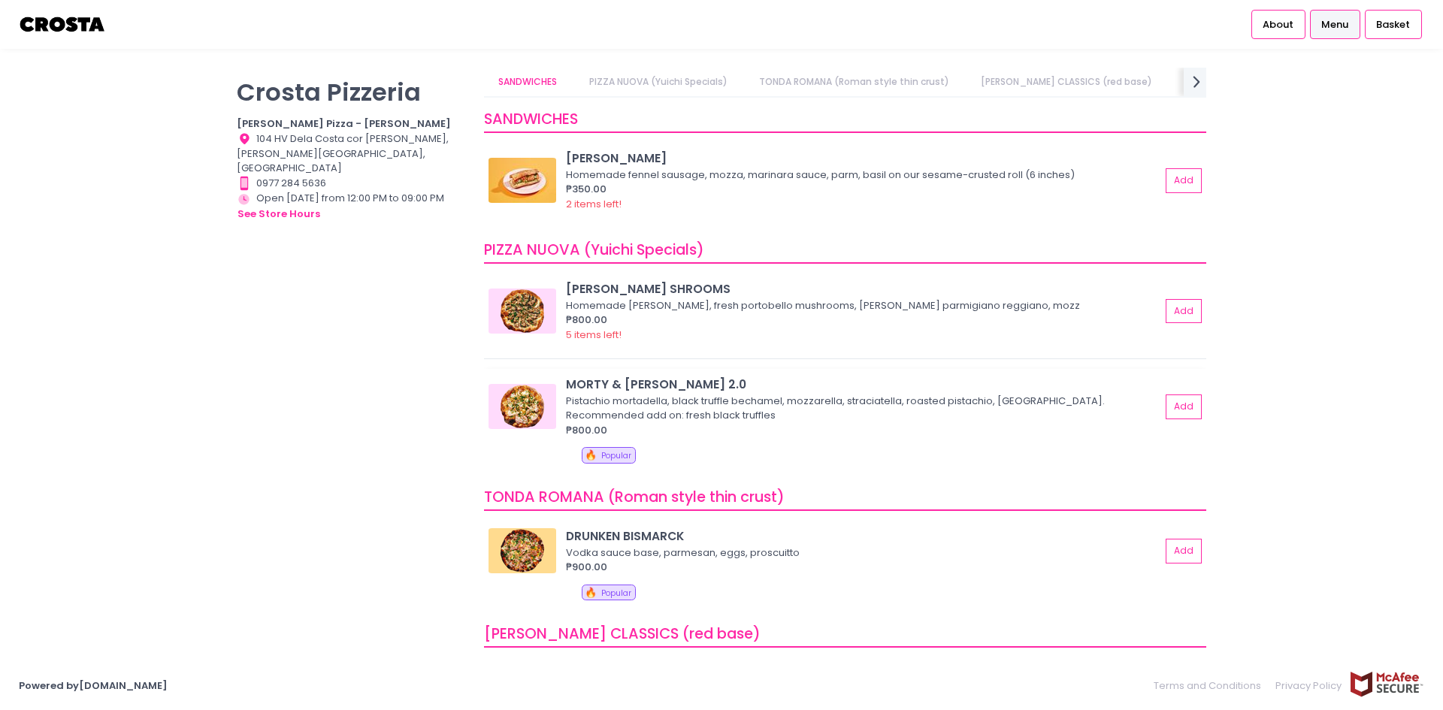
click at [541, 411] on img at bounding box center [523, 406] width 68 height 45
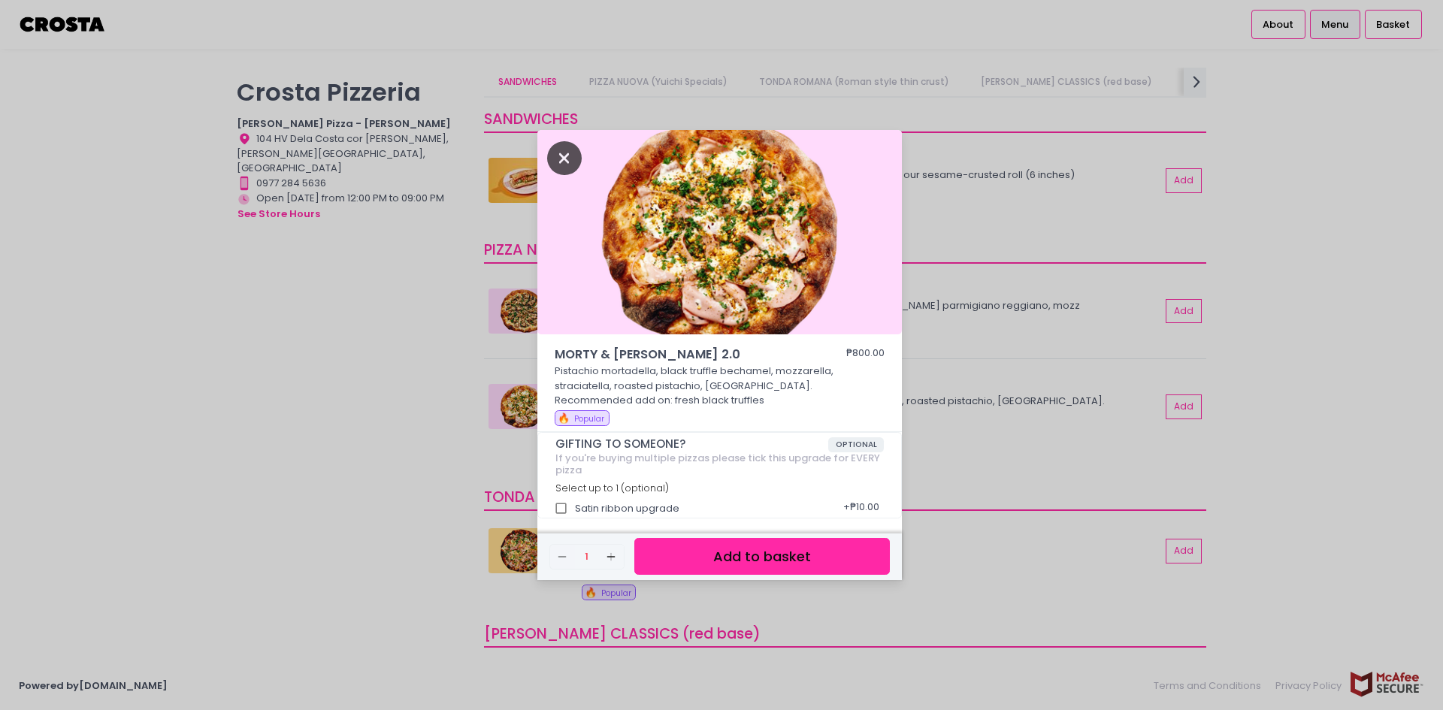
click at [564, 172] on icon "Close" at bounding box center [564, 158] width 35 height 34
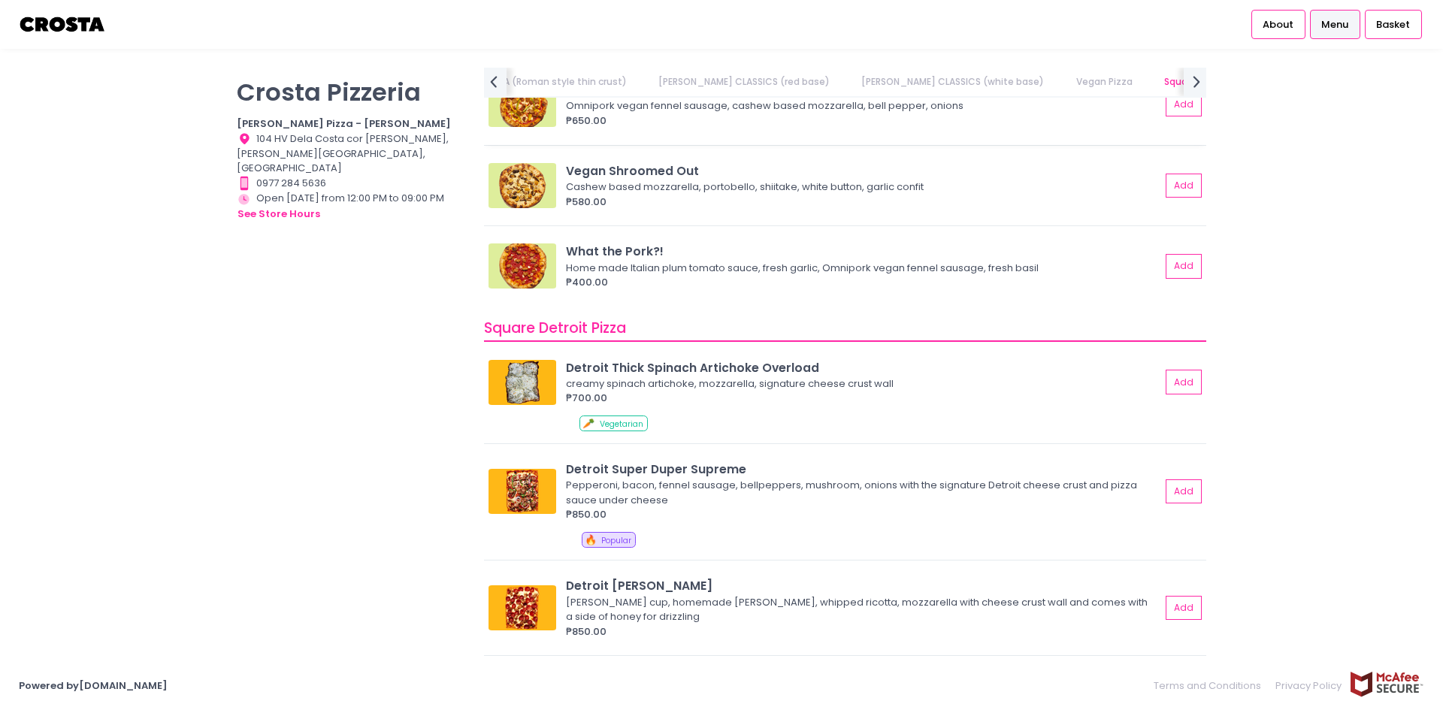
scroll to position [1428, 0]
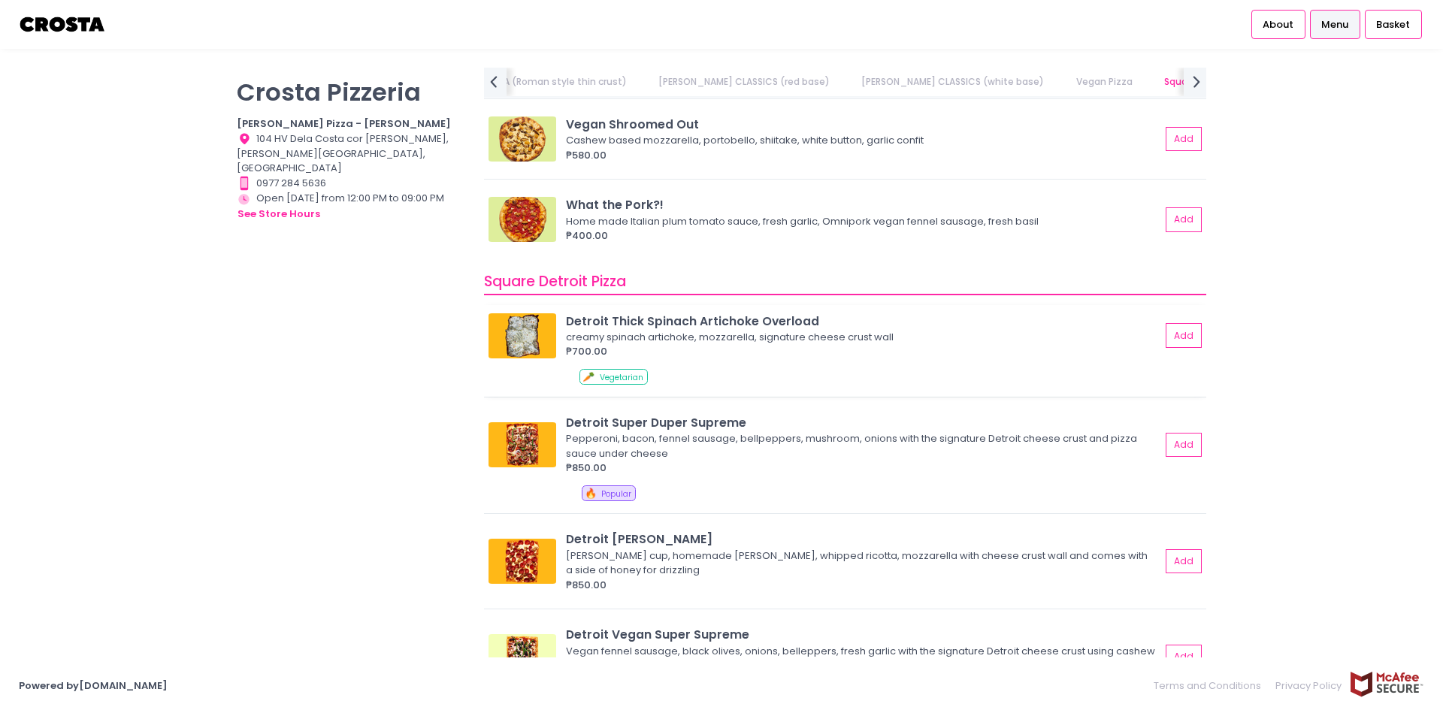
click at [666, 347] on div "₱700.00" at bounding box center [863, 351] width 595 height 15
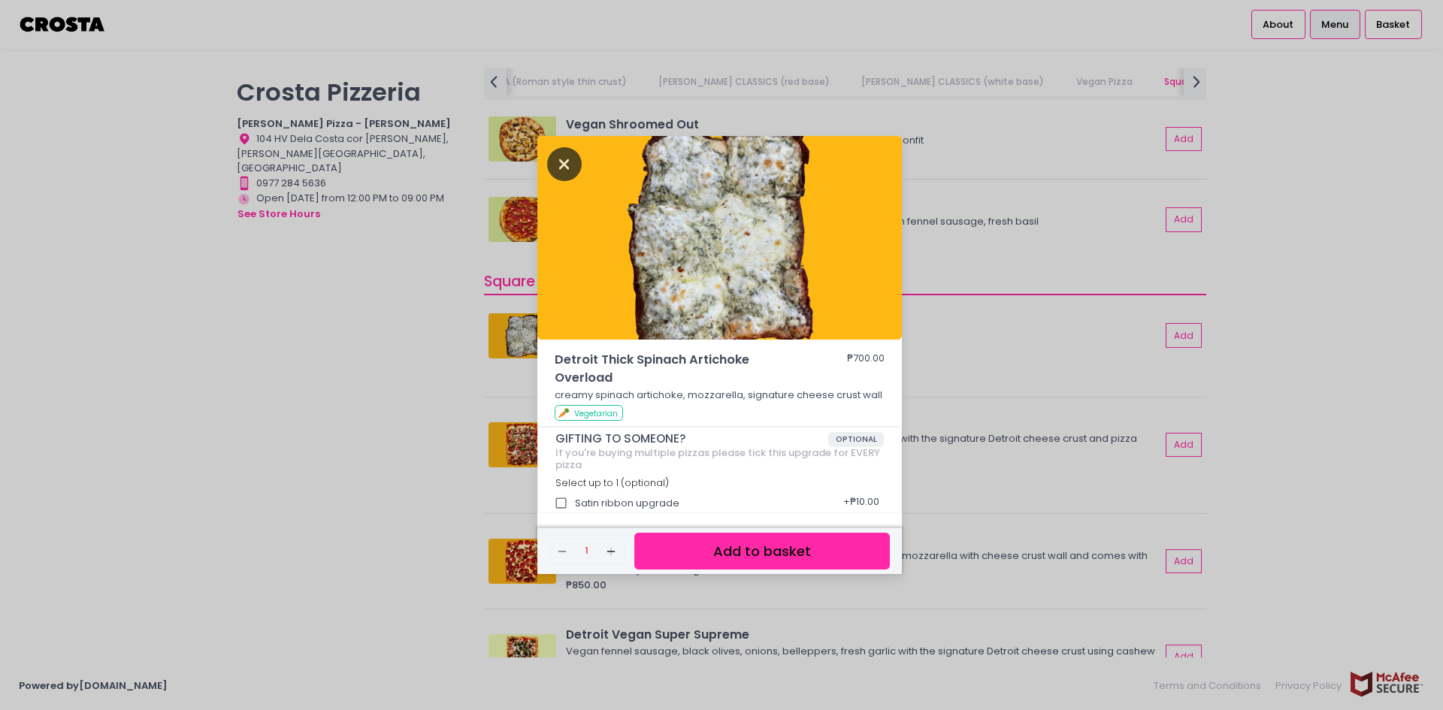
click at [563, 164] on icon "Close" at bounding box center [564, 164] width 35 height 34
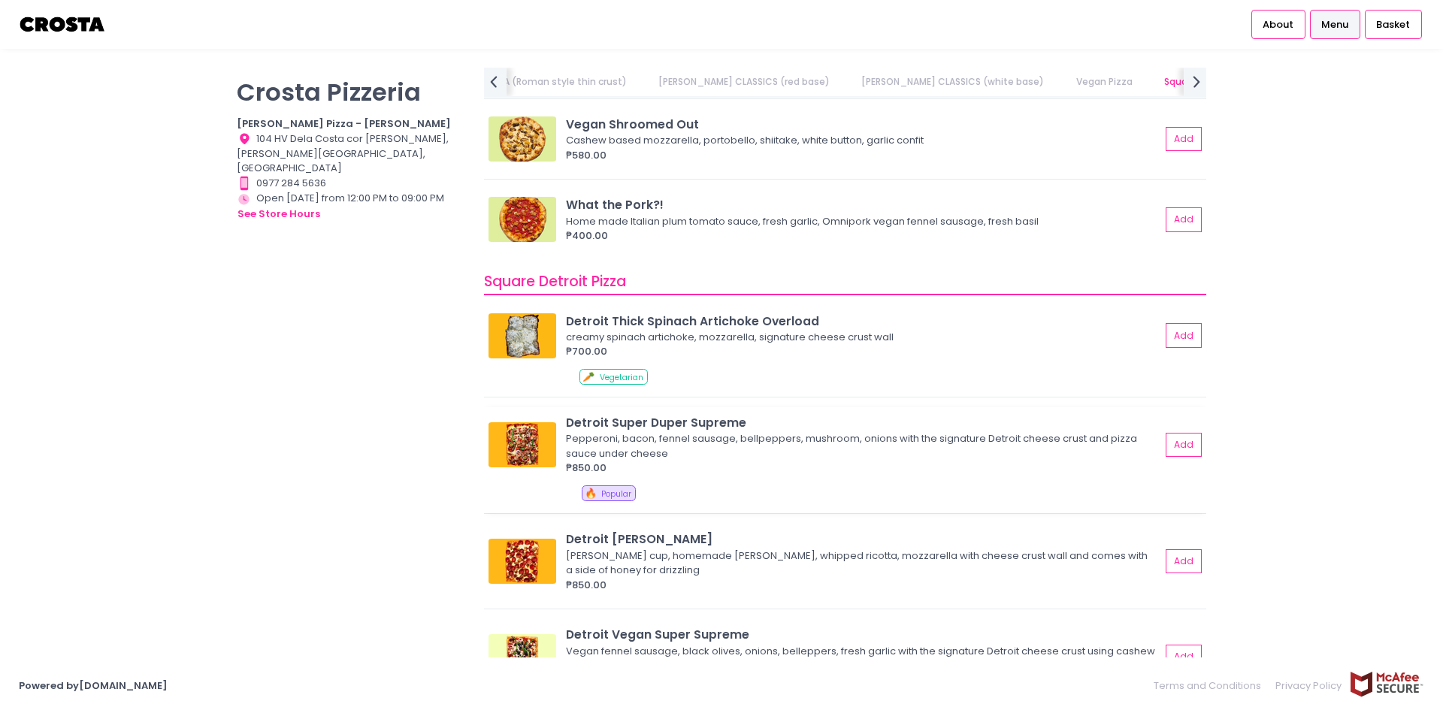
click at [635, 444] on div "Pepperoni, bacon, fennel sausage, bellpeppers, mushroom, onions with the signat…" at bounding box center [861, 445] width 590 height 29
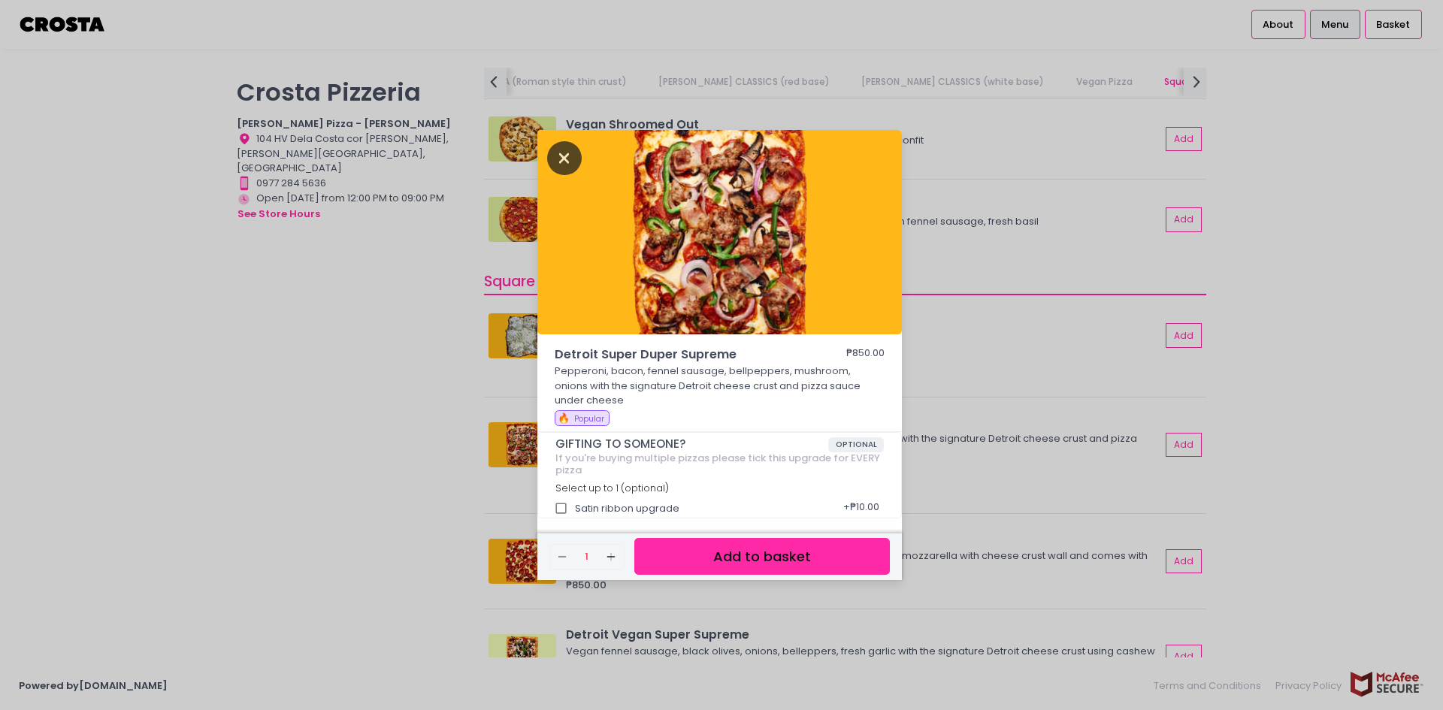
click at [569, 160] on icon "Close" at bounding box center [564, 158] width 35 height 34
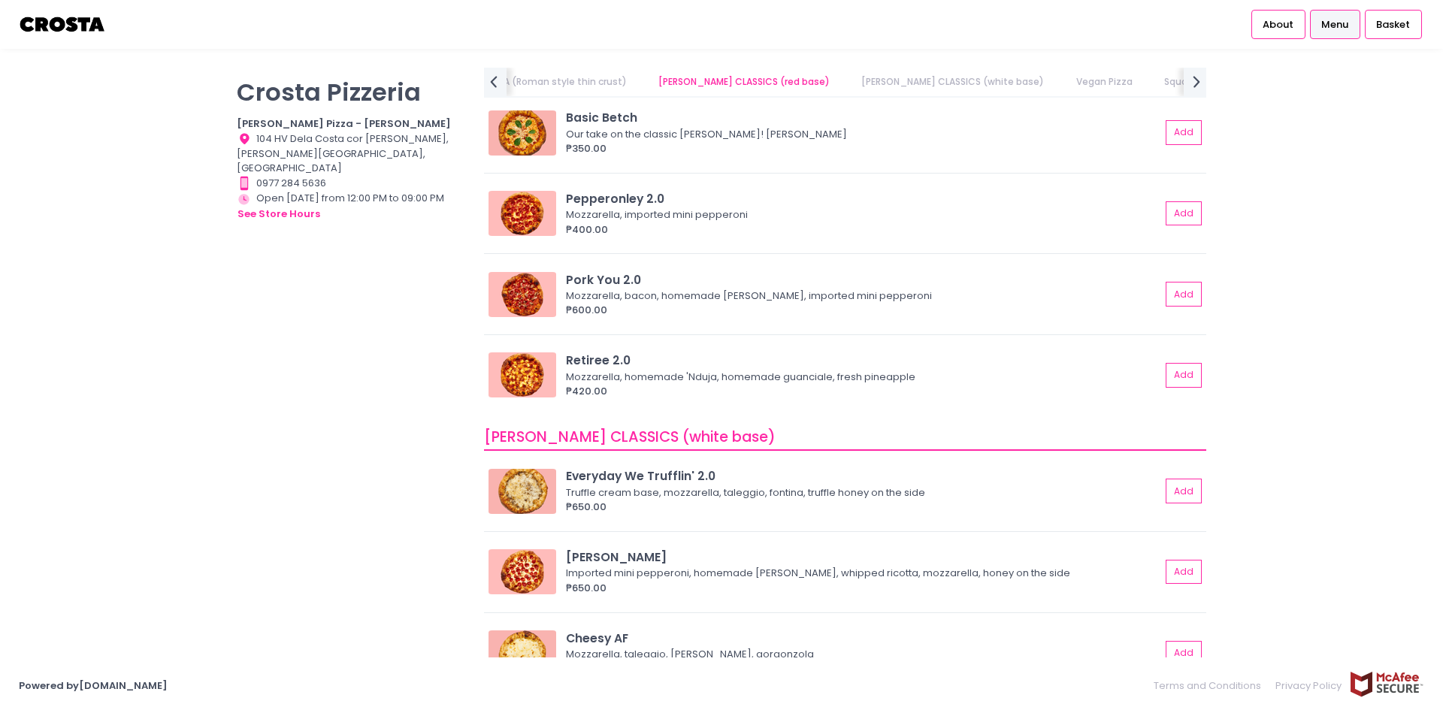
scroll to position [526, 0]
